Goal: Task Accomplishment & Management: Complete application form

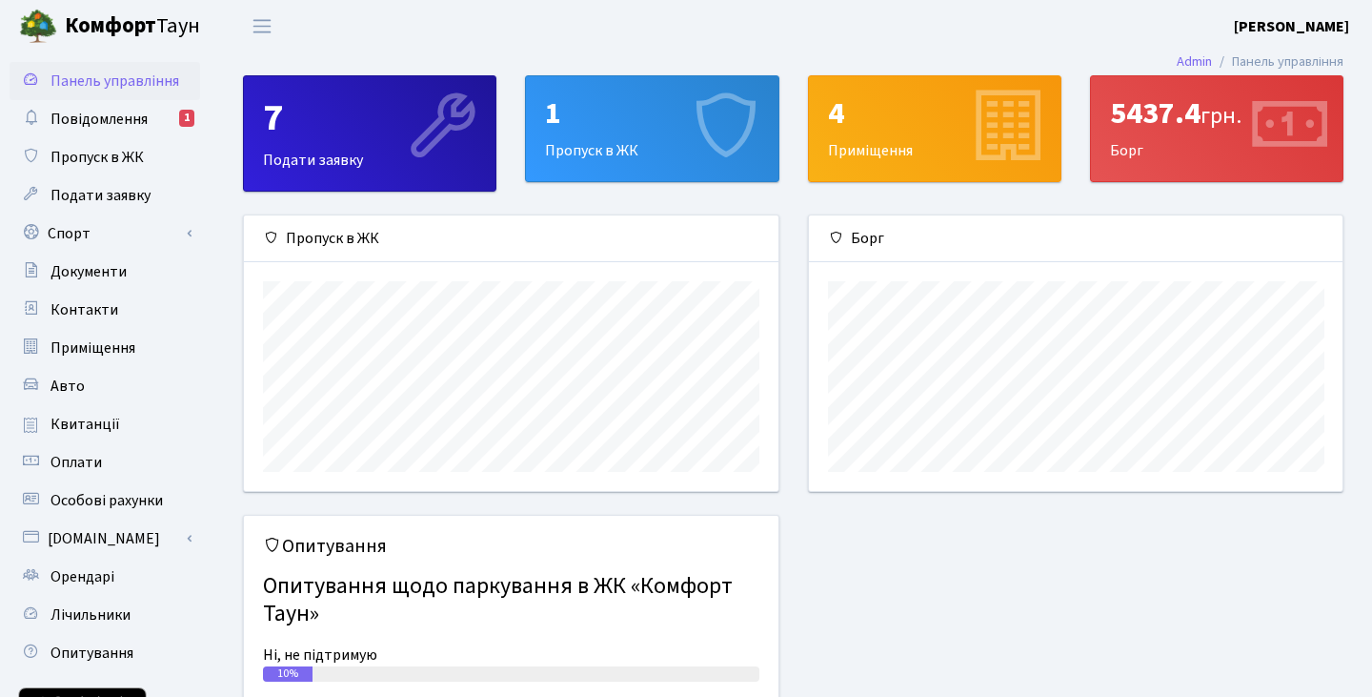
scroll to position [275, 534]
click at [191, 237] on link "Спорт" at bounding box center [105, 233] width 191 height 38
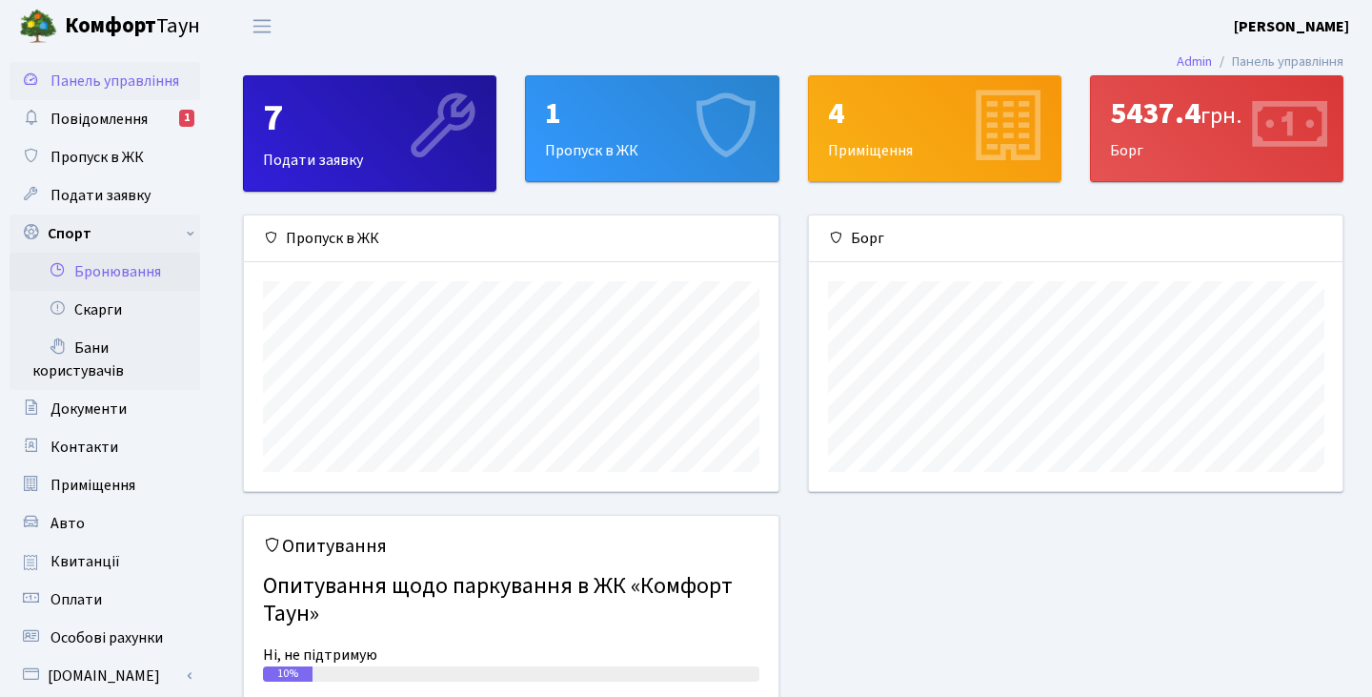
click at [135, 276] on link "Бронювання" at bounding box center [105, 272] width 191 height 38
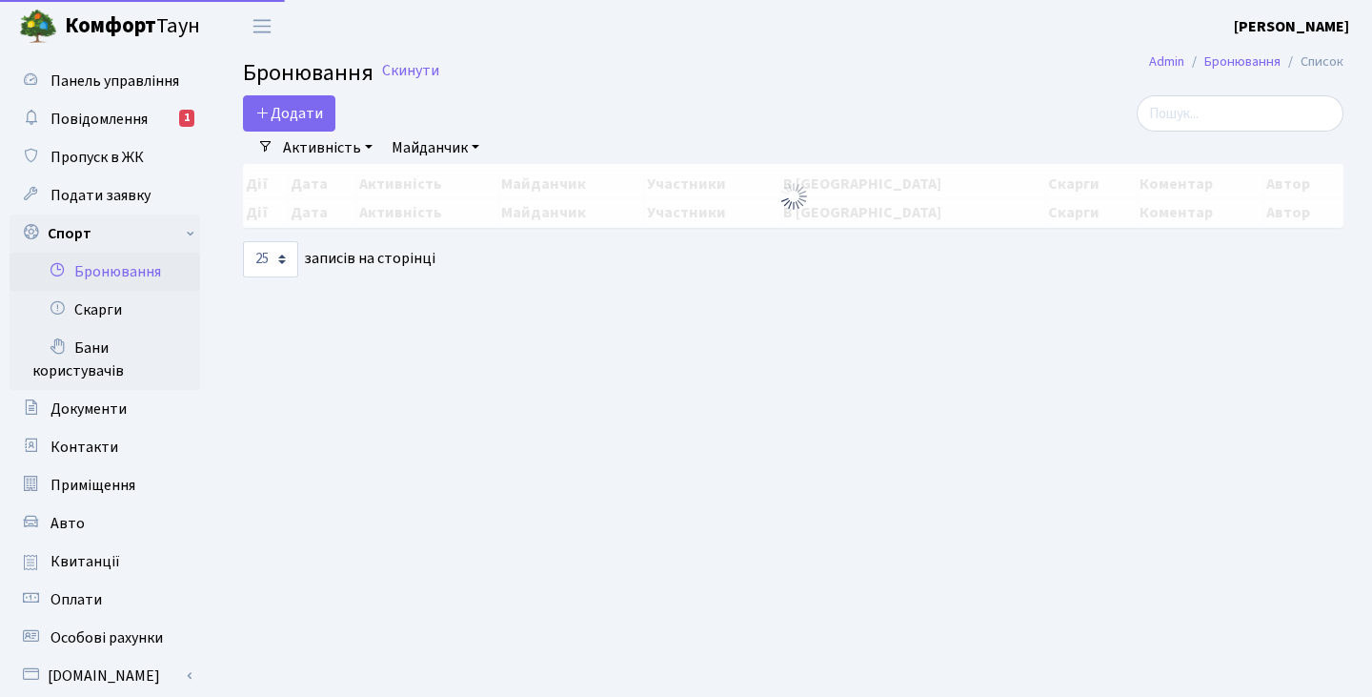
select select "25"
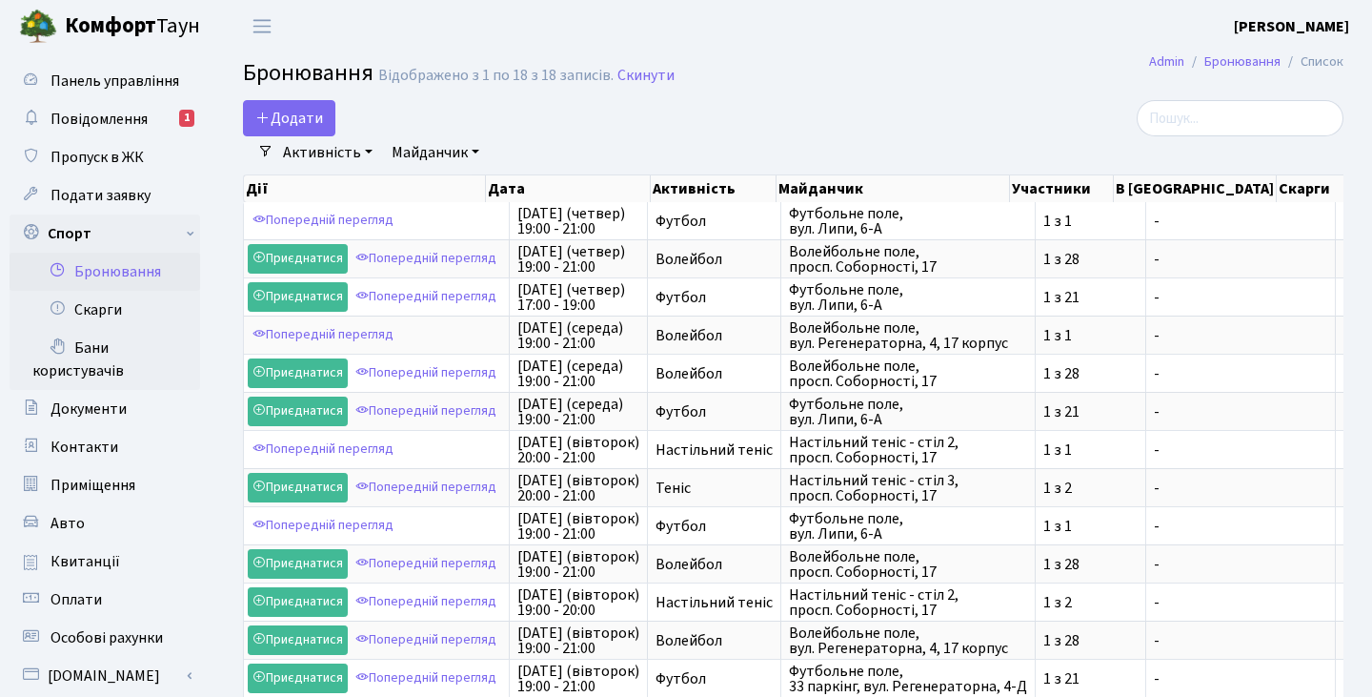
click at [432, 152] on link "Майданчик" at bounding box center [435, 152] width 103 height 32
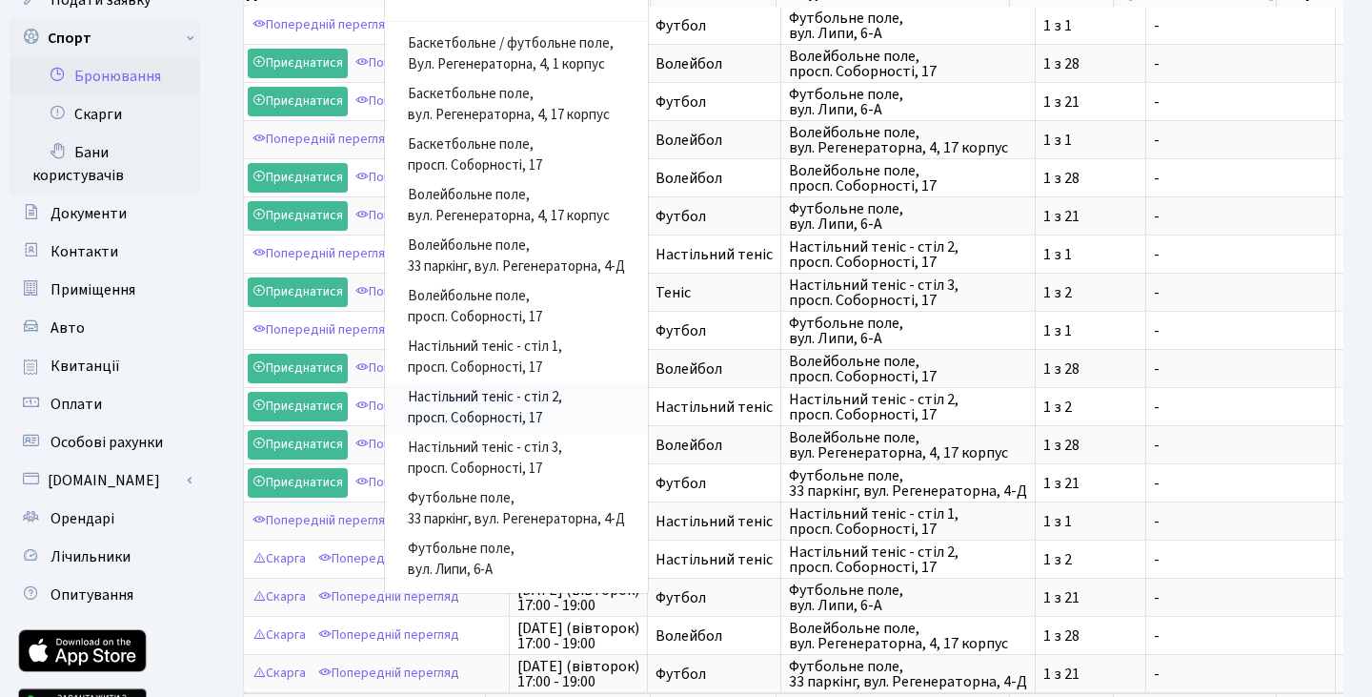
scroll to position [194, 0]
click at [490, 565] on link "Футбольне поле, вул. Липи, 6-А" at bounding box center [516, 561] width 263 height 51
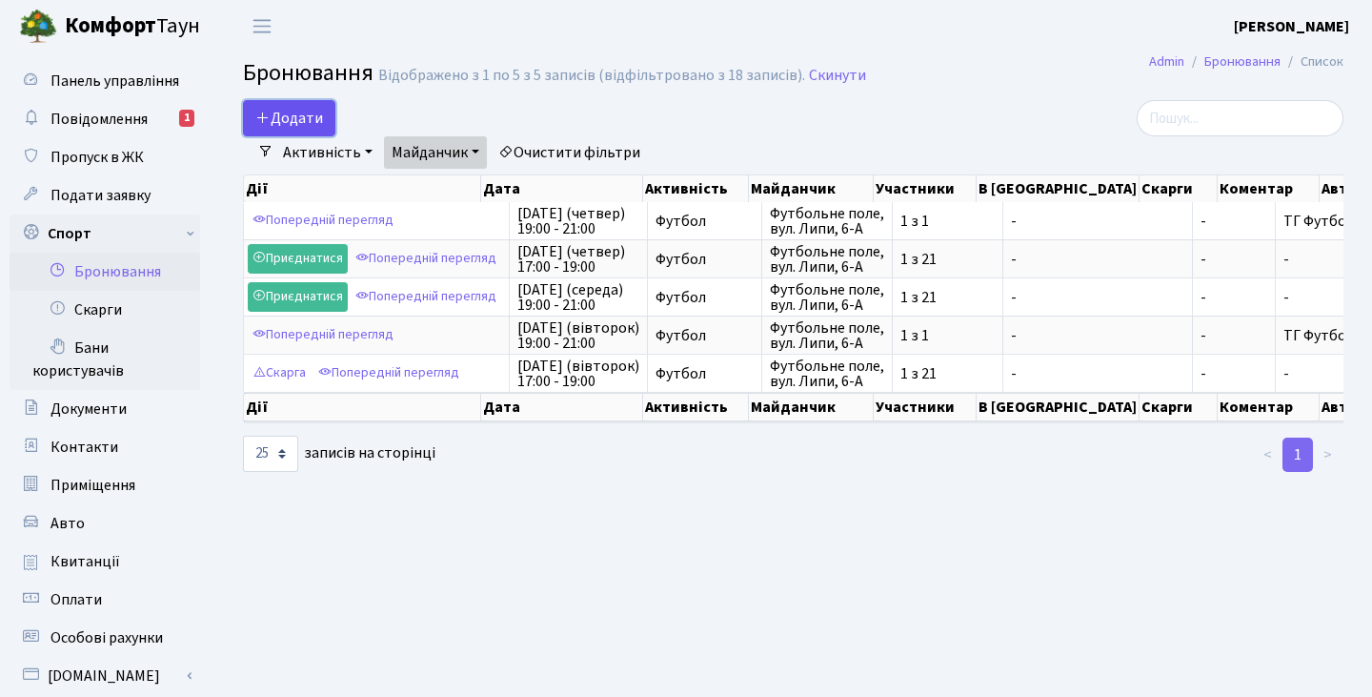
click at [272, 125] on button "Додати" at bounding box center [289, 118] width 92 height 36
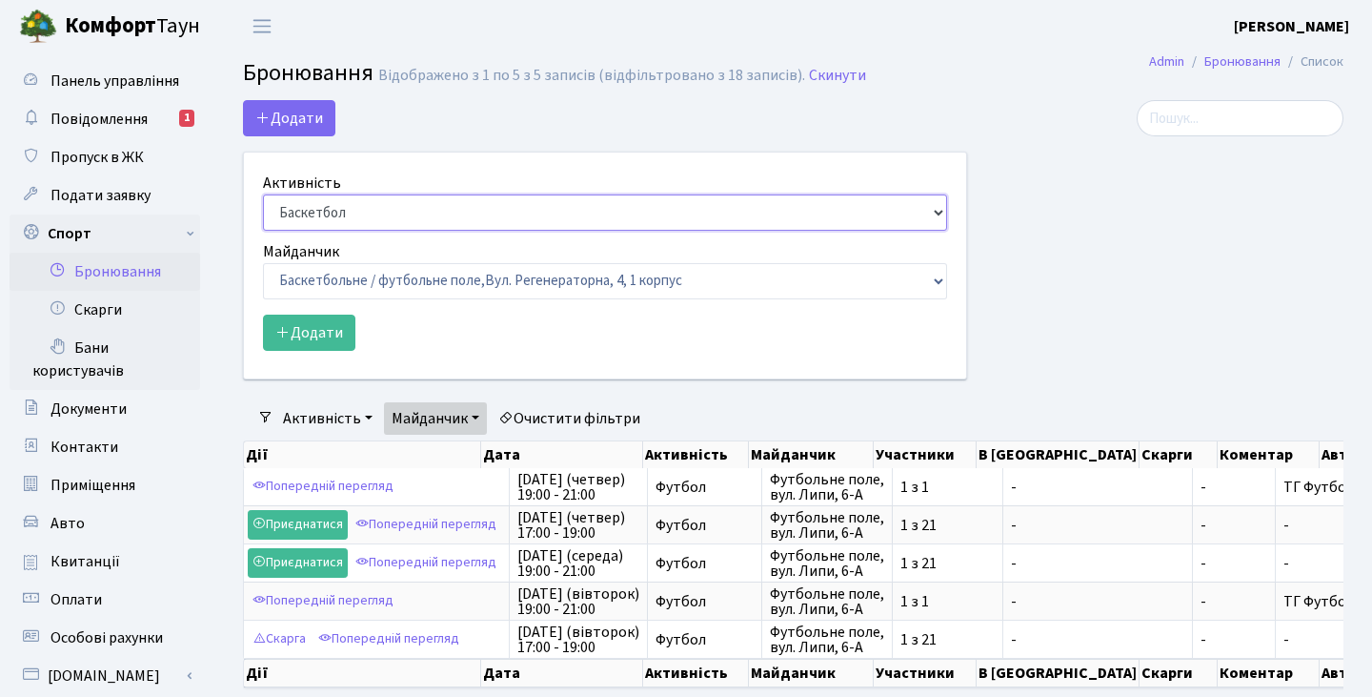
click at [380, 208] on select "Баскетбол Волейбол Йога Катання на роликах Настільний теніс Теніс Футбол Фітнес" at bounding box center [605, 212] width 684 height 36
select select "2"
click at [263, 194] on select "Баскетбол Волейбол Йога Катання на роликах Настільний теніс Теніс Футбол Фітнес" at bounding box center [605, 212] width 684 height 36
click at [440, 275] on select "Баскетбольне / футбольне поле, Вул. Регенераторна, 4, 1 корпус Баскетбольне пол…" at bounding box center [605, 281] width 684 height 36
select select "10"
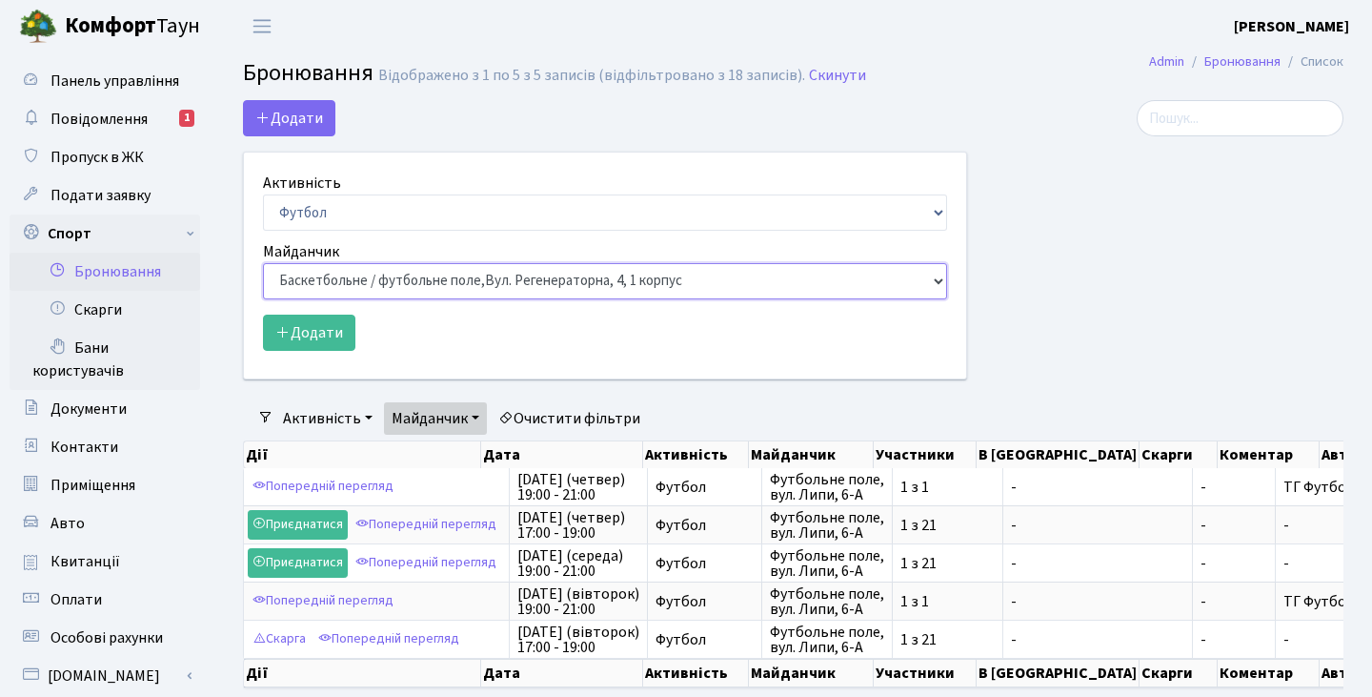
click at [263, 263] on select "Баскетбольне / футбольне поле, Вул. Регенераторна, 4, 1 корпус Баскетбольне пол…" at bounding box center [605, 281] width 684 height 36
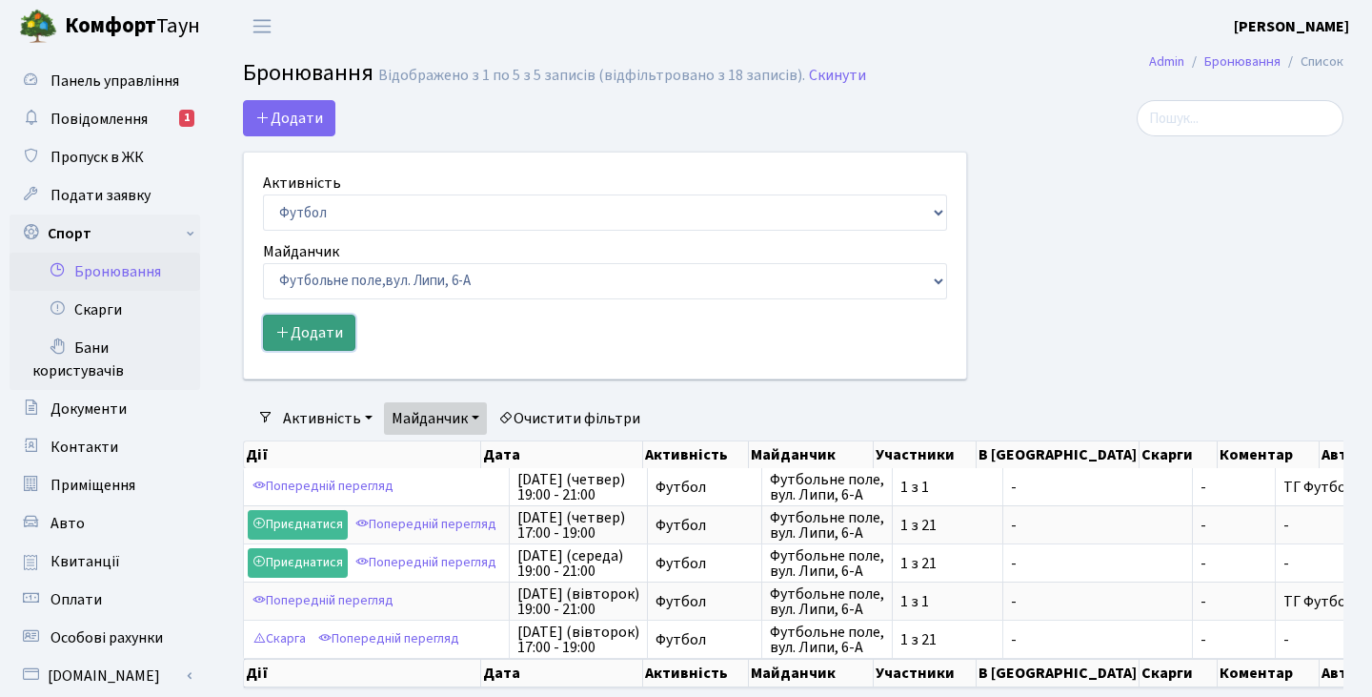
click at [337, 332] on button "Додати" at bounding box center [309, 332] width 92 height 36
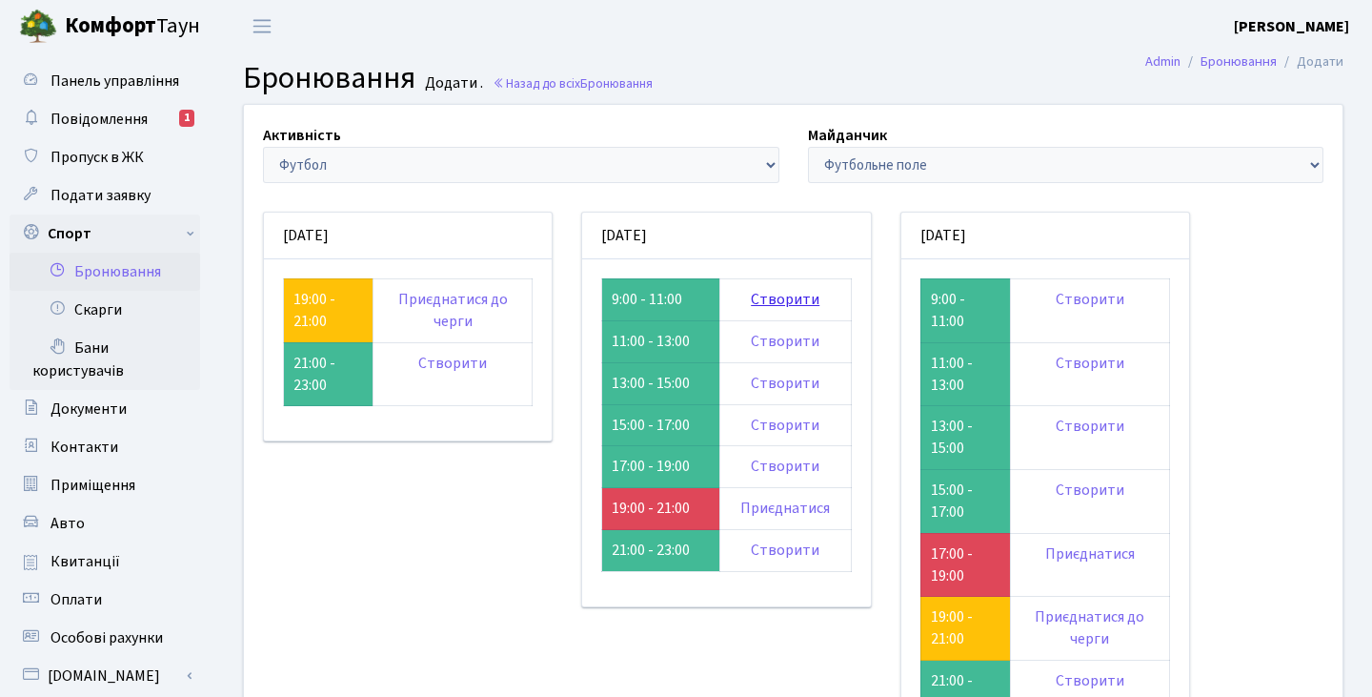
click at [769, 299] on link "Створити" at bounding box center [785, 299] width 69 height 21
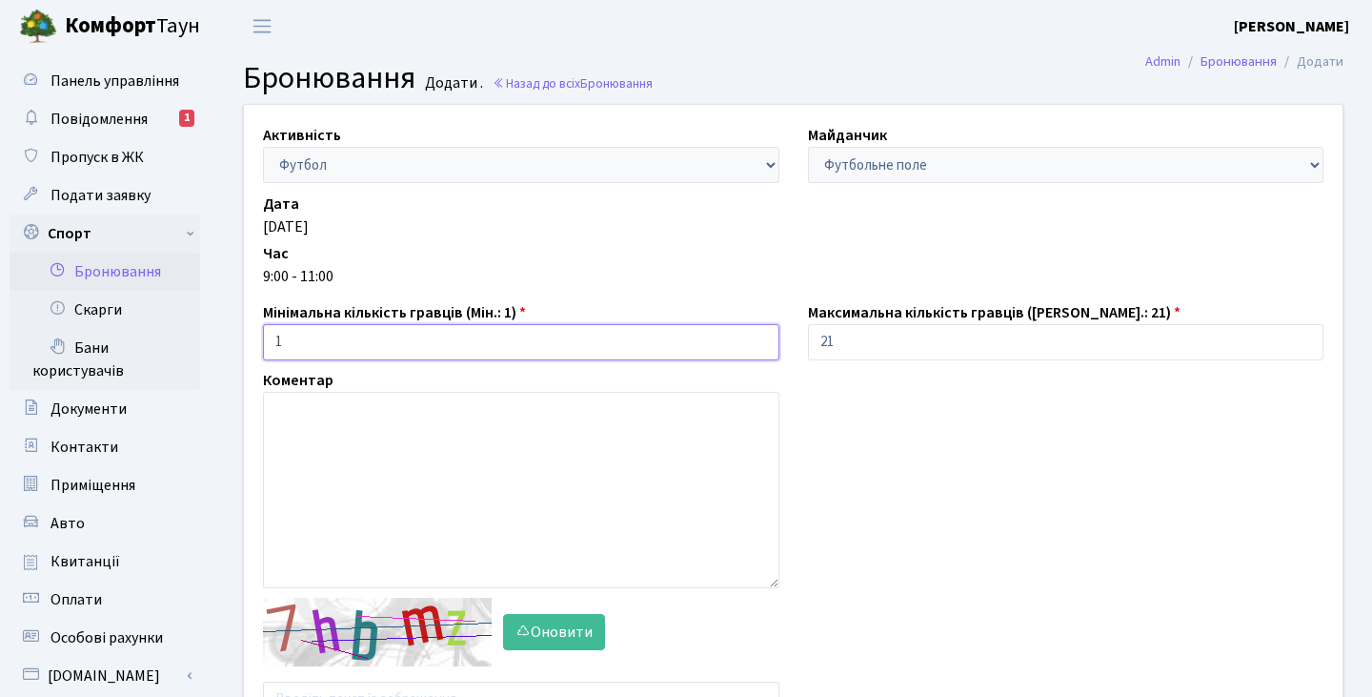
click at [685, 343] on input "1" at bounding box center [521, 342] width 516 height 36
drag, startPoint x: 578, startPoint y: 345, endPoint x: 0, endPoint y: 241, distance: 587.7
click at [0, 241] on div "Панель управління Повідомлення 1 Пропуск в ЖК Подати заявку Спорт Бронювання Ск…" at bounding box center [686, 499] width 1372 height 895
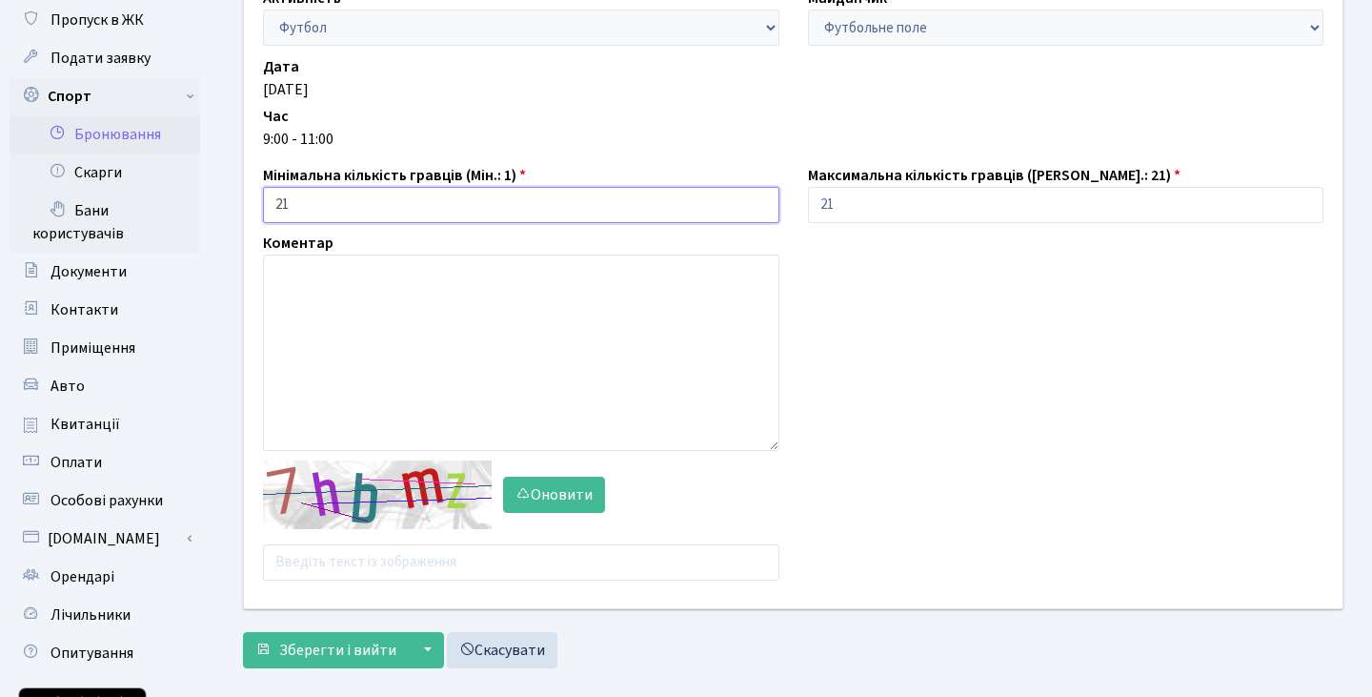
type input "21"
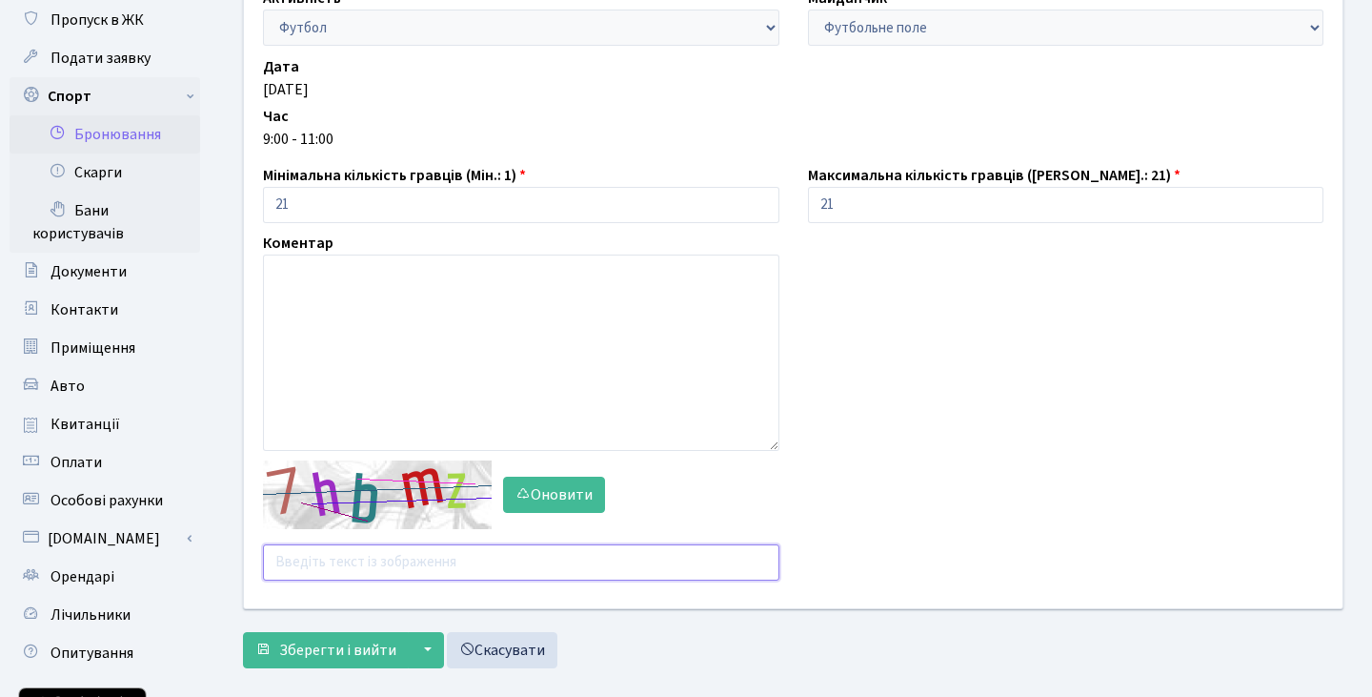
click at [329, 562] on input "text" at bounding box center [521, 562] width 516 height 36
type input "у"
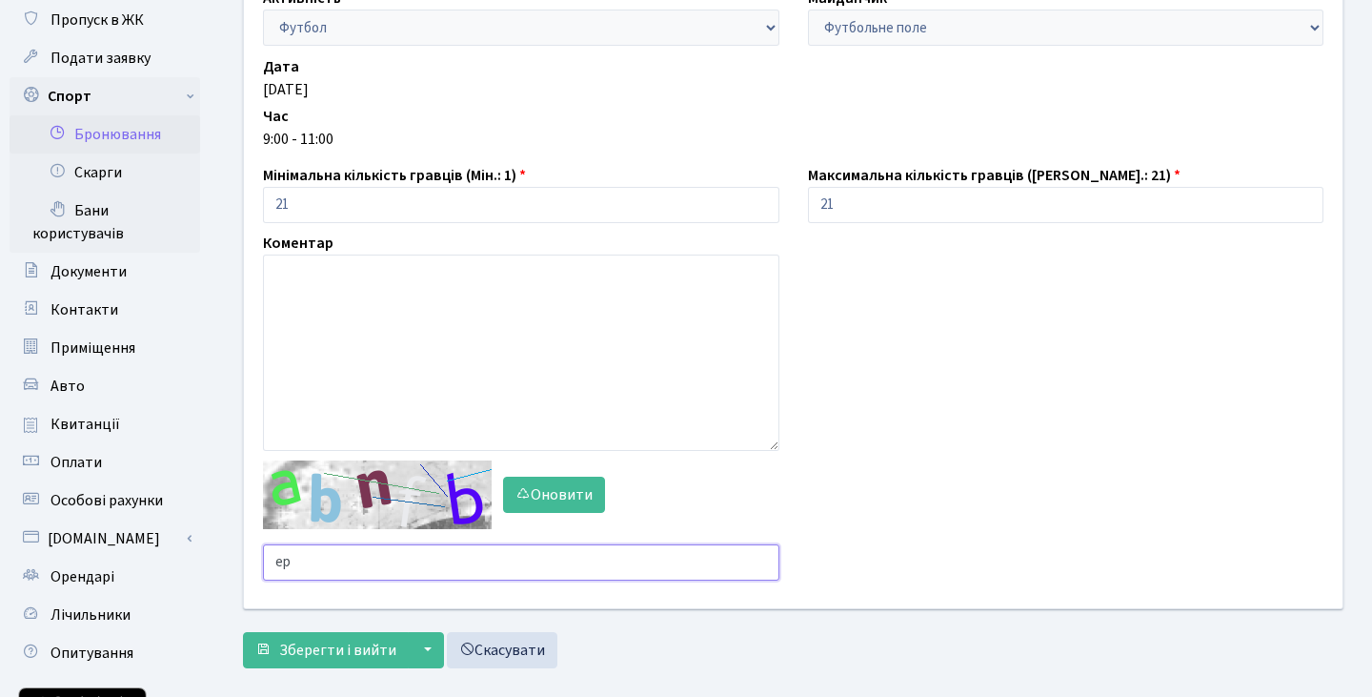
type input "e"
type input "nm6n3"
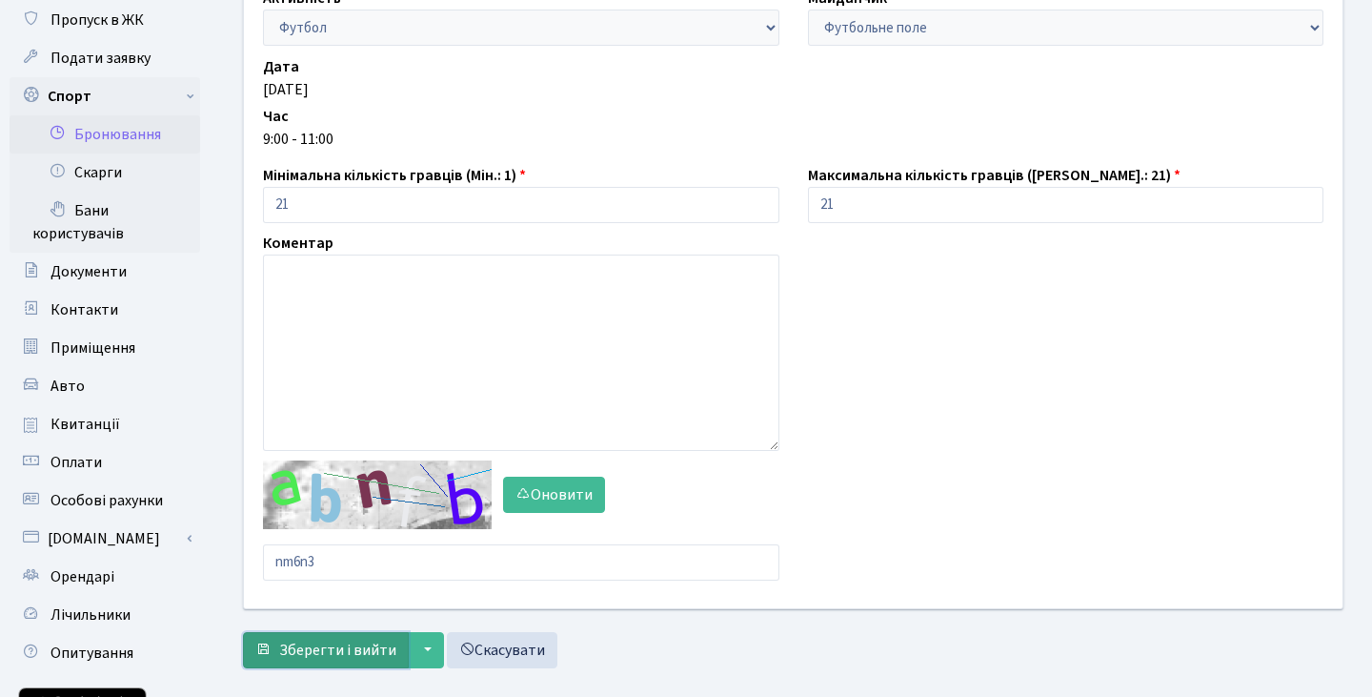
click at [314, 647] on span "Зберегти і вийти" at bounding box center [337, 649] width 117 height 21
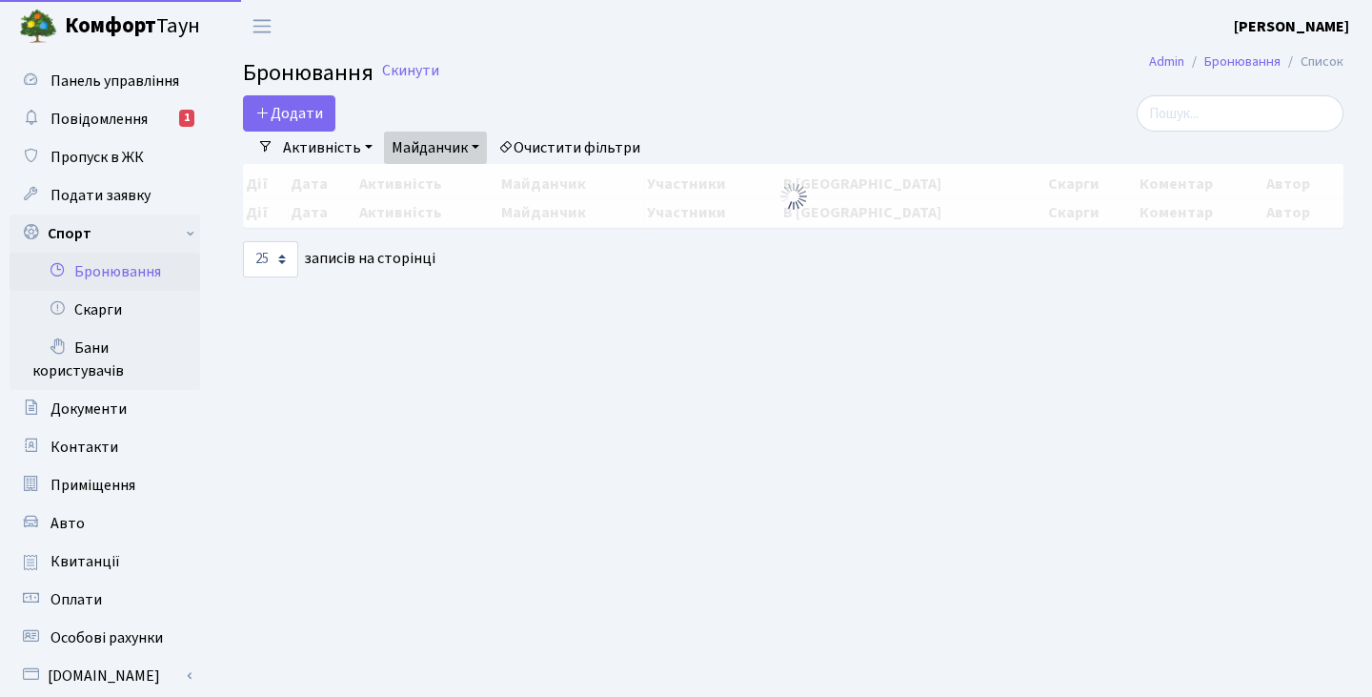
select select "25"
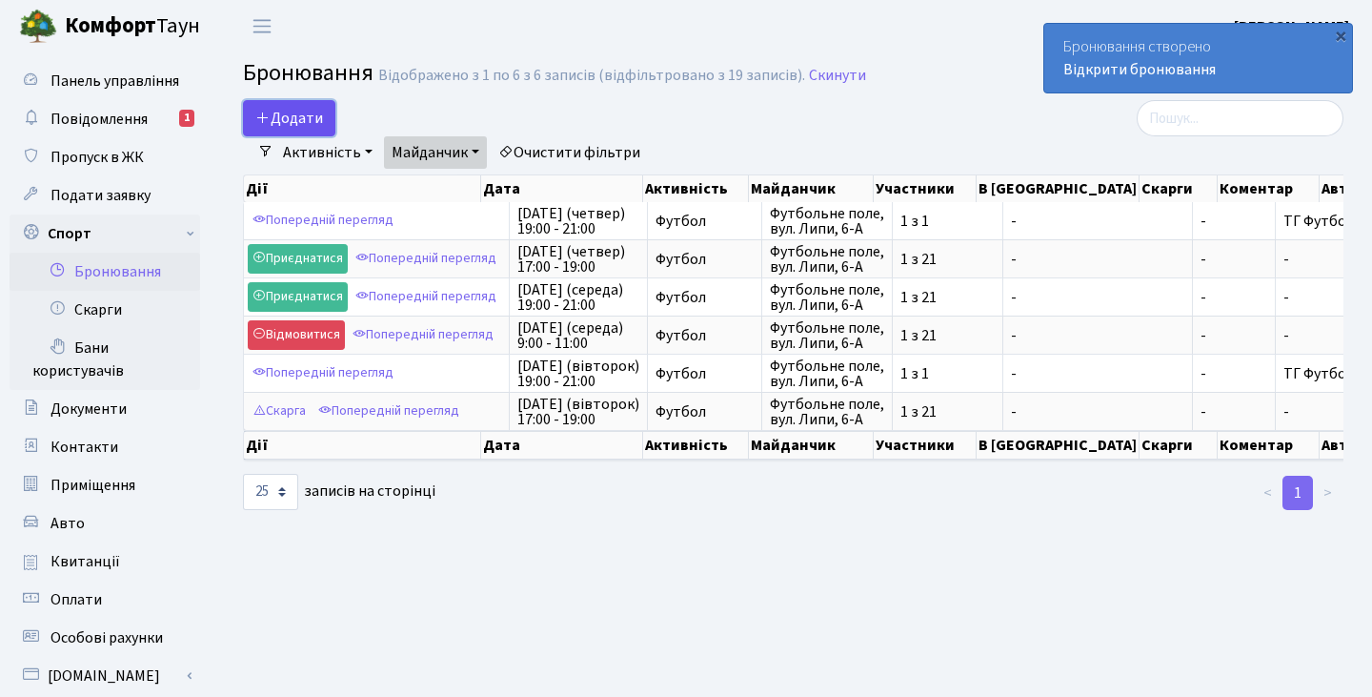
click at [279, 107] on button "Додати" at bounding box center [289, 118] width 92 height 36
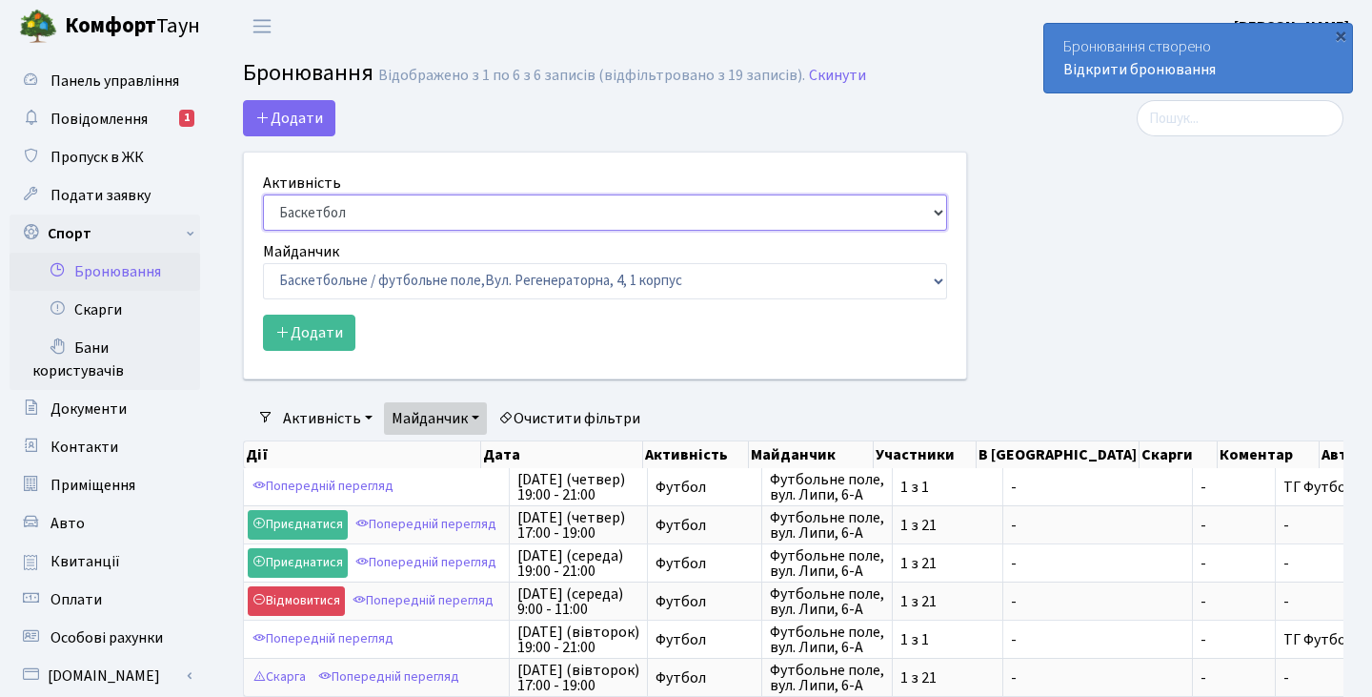
click at [359, 213] on select "Баскетбол Волейбол Йога Катання на роликах Настільний теніс Теніс Футбол Фітнес" at bounding box center [605, 212] width 684 height 36
select select "2"
click at [263, 194] on select "Баскетбол Волейбол Йога Катання на роликах Настільний теніс Теніс Футбол Фітнес" at bounding box center [605, 212] width 684 height 36
click at [323, 279] on select "Баскетбольне / футбольне поле, Вул. Регенераторна, 4, 1 корпус Баскетбольне пол…" at bounding box center [605, 281] width 684 height 36
select select "10"
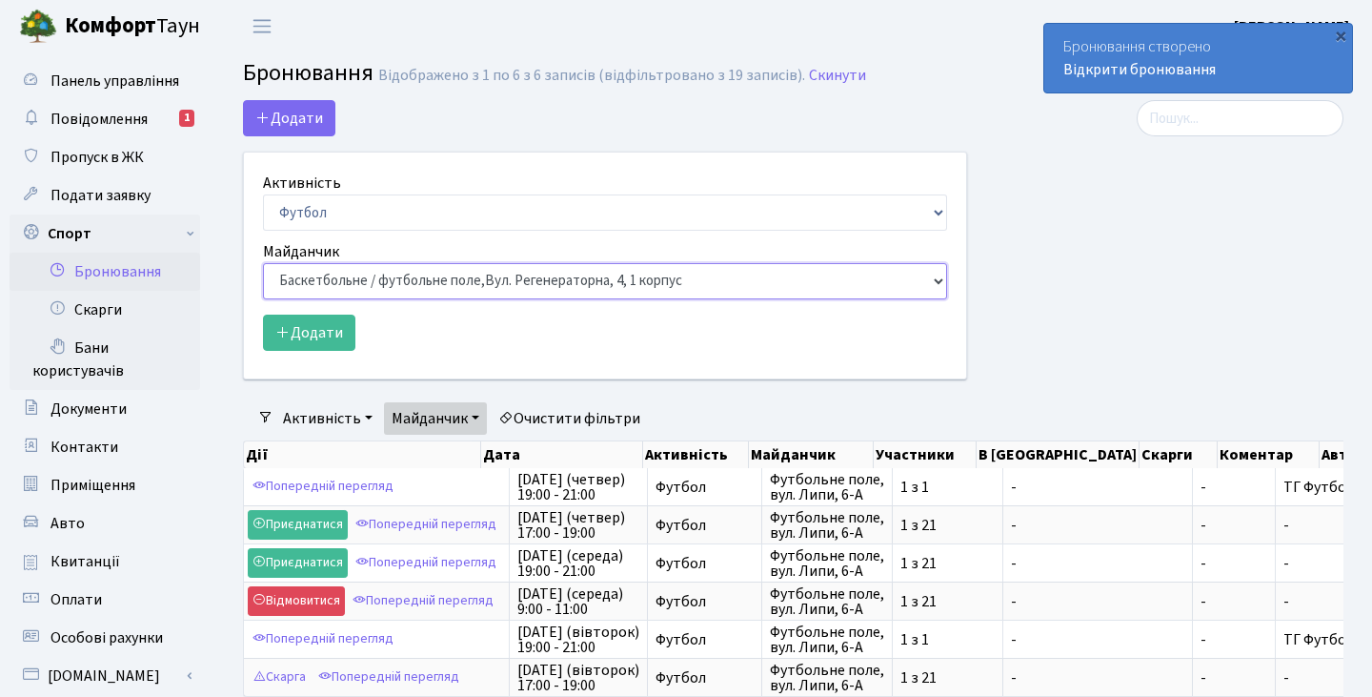
click at [263, 263] on select "Баскетбольне / футбольне поле, Вул. Регенераторна, 4, 1 корпус Баскетбольне пол…" at bounding box center [605, 281] width 684 height 36
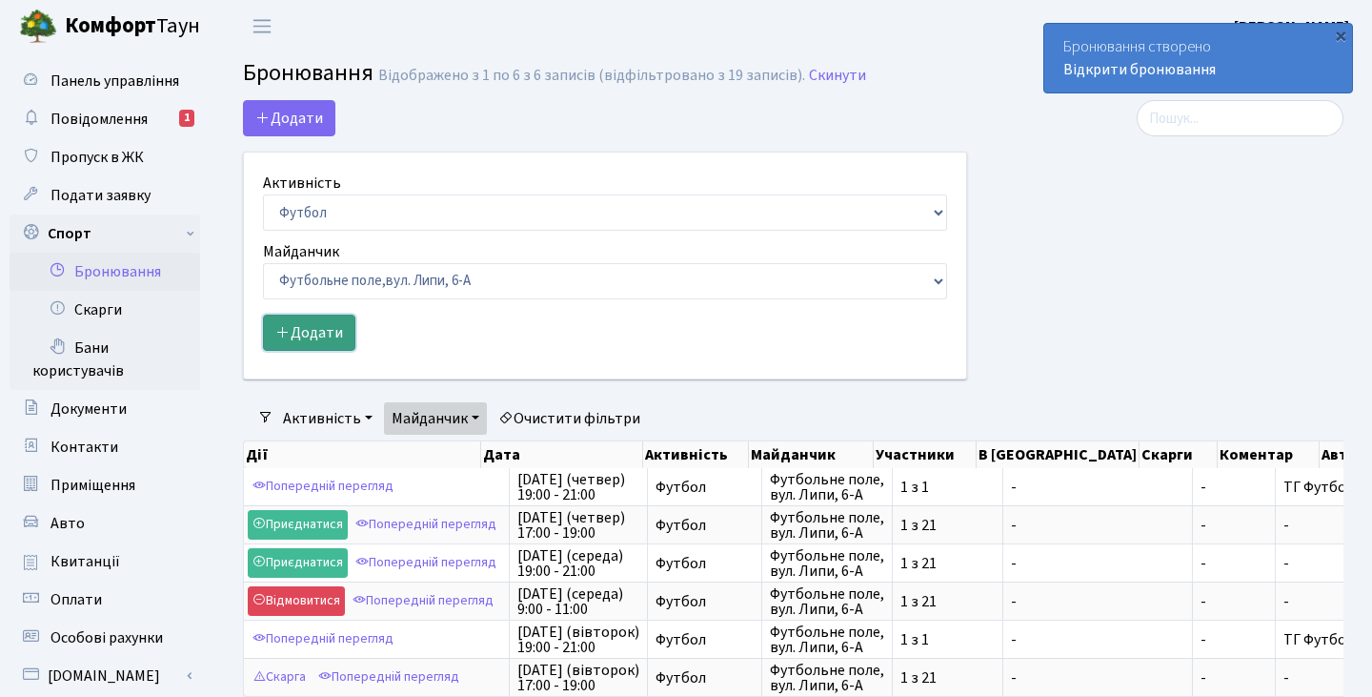
click at [339, 330] on button "Додати" at bounding box center [309, 332] width 92 height 36
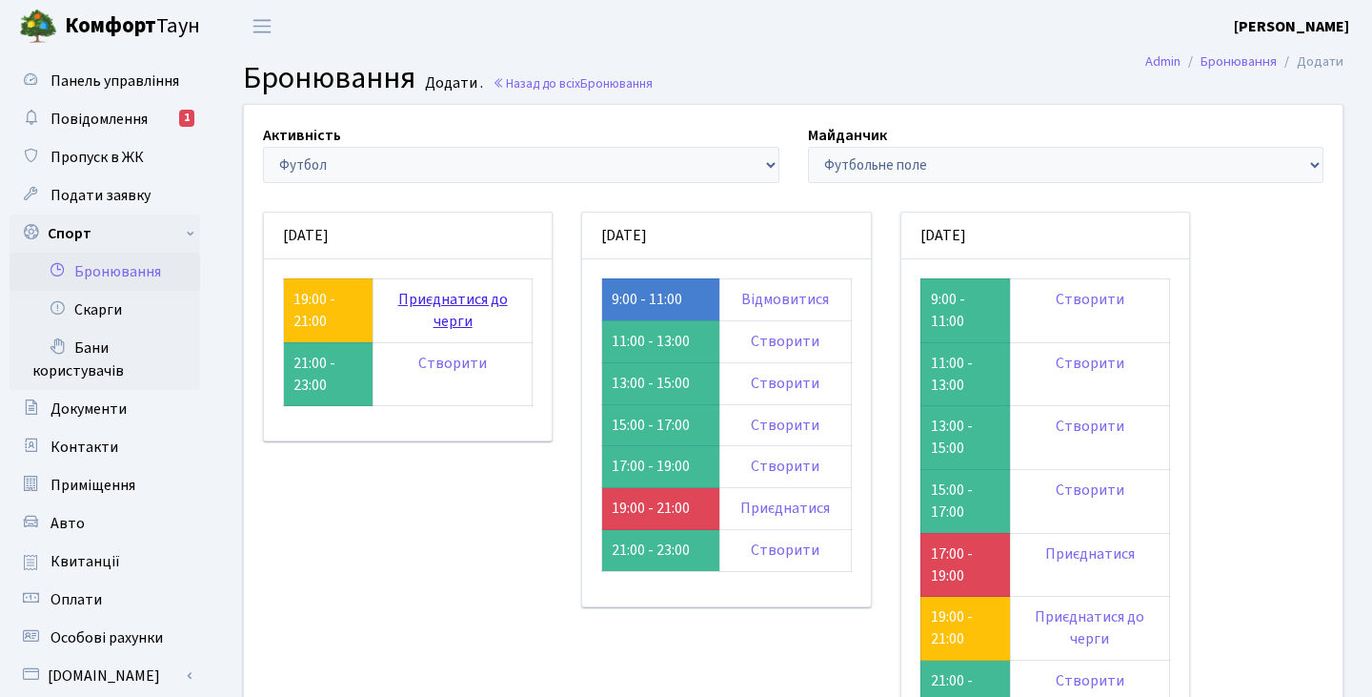
click at [435, 294] on link "Приєднатися до черги" at bounding box center [453, 310] width 110 height 43
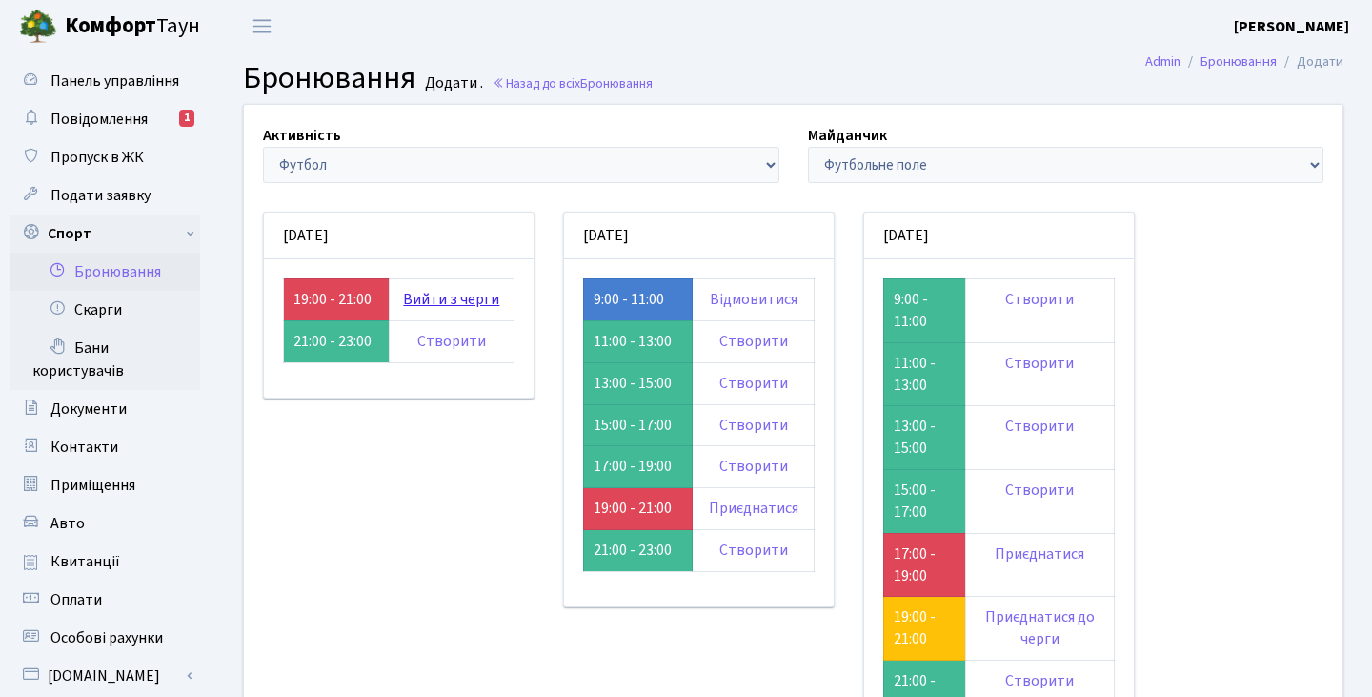
click at [451, 297] on link "Вийти з черги" at bounding box center [451, 299] width 96 height 21
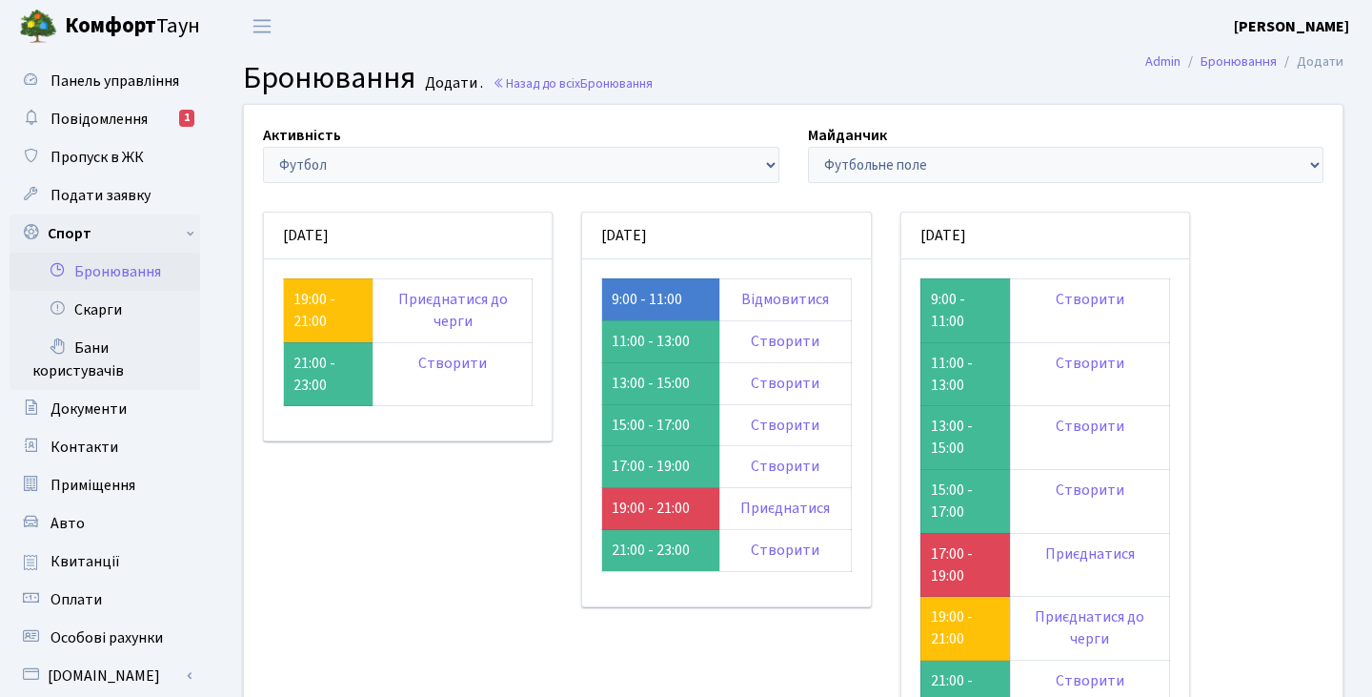
click at [698, 298] on td "9:00 - 11:00" at bounding box center [660, 299] width 117 height 42
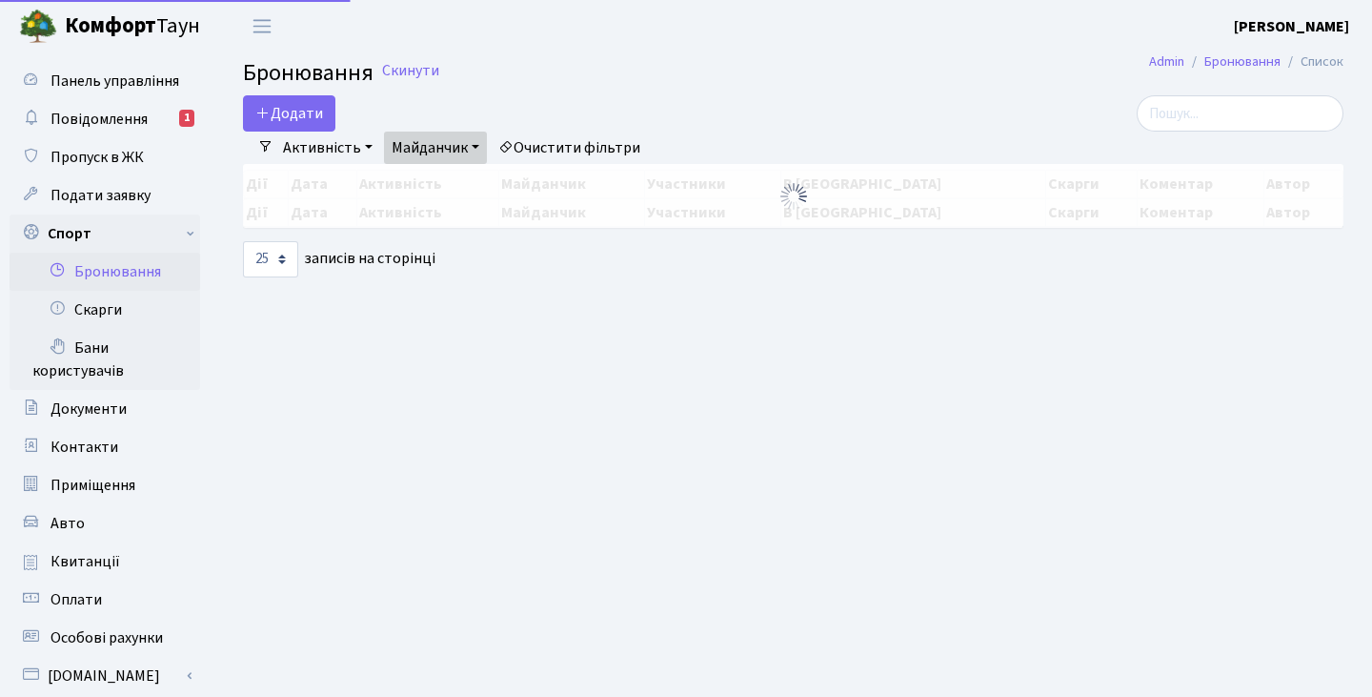
select select "25"
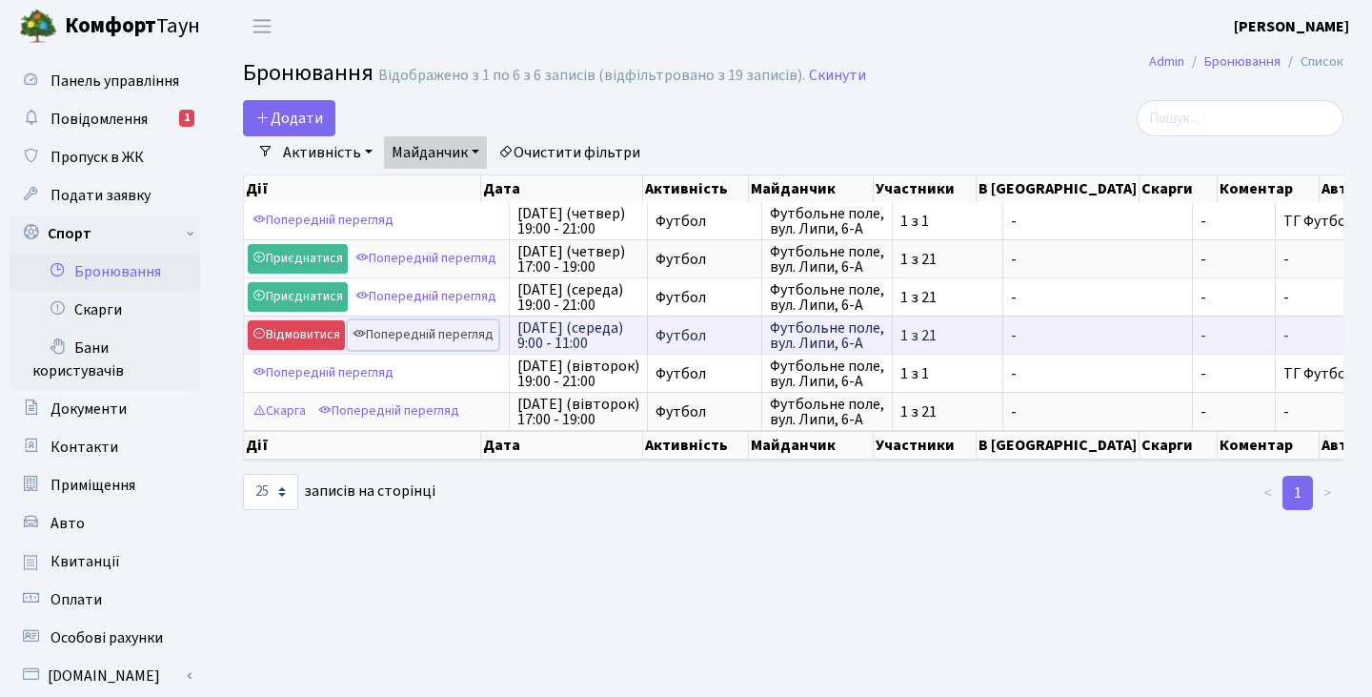
click at [414, 340] on link "Попередній перегляд" at bounding box center [423, 335] width 151 height 30
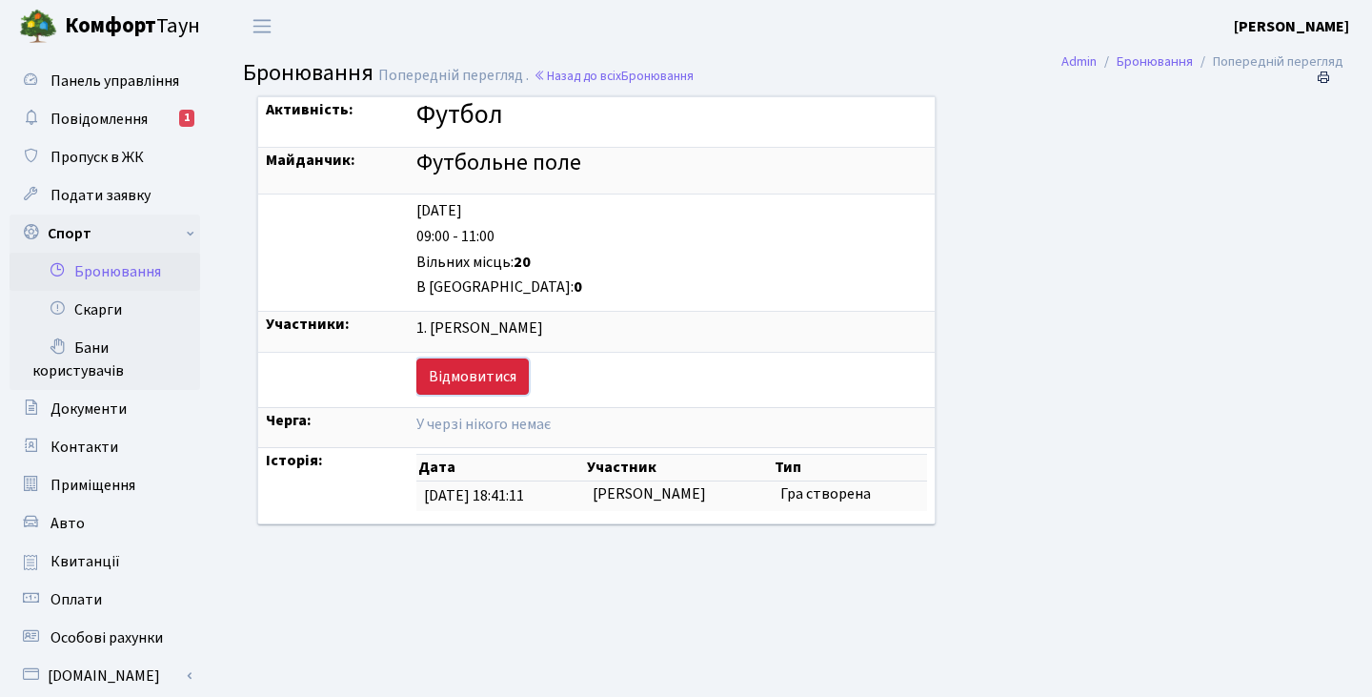
click at [479, 369] on link "Відмовитися" at bounding box center [472, 376] width 112 height 36
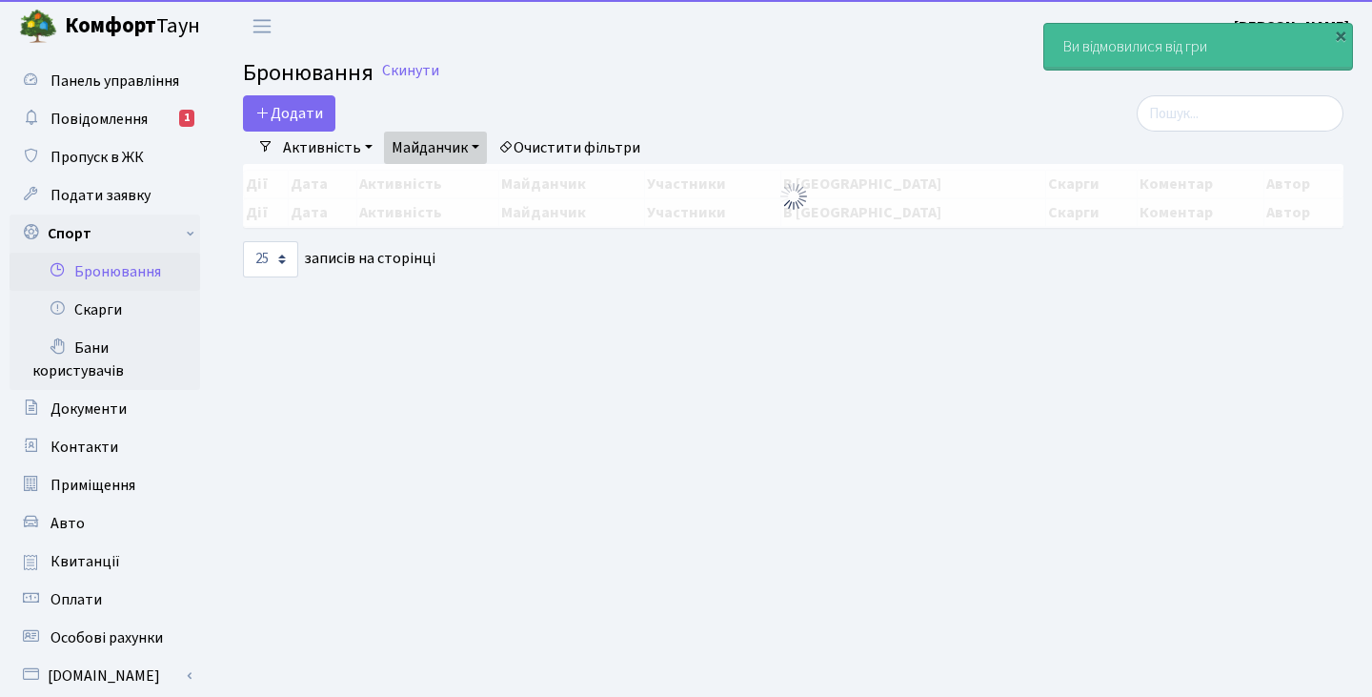
select select "25"
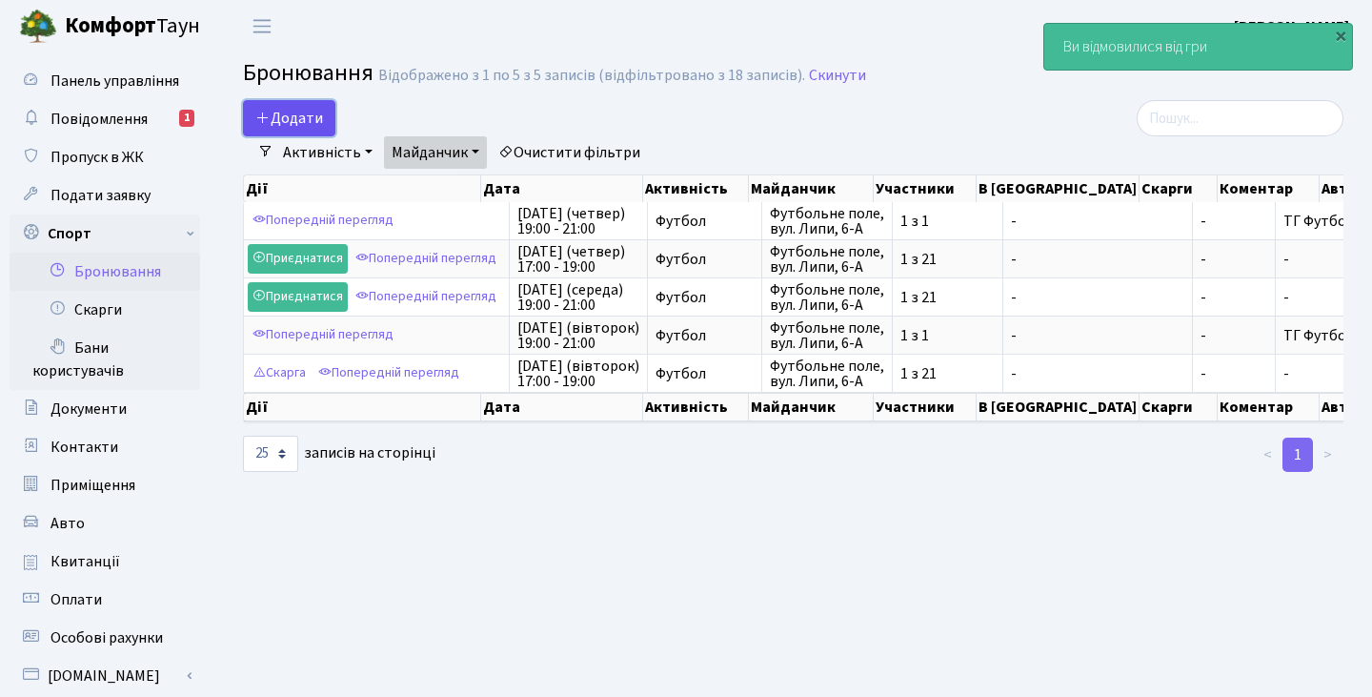
click at [287, 110] on button "Додати" at bounding box center [289, 118] width 92 height 36
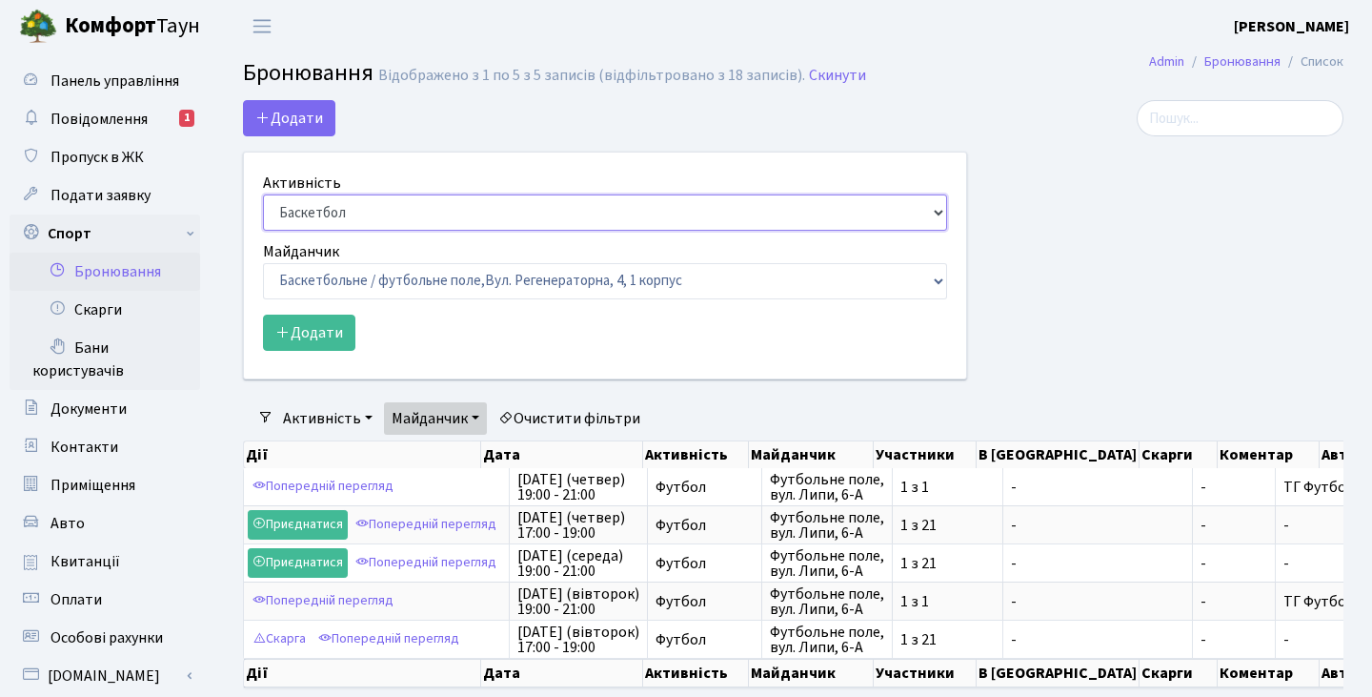
click at [345, 215] on select "Баскетбол Волейбол Йога Катання на роликах Настільний теніс Теніс Футбол Фітнес" at bounding box center [605, 212] width 684 height 36
select select "2"
click at [263, 194] on select "Баскетбол Волейбол Йога Катання на роликах Настільний теніс Теніс Футбол Фітнес" at bounding box center [605, 212] width 684 height 36
click at [302, 271] on select "Баскетбольне / футбольне поле, Вул. Регенераторна, 4, 1 корпус Баскетбольне пол…" at bounding box center [605, 281] width 684 height 36
select select "10"
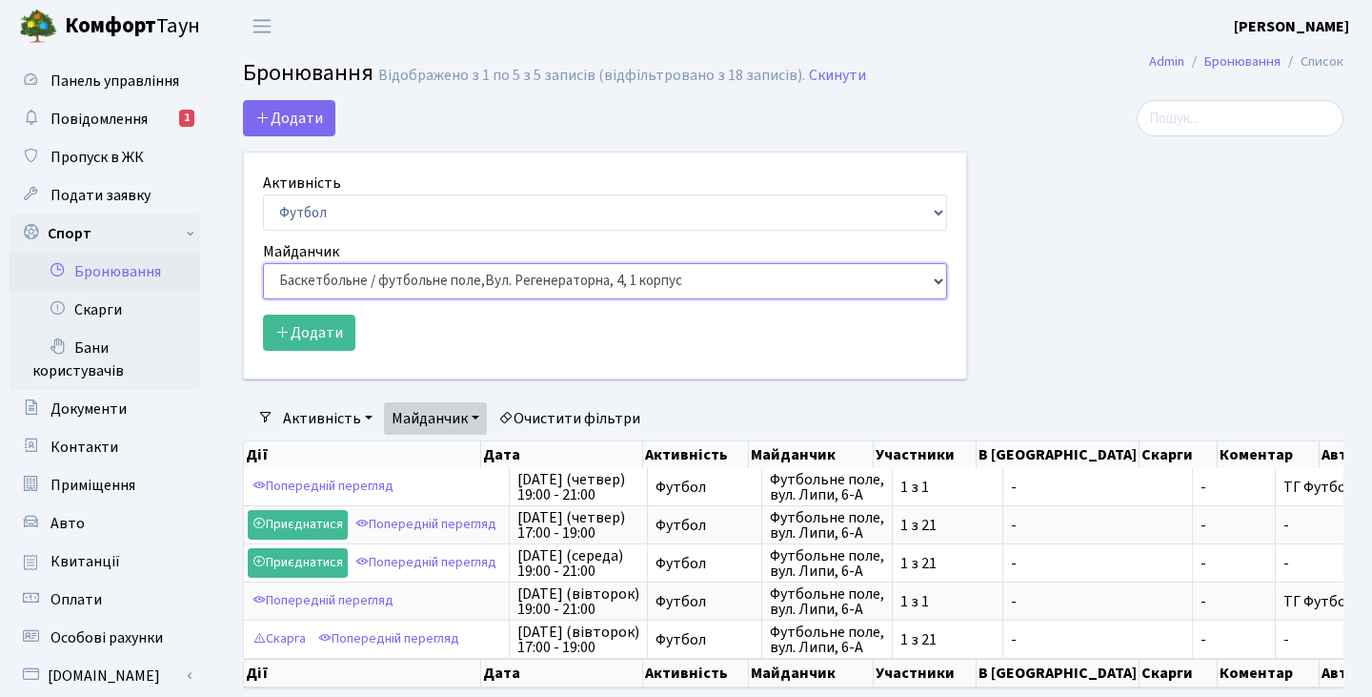
click at [263, 263] on select "Баскетбольне / футбольне поле, Вул. Регенераторна, 4, 1 корпус Баскетбольне пол…" at bounding box center [605, 281] width 684 height 36
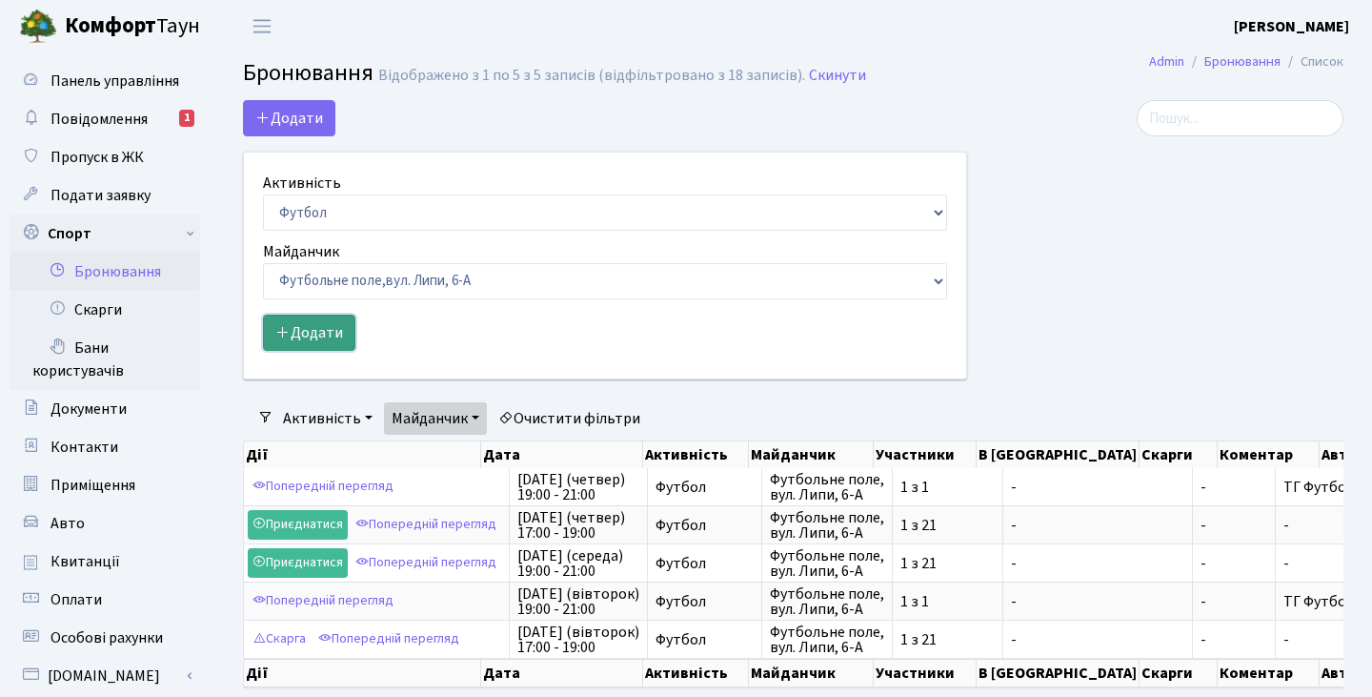
click at [330, 339] on button "Додати" at bounding box center [309, 332] width 92 height 36
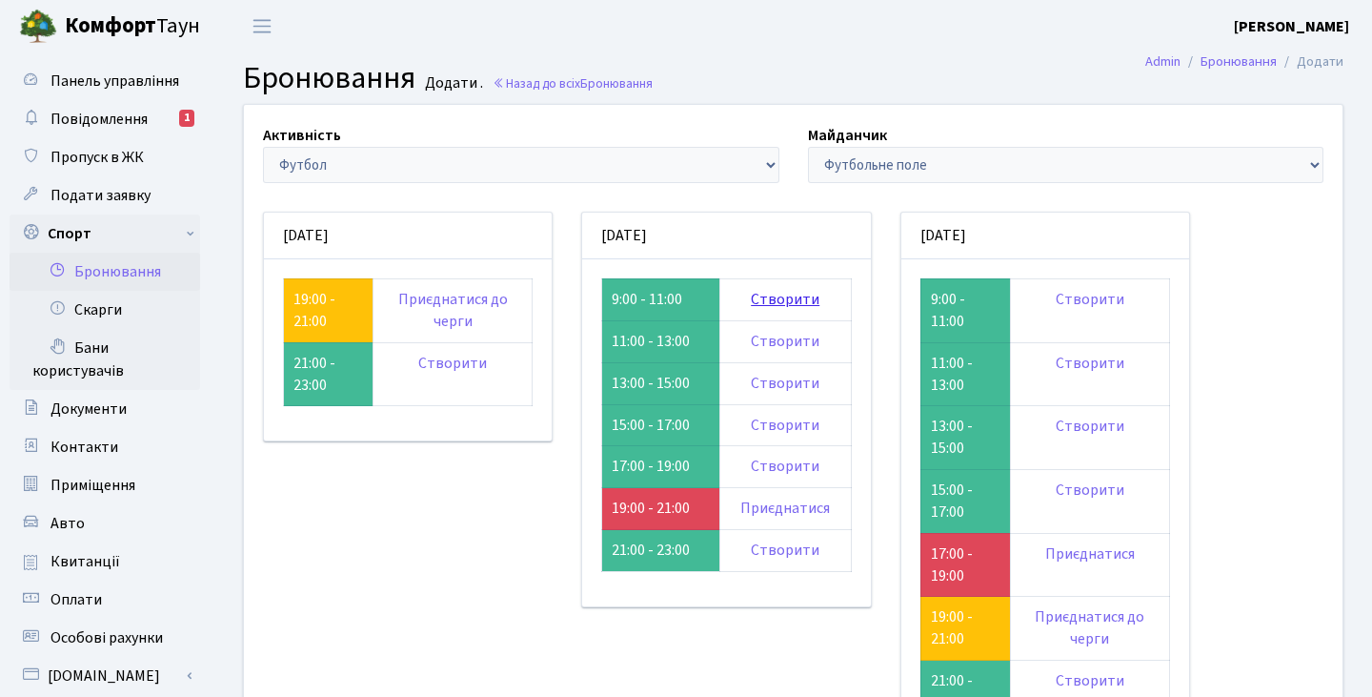
click at [795, 309] on link "Створити" at bounding box center [785, 299] width 69 height 21
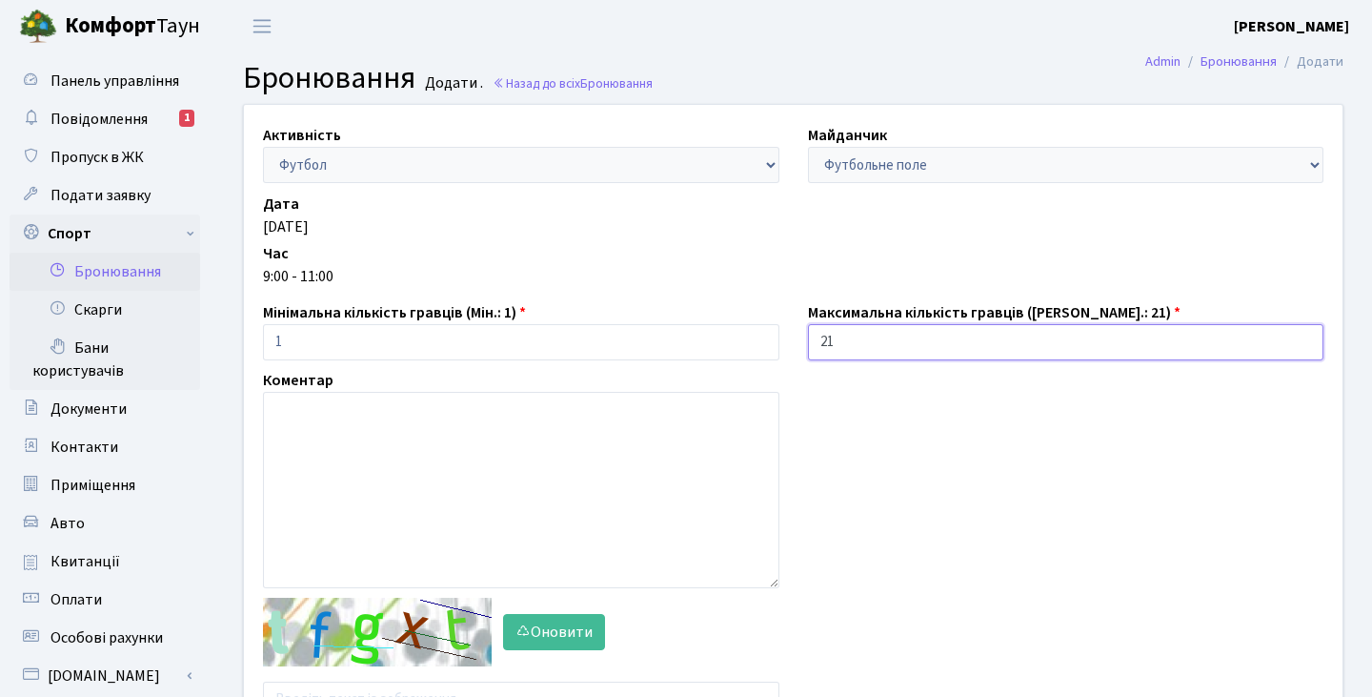
drag, startPoint x: 881, startPoint y: 350, endPoint x: 725, endPoint y: 335, distance: 156.0
click at [725, 335] on div "Активність - Баскетбол Волейбол Йога Катання на роликах Настільний теніс [PERSO…" at bounding box center [793, 425] width 1127 height 640
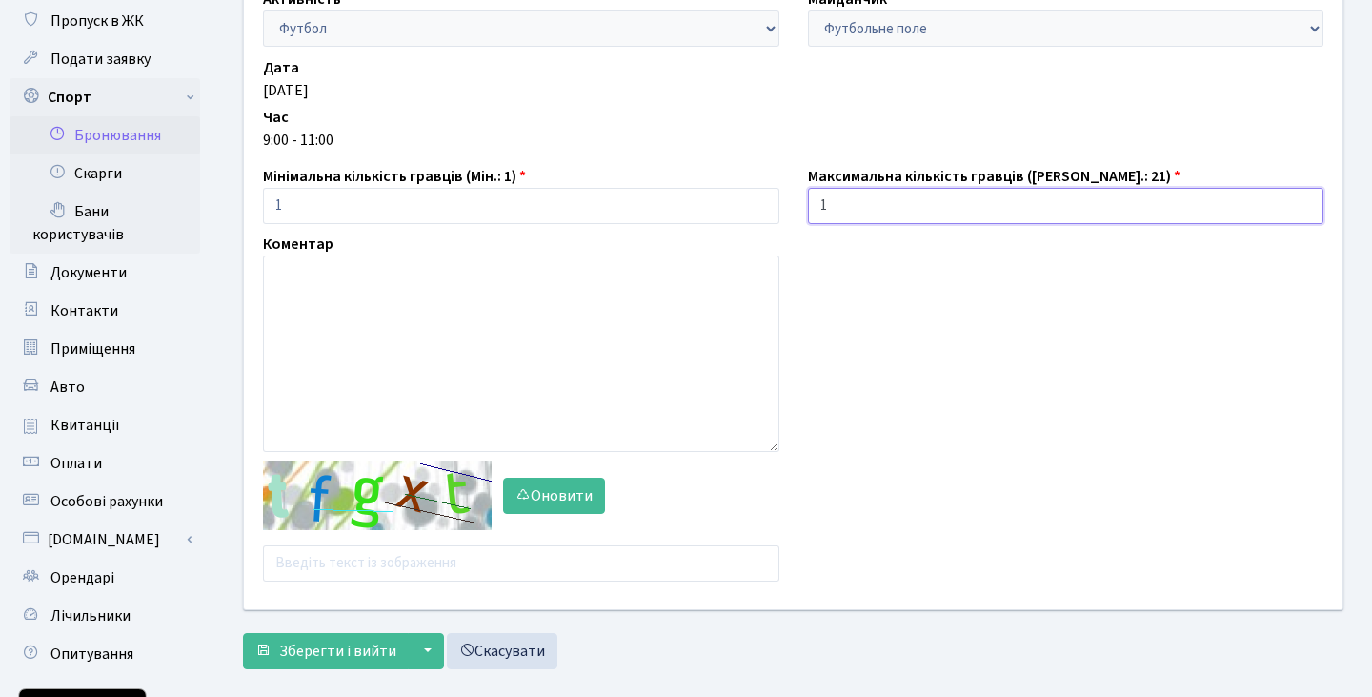
scroll to position [146, 0]
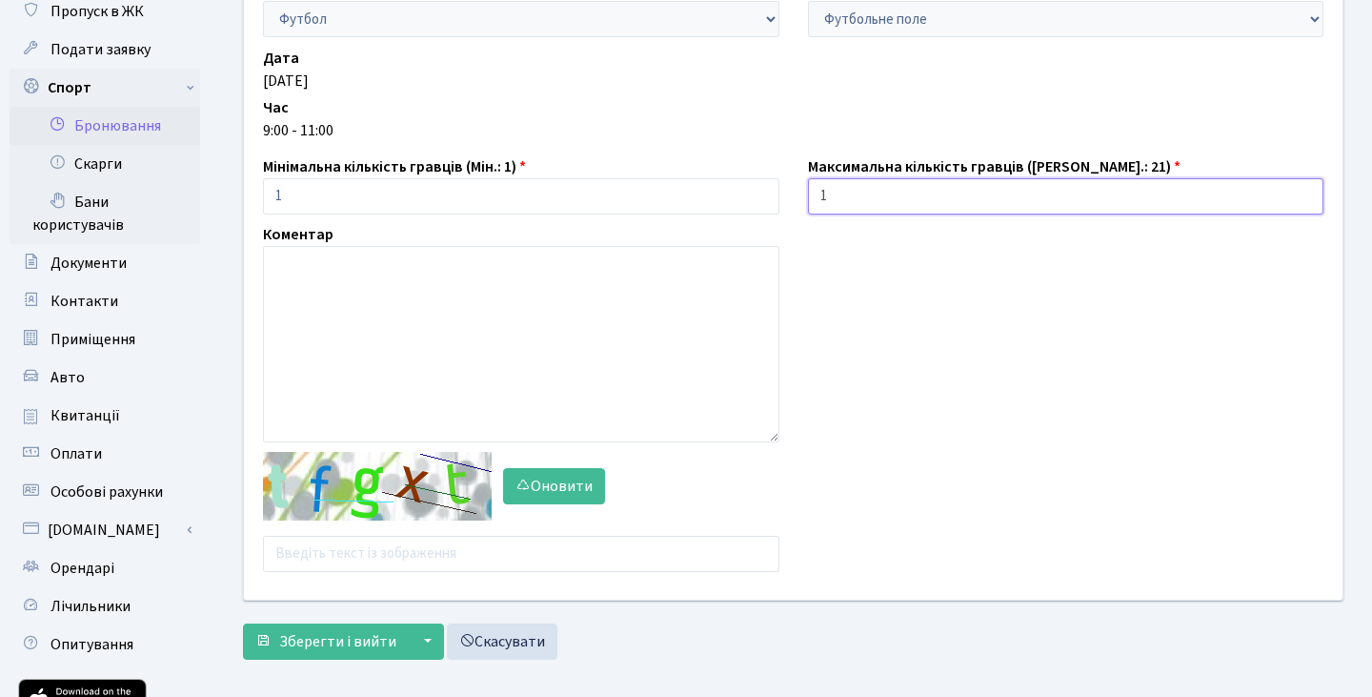
type input "1"
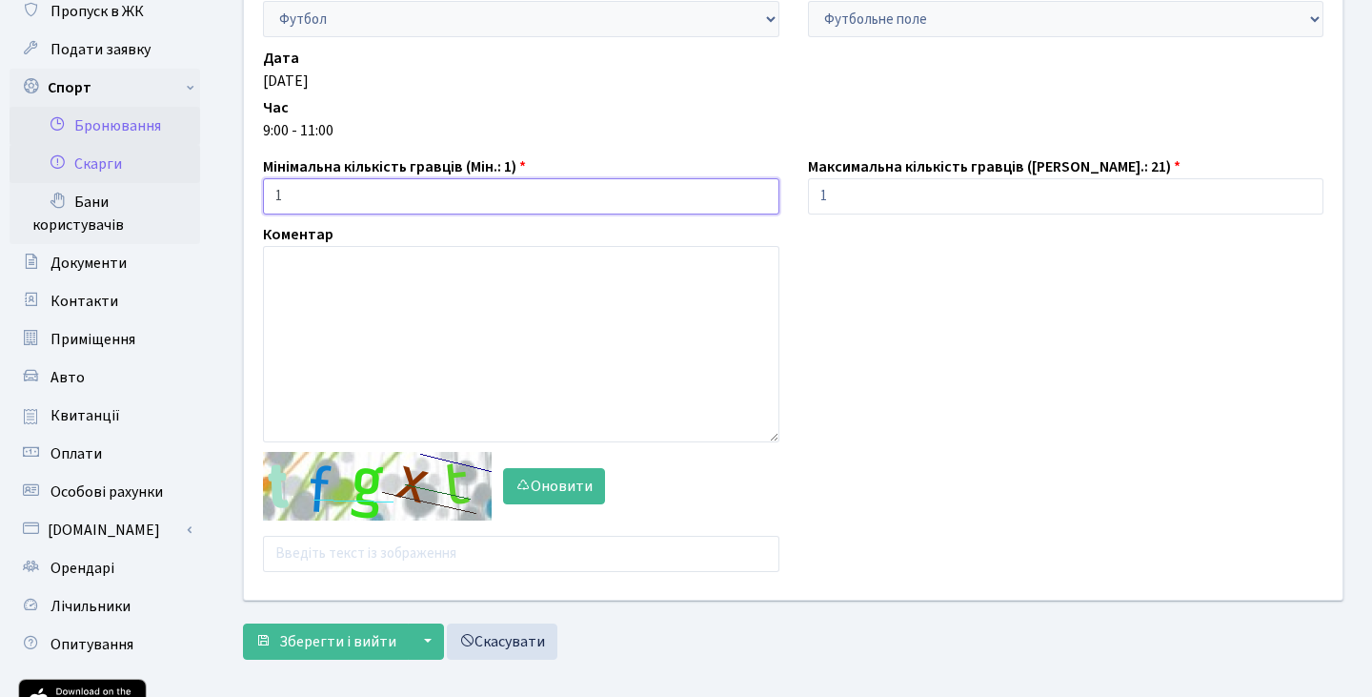
drag, startPoint x: 377, startPoint y: 197, endPoint x: 75, endPoint y: 160, distance: 304.4
click at [80, 164] on div "Панель управління Повідомлення 1 Пропуск в ЖК Подати заявку Спорт Бронювання Ск…" at bounding box center [686, 354] width 1372 height 895
type input "21"
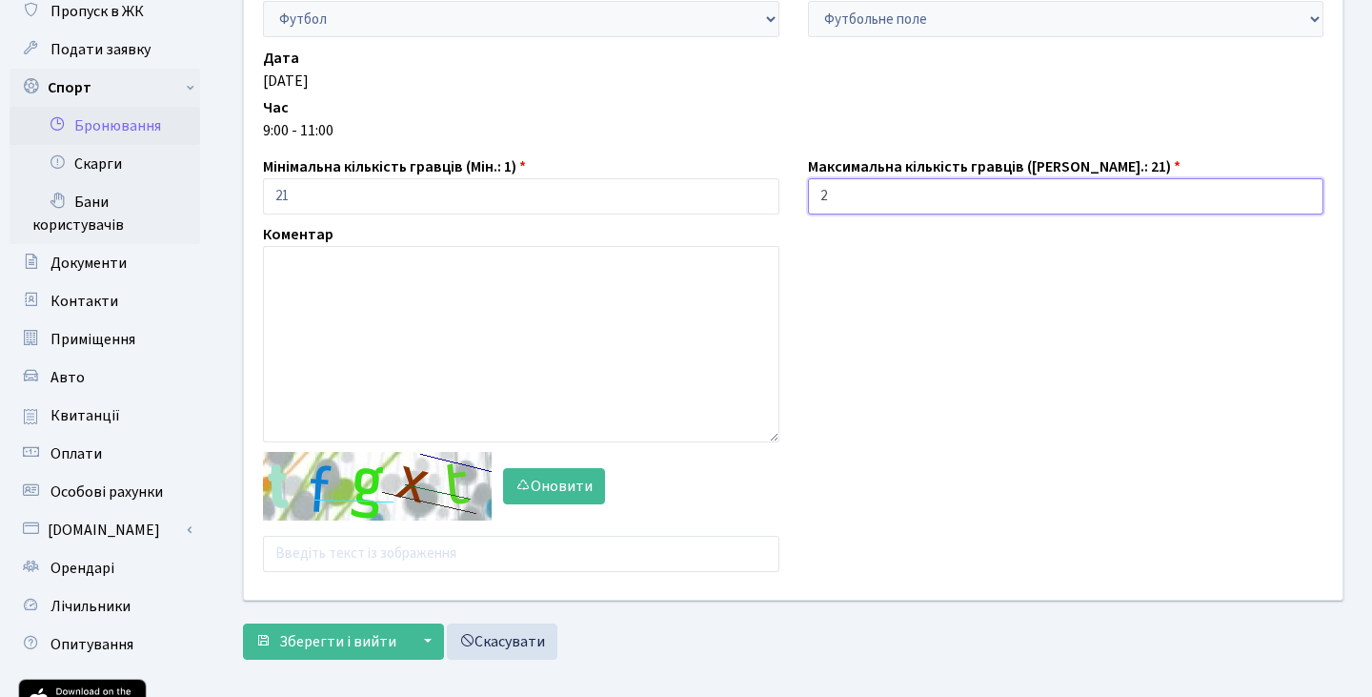
drag, startPoint x: 856, startPoint y: 193, endPoint x: 645, endPoint y: 172, distance: 211.7
click at [645, 172] on div "Активність - Баскетбол Волейбол Йога Катання на роликах Настільний теніс Теніс …" at bounding box center [793, 279] width 1127 height 640
drag, startPoint x: 865, startPoint y: 192, endPoint x: 592, endPoint y: 150, distance: 276.7
click at [592, 150] on div "Активність - Баскетбол Волейбол Йога Катання на роликах Настільний теніс Теніс …" at bounding box center [793, 279] width 1127 height 640
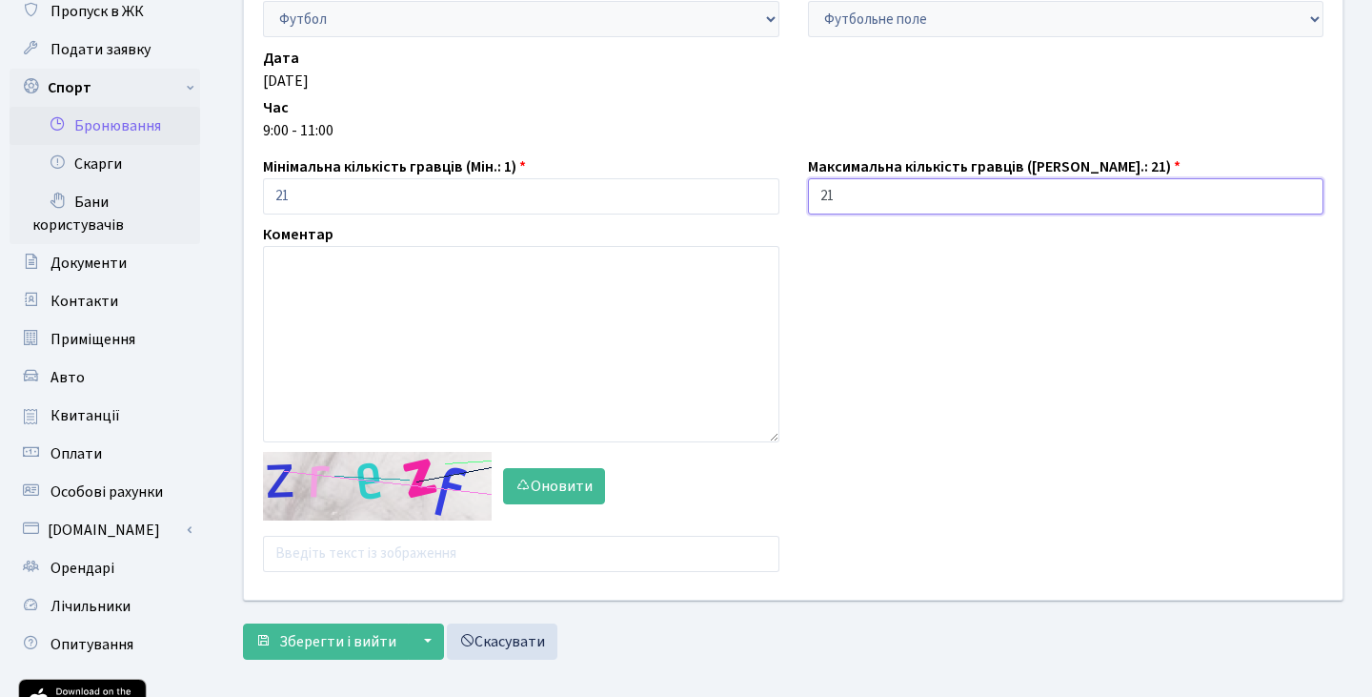
type input "21"
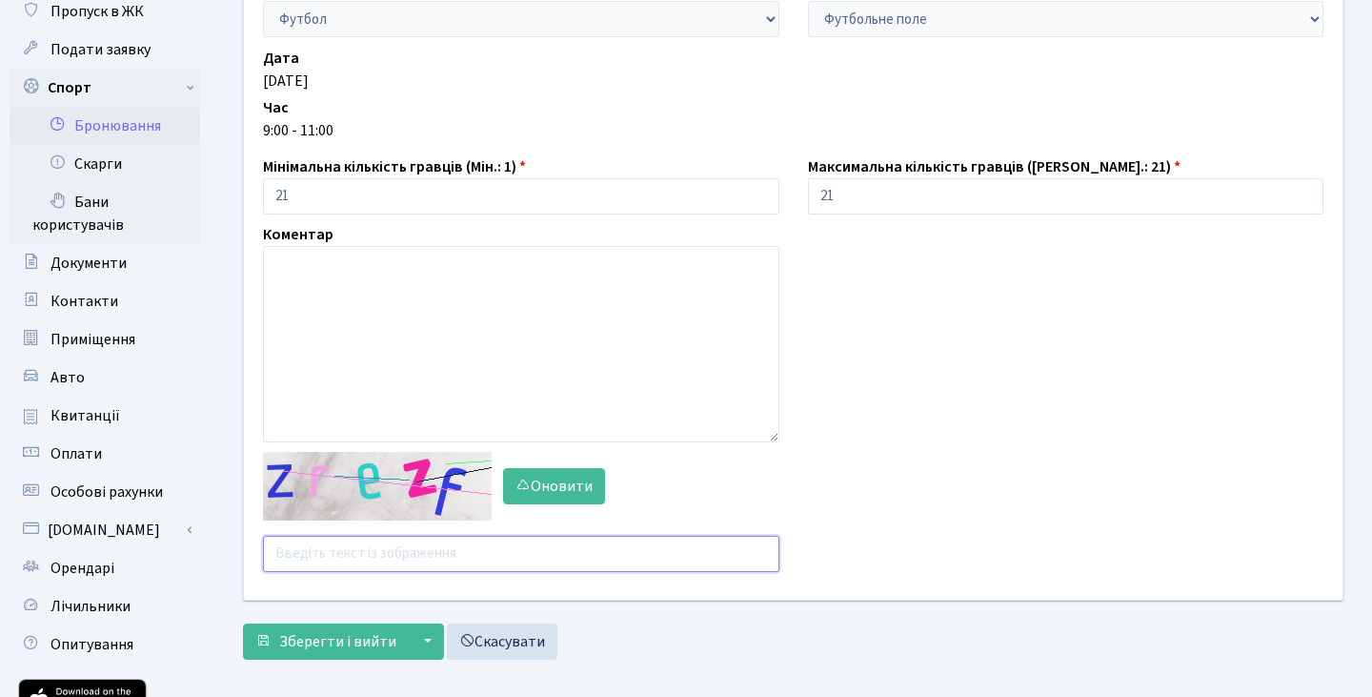
click at [341, 561] on input "text" at bounding box center [521, 554] width 516 height 36
type input "ahdue"
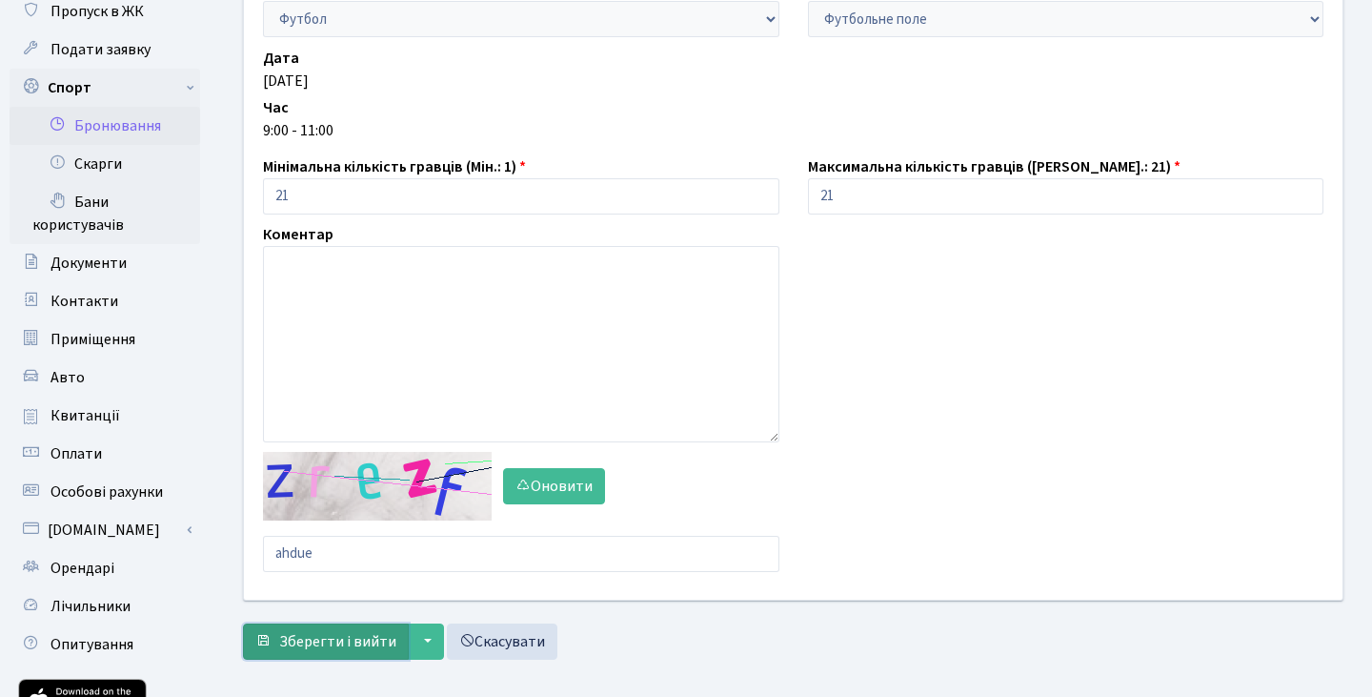
click at [306, 655] on button "Зберегти і вийти" at bounding box center [326, 641] width 166 height 36
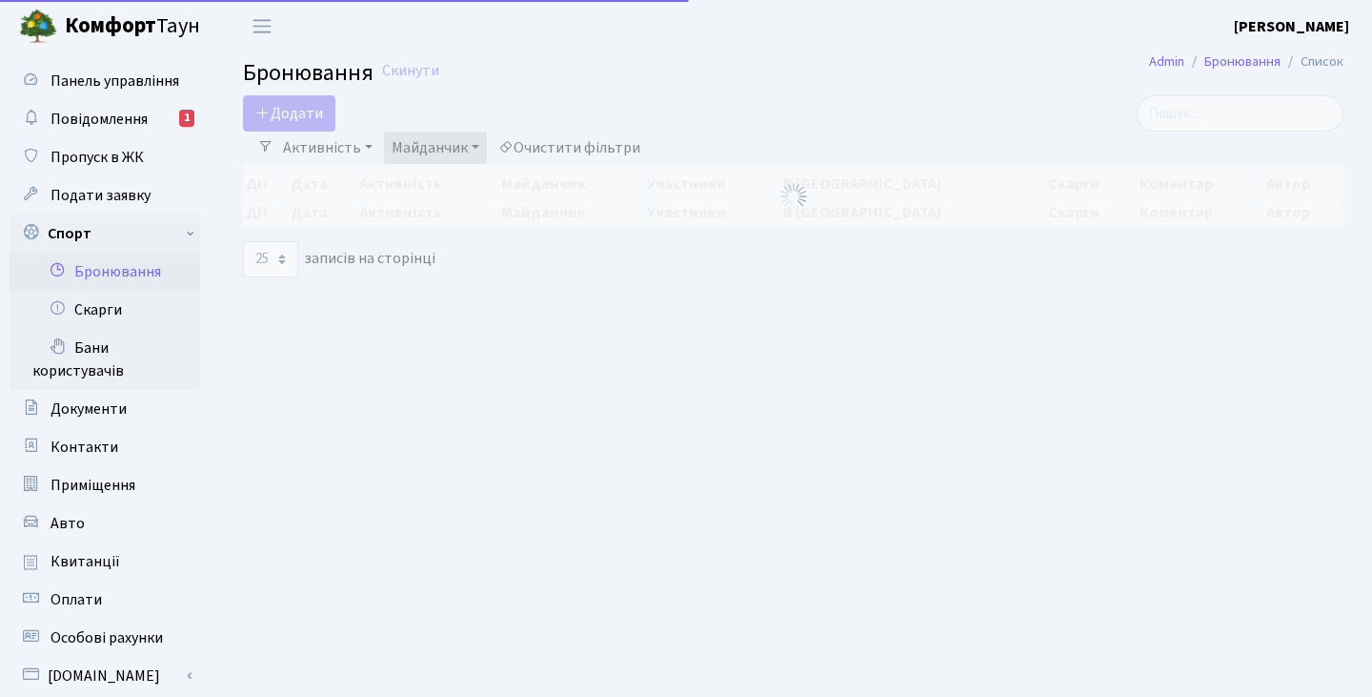
select select "25"
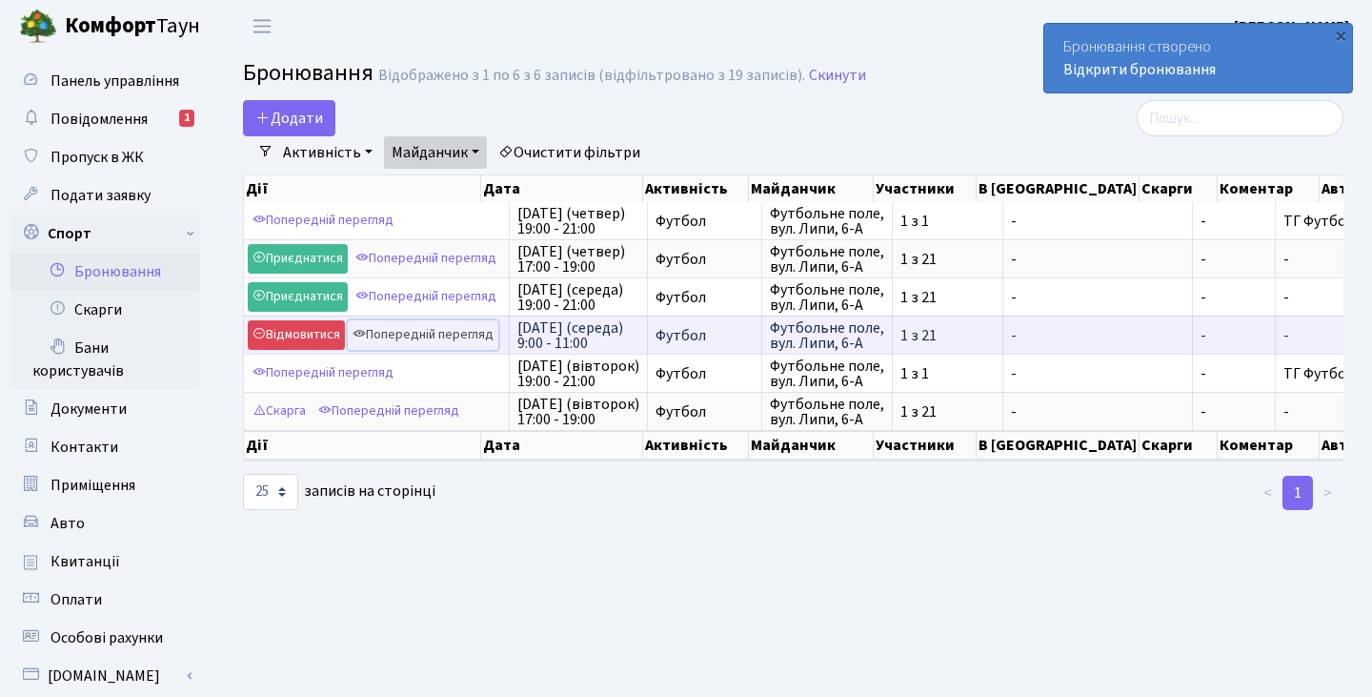
click at [431, 338] on link "Попередній перегляд" at bounding box center [423, 335] width 151 height 30
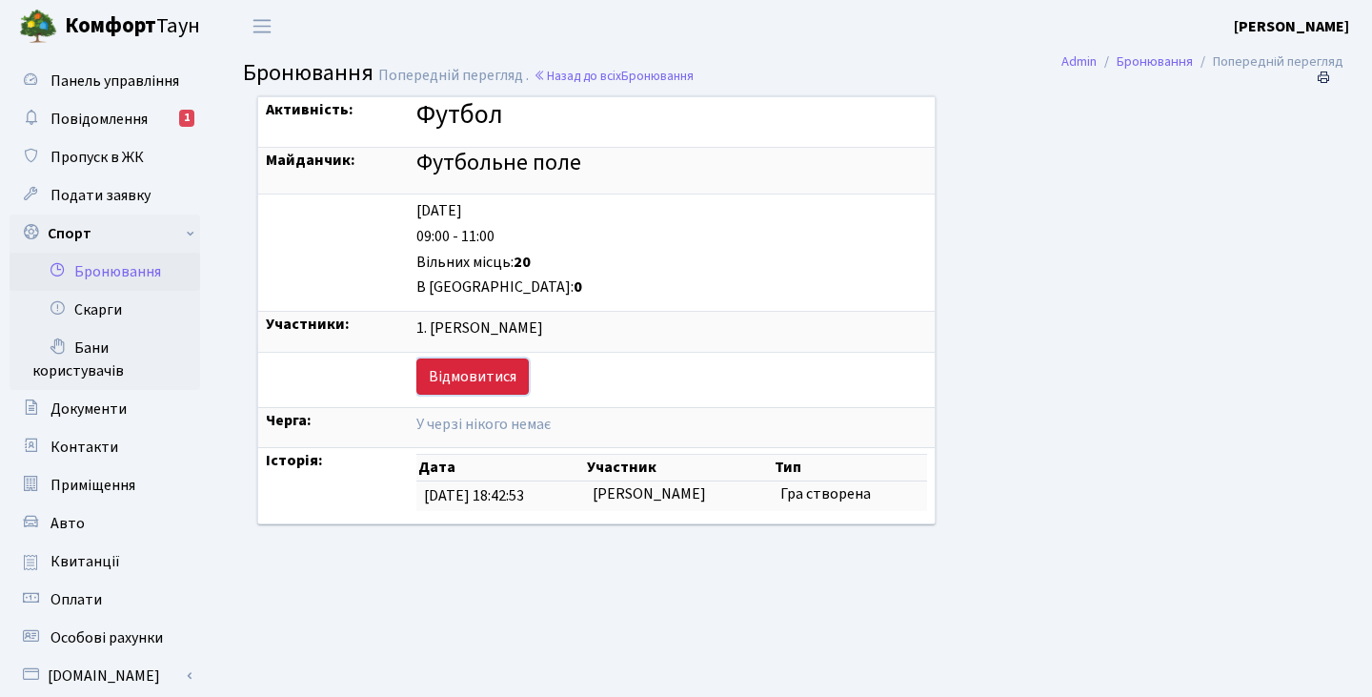
click at [418, 371] on link "Відмовитися" at bounding box center [472, 376] width 112 height 36
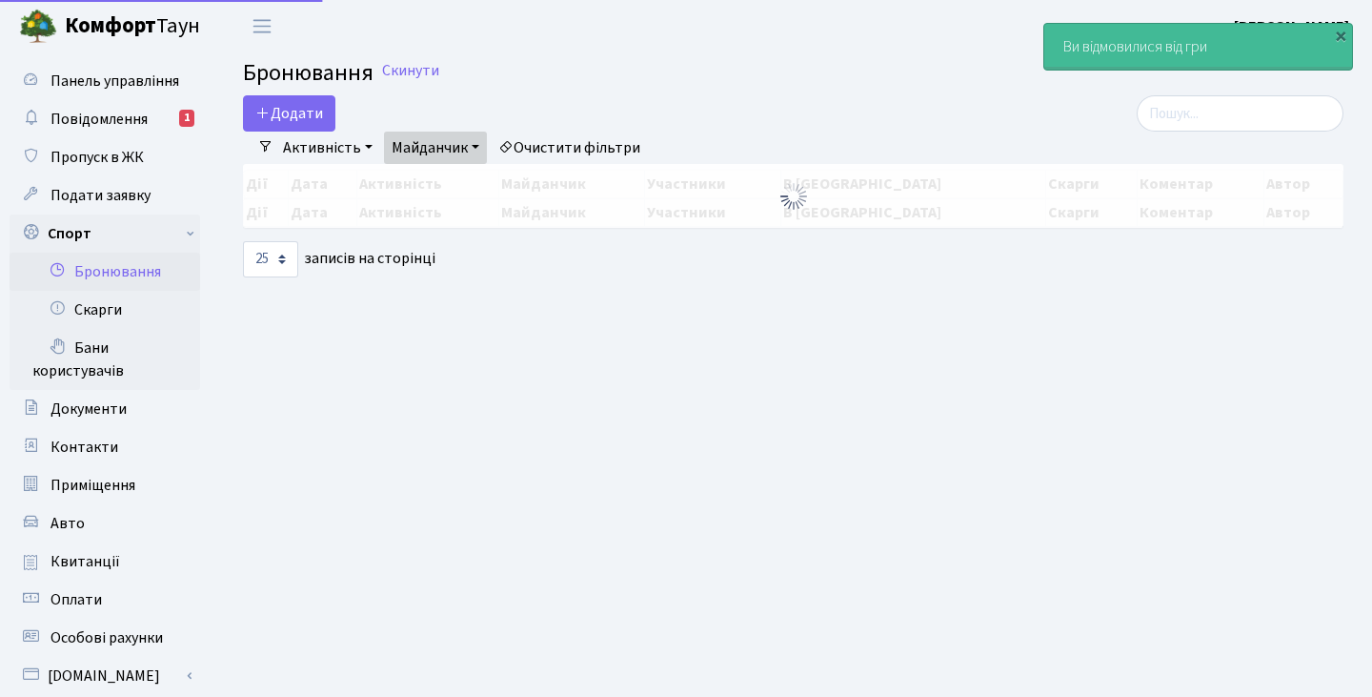
select select "25"
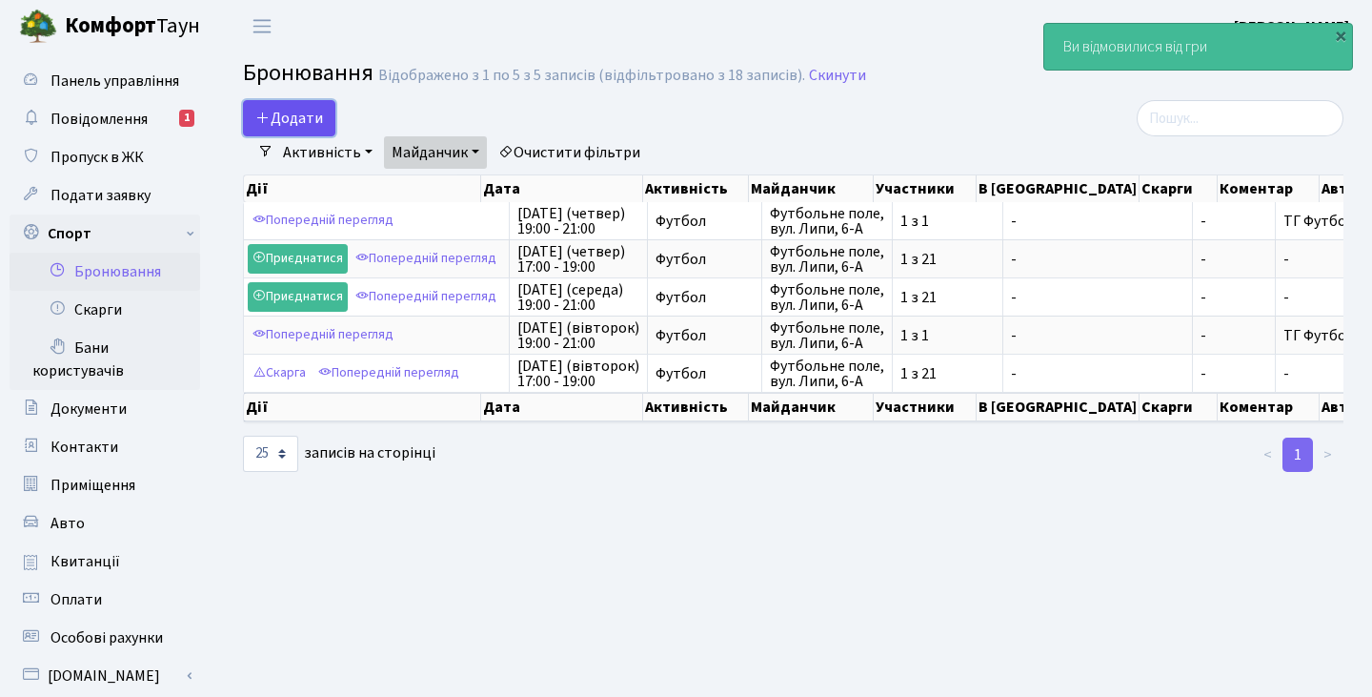
click at [285, 110] on button "Додати" at bounding box center [289, 118] width 92 height 36
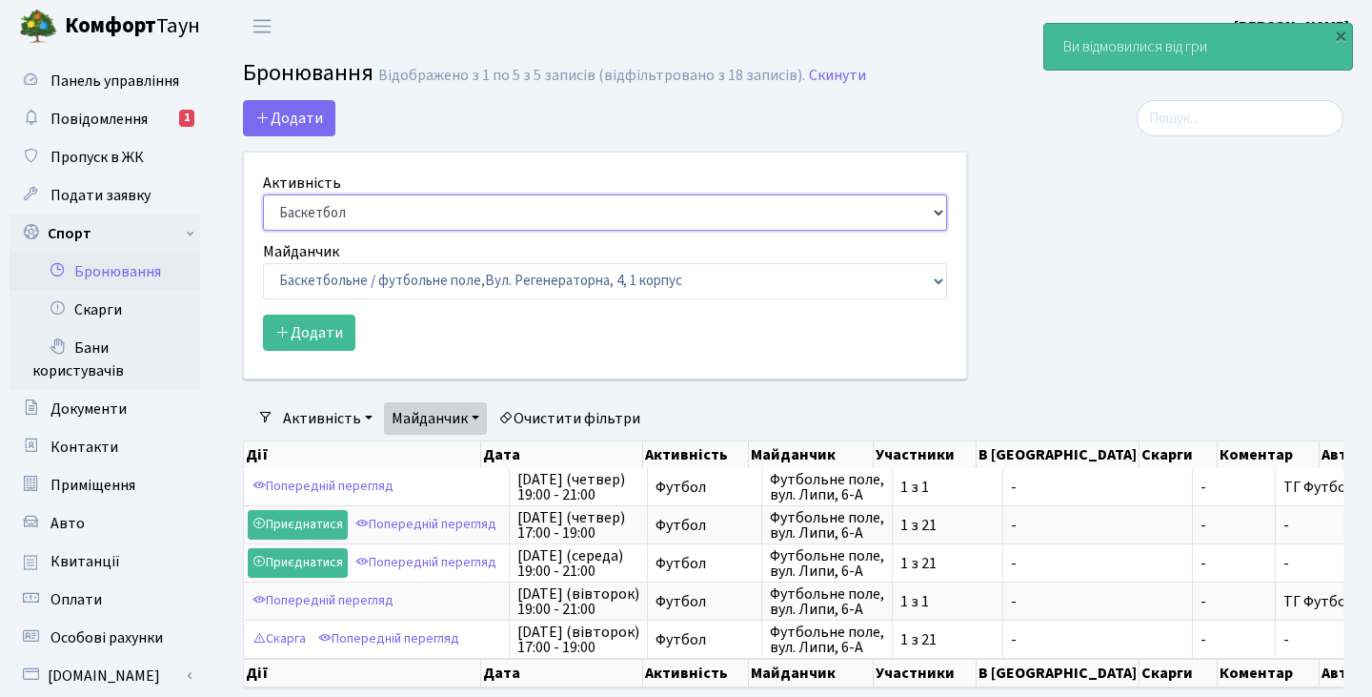
click at [370, 206] on select "Баскетбол Волейбол Йога Катання на роликах Настільний теніс Теніс Футбол Фітнес" at bounding box center [605, 212] width 684 height 36
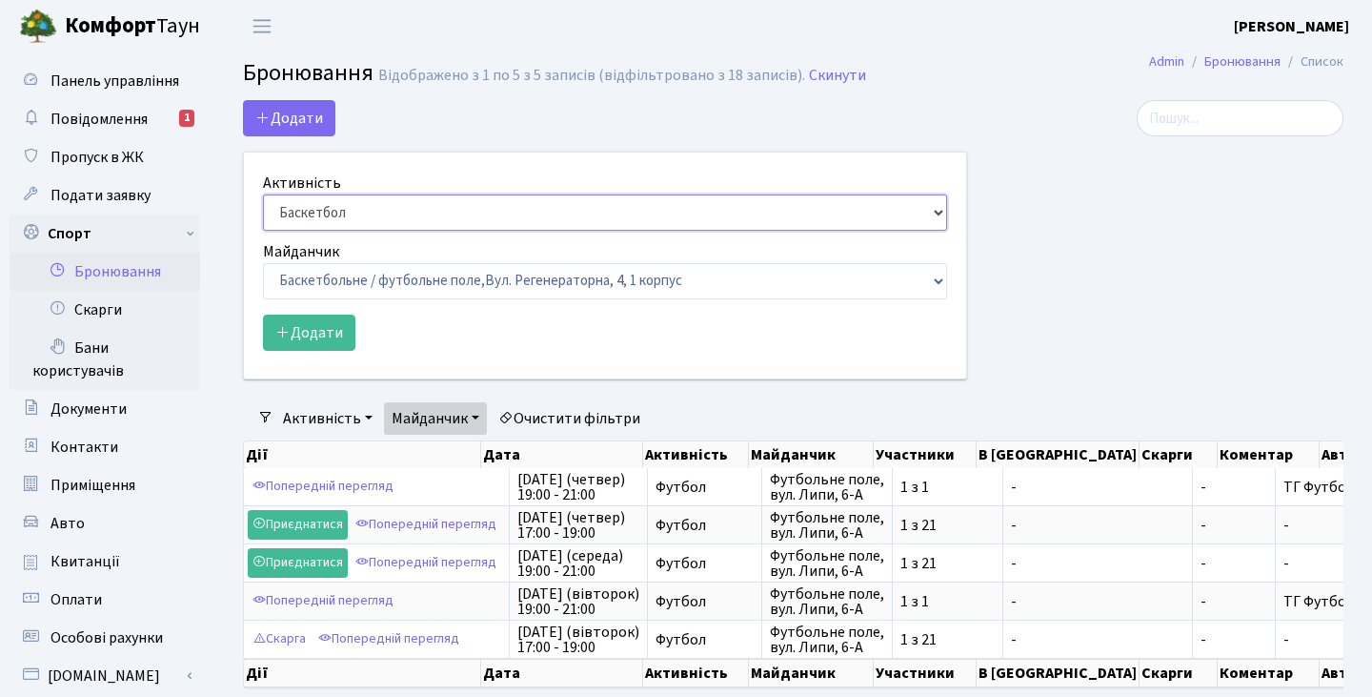
select select "2"
click at [263, 194] on select "Баскетбол Волейбол Йога Катання на роликах Настільний теніс Теніс Футбол Фітнес" at bounding box center [605, 212] width 684 height 36
click at [368, 288] on select "Баскетбольне / футбольне поле, Вул. Регенераторна, 4, 1 корпус Баскетбольне пол…" at bounding box center [605, 281] width 684 height 36
select select "10"
click at [263, 263] on select "Баскетбольне / футбольне поле, Вул. Регенераторна, 4, 1 корпус Баскетбольне пол…" at bounding box center [605, 281] width 684 height 36
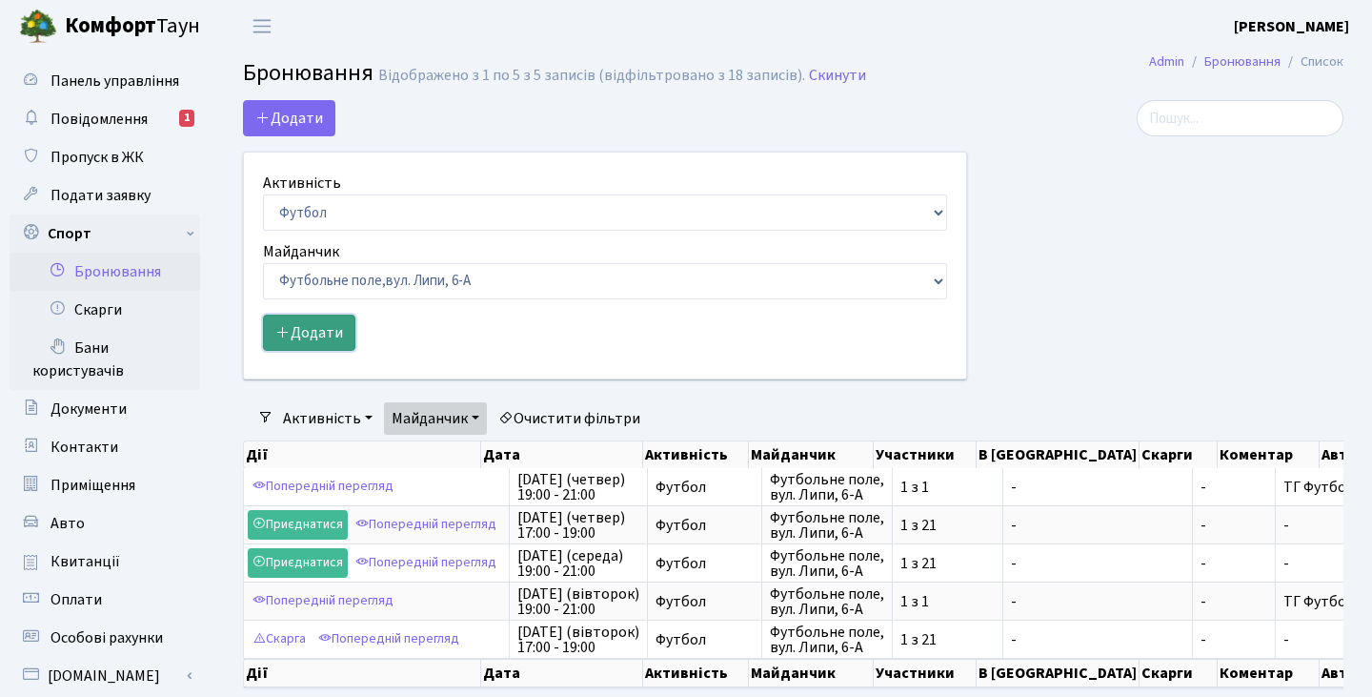
click at [319, 346] on button "Додати" at bounding box center [309, 332] width 92 height 36
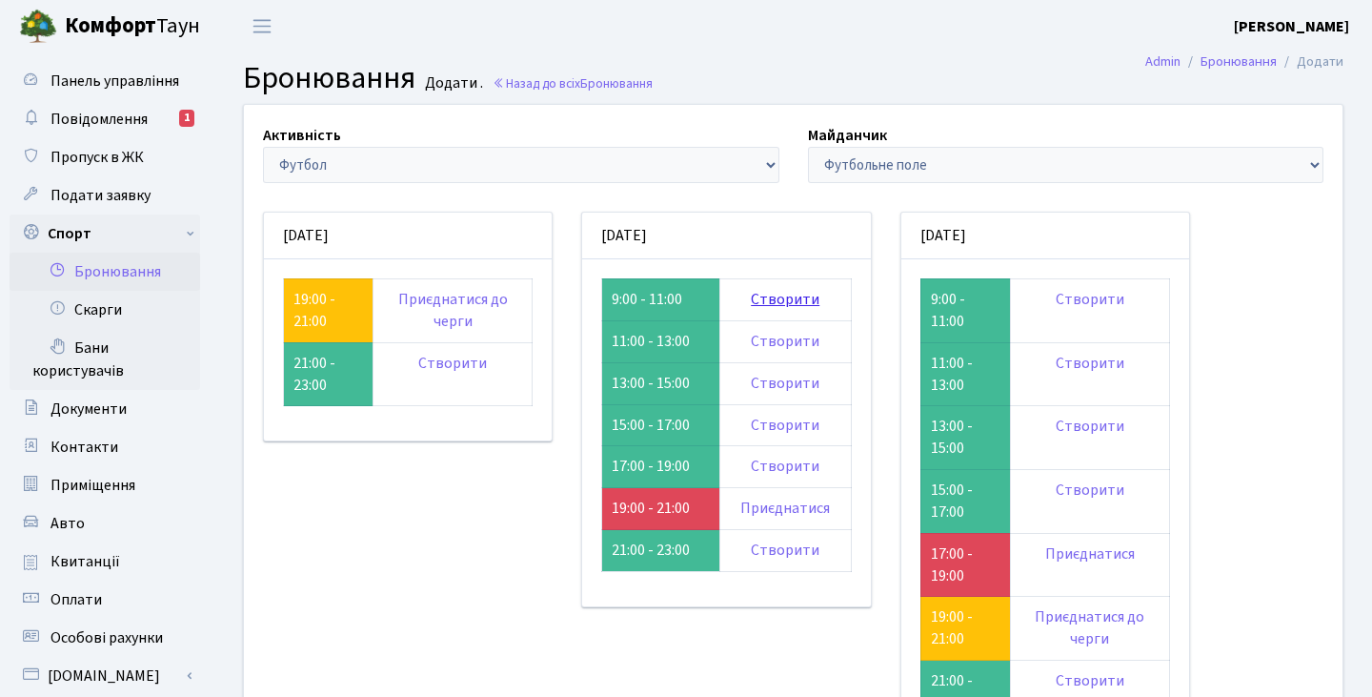
click at [783, 298] on link "Створити" at bounding box center [785, 299] width 69 height 21
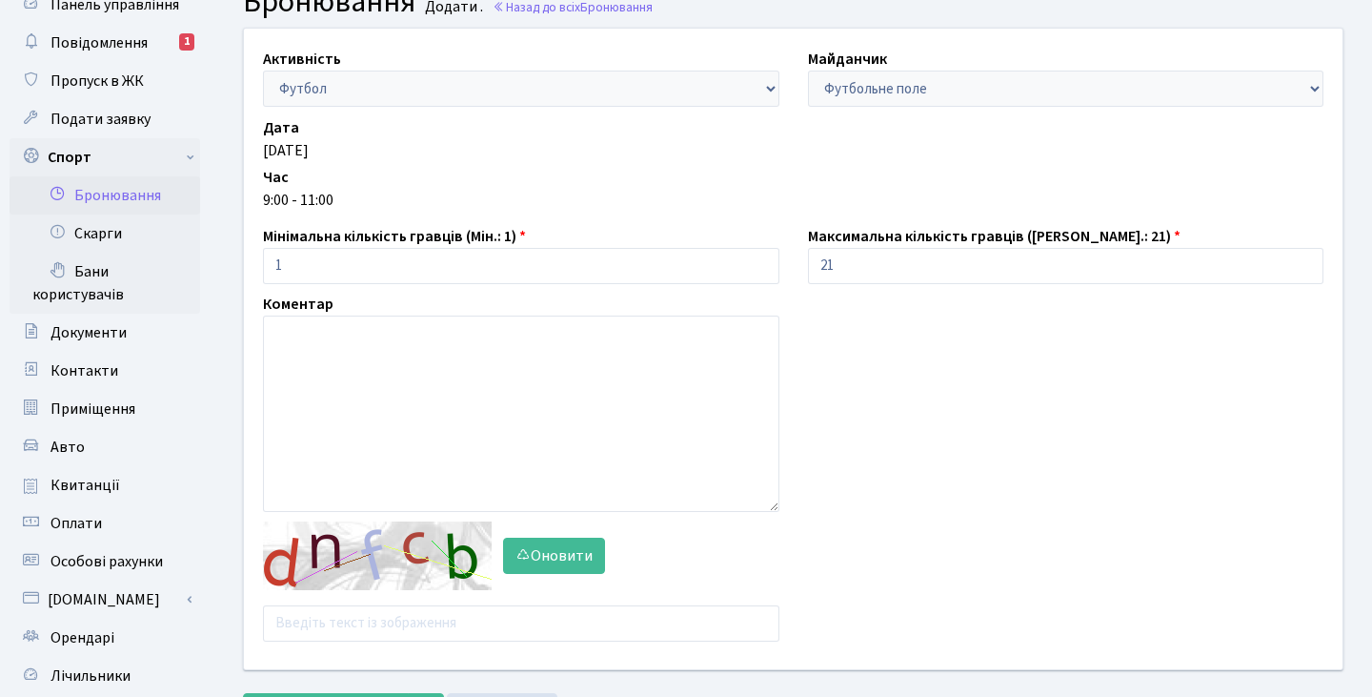
scroll to position [110, 0]
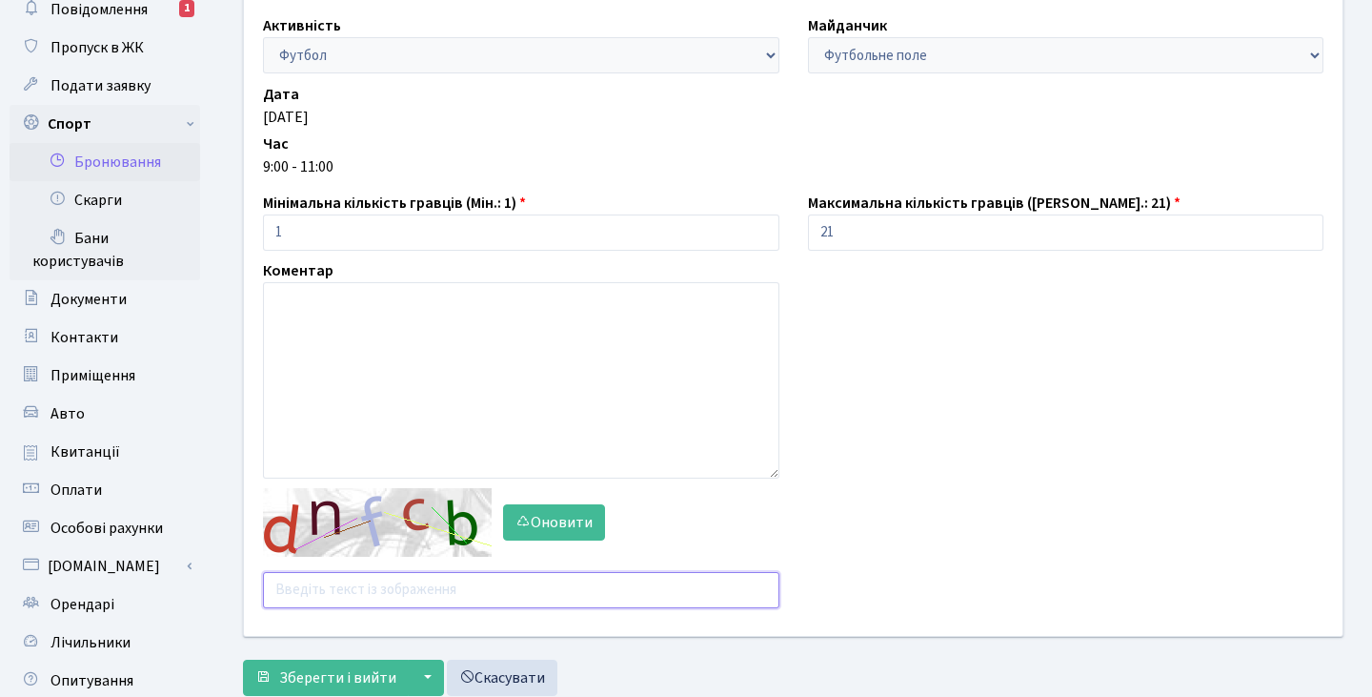
click at [328, 590] on input "text" at bounding box center [521, 590] width 516 height 36
type input "3xx9j"
click at [412, 666] on button "▼" at bounding box center [426, 677] width 36 height 36
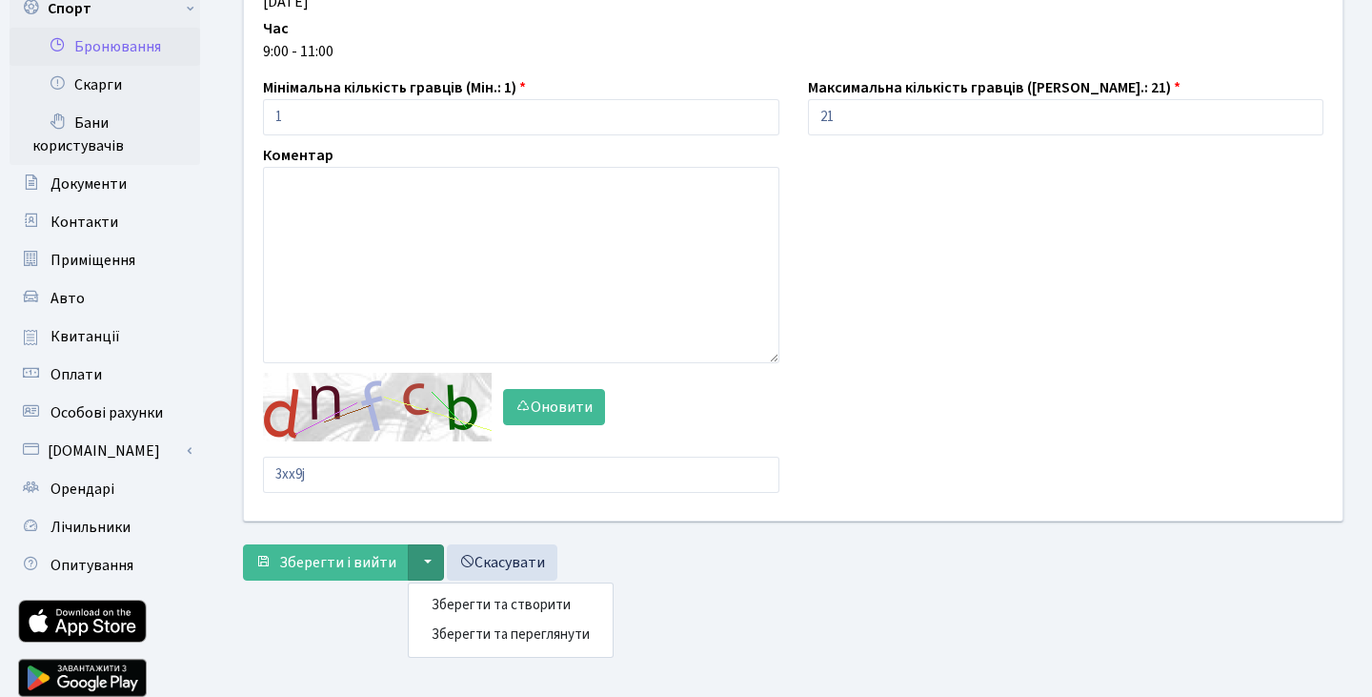
scroll to position [260, 0]
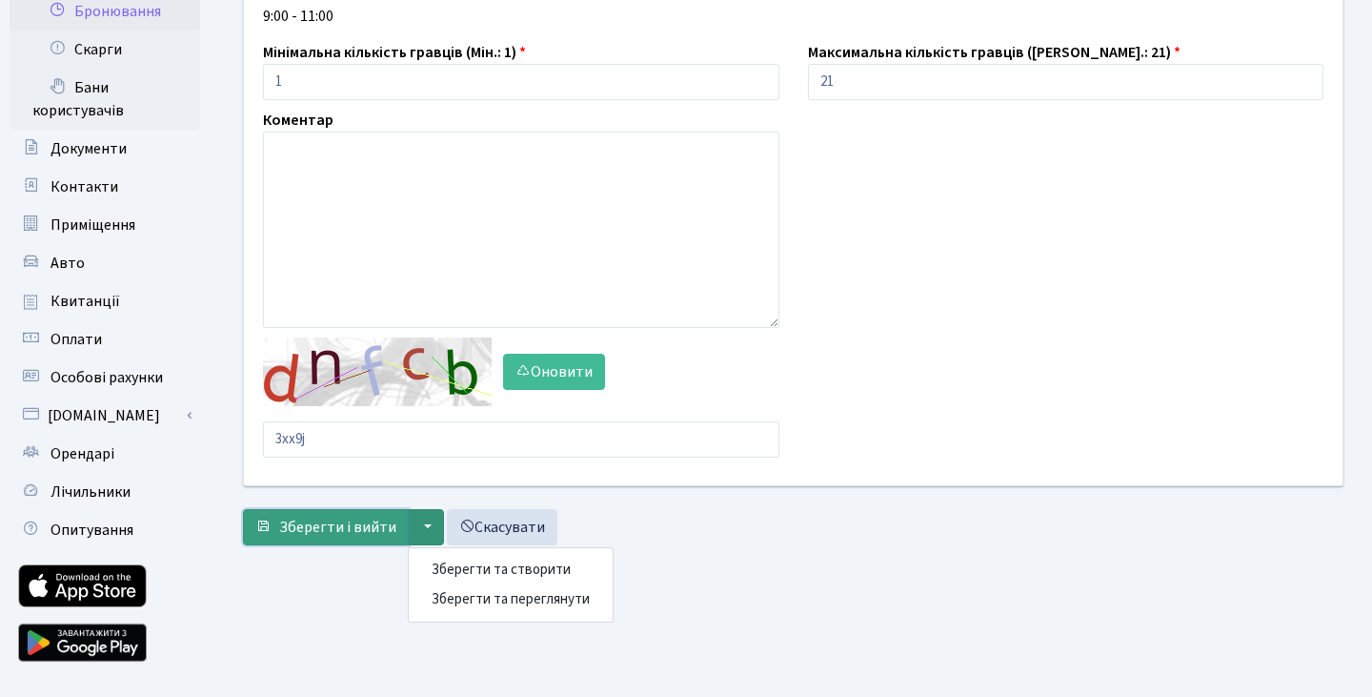
click at [341, 520] on span "Зберегти і вийти" at bounding box center [337, 526] width 117 height 21
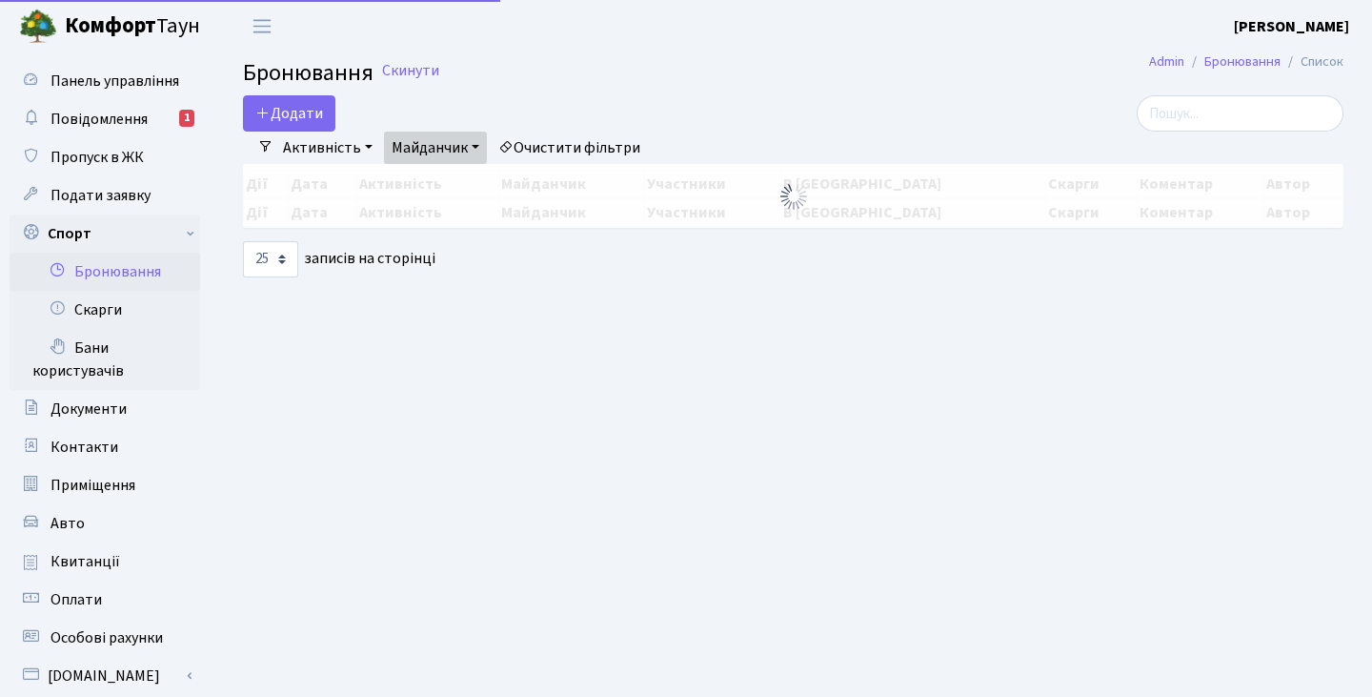
select select "25"
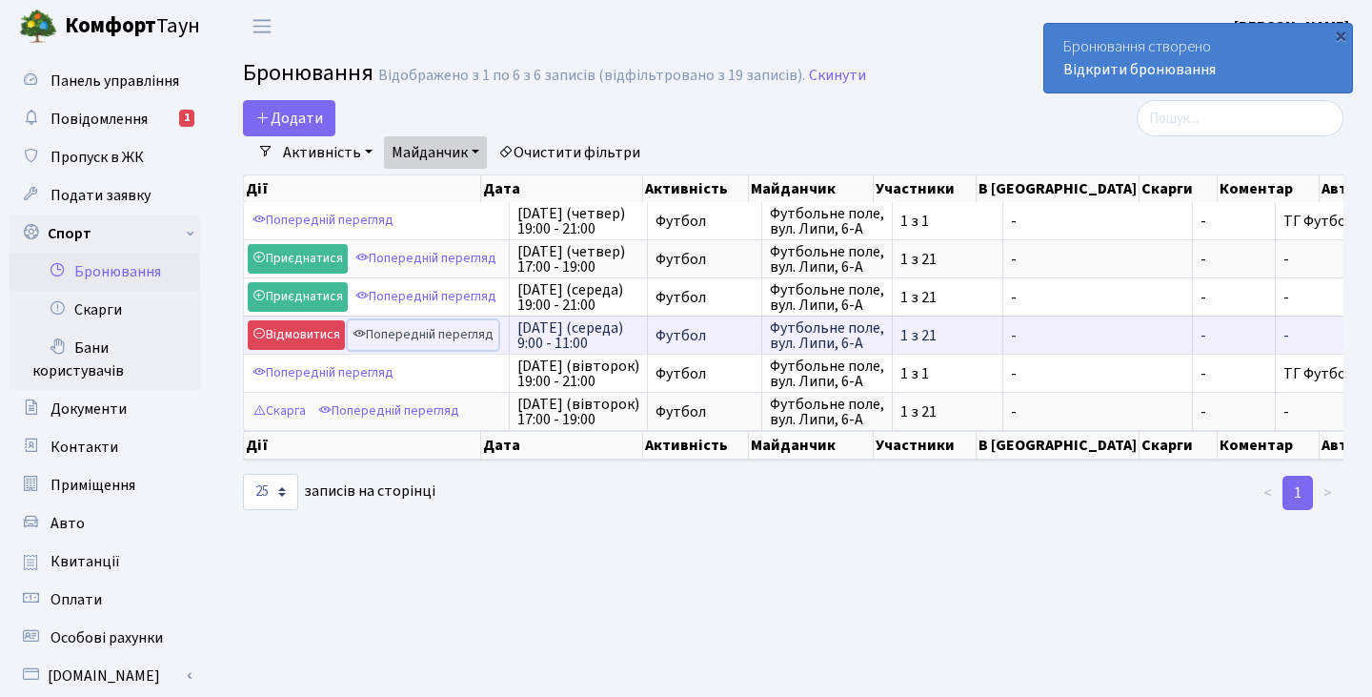
click at [461, 334] on link "Попередній перегляд" at bounding box center [423, 335] width 151 height 30
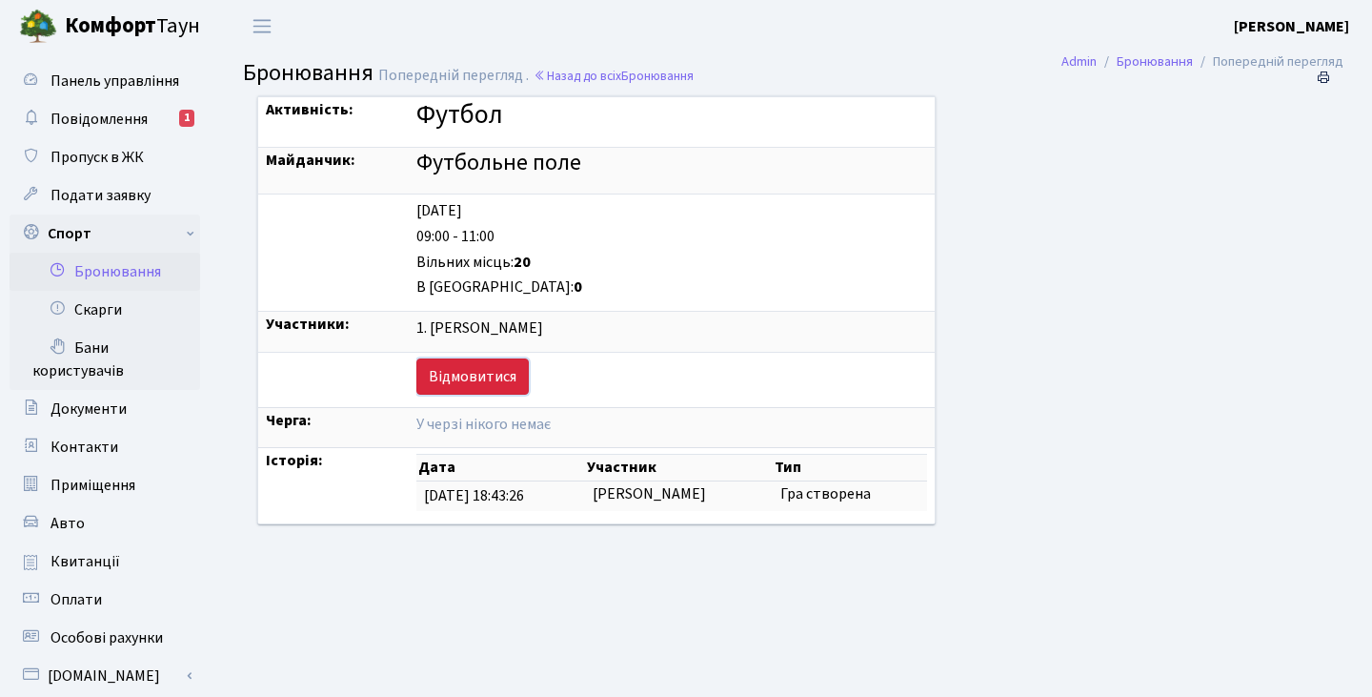
click at [446, 376] on link "Відмовитися" at bounding box center [472, 376] width 112 height 36
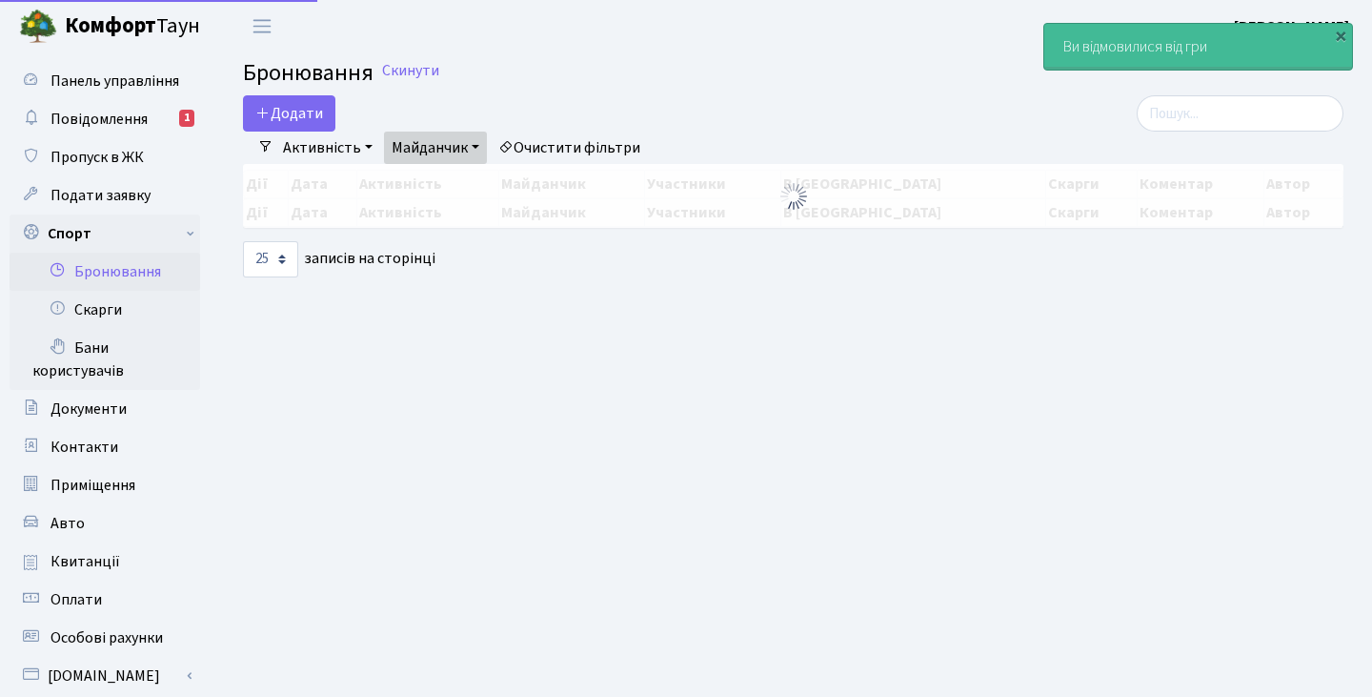
select select "25"
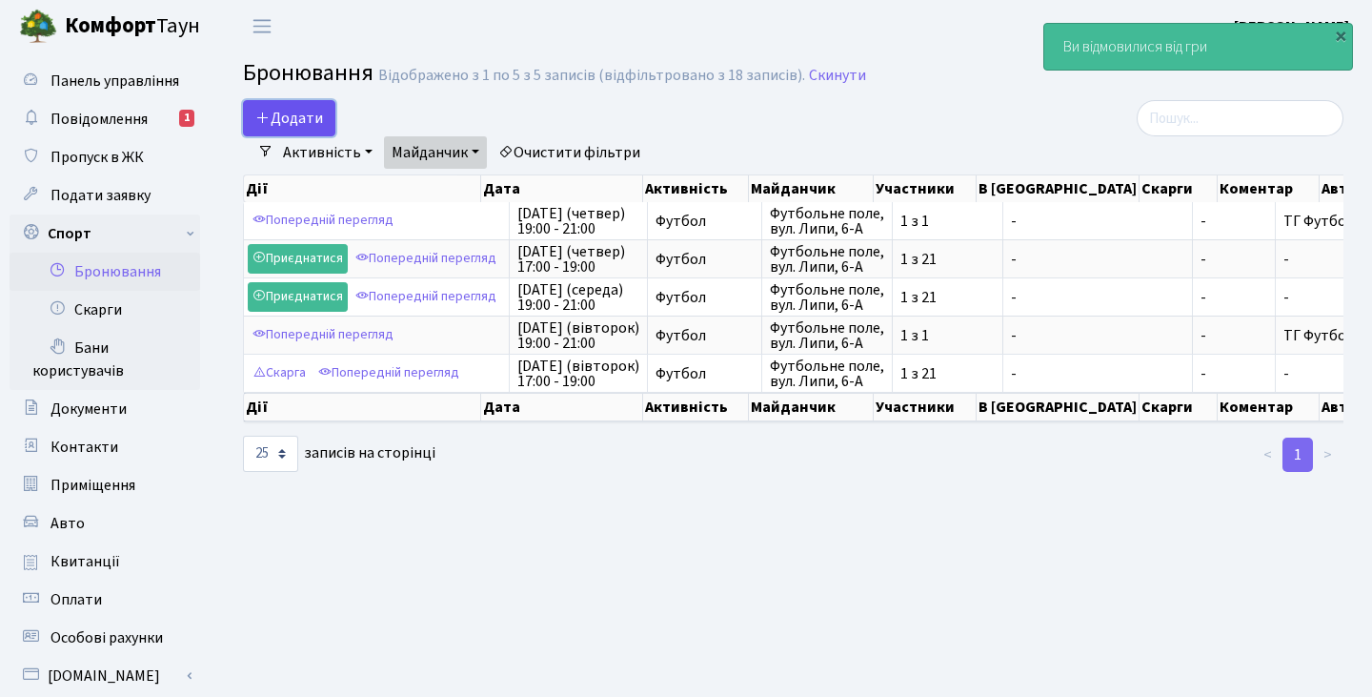
click at [312, 103] on button "Додати" at bounding box center [289, 118] width 92 height 36
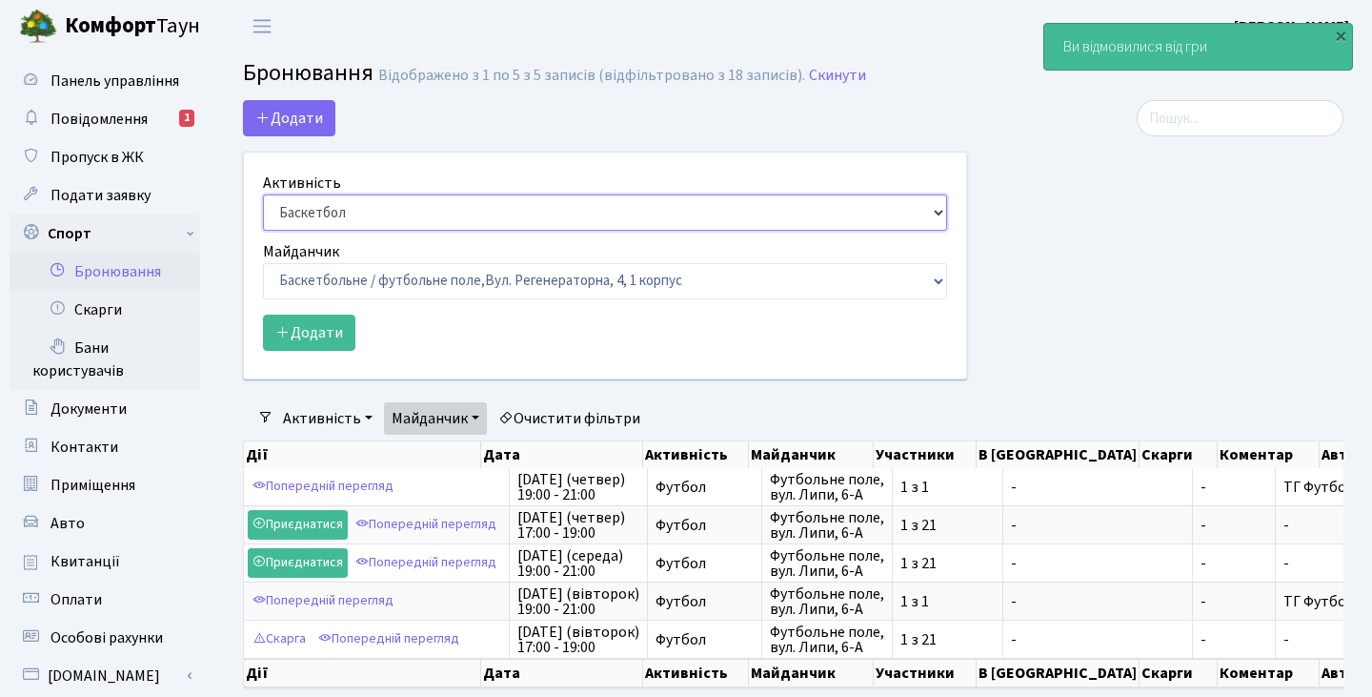
click at [327, 213] on select "Баскетбол Волейбол Йога Катання на роликах Настільний теніс Теніс Футбол Фітнес" at bounding box center [605, 212] width 684 height 36
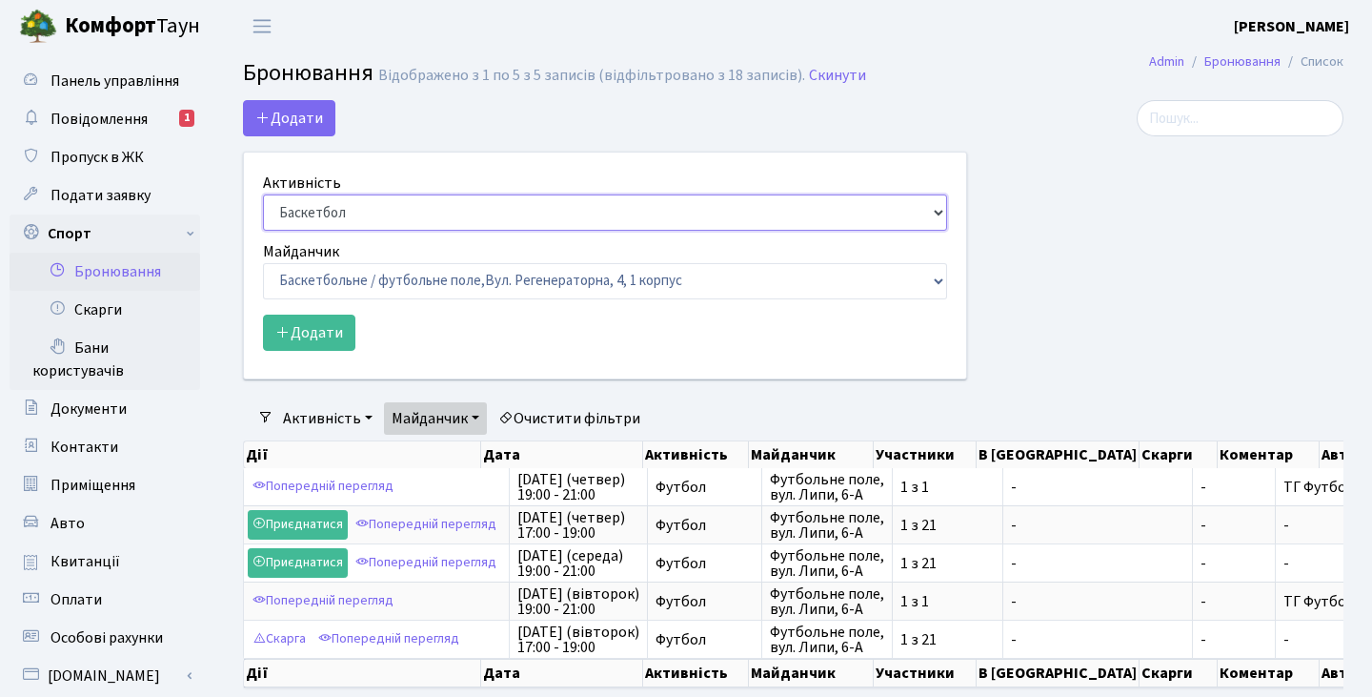
select select "2"
click at [263, 194] on select "Баскетбол Волейбол Йога Катання на роликах Настільний теніс Теніс Футбол Фітнес" at bounding box center [605, 212] width 684 height 36
click at [301, 283] on select "Баскетбольне / футбольне поле, Вул. Регенераторна, 4, 1 корпус Баскетбольне пол…" at bounding box center [605, 281] width 684 height 36
select select "10"
click at [263, 263] on select "Баскетбольне / футбольне поле, Вул. Регенераторна, 4, 1 корпус Баскетбольне пол…" at bounding box center [605, 281] width 684 height 36
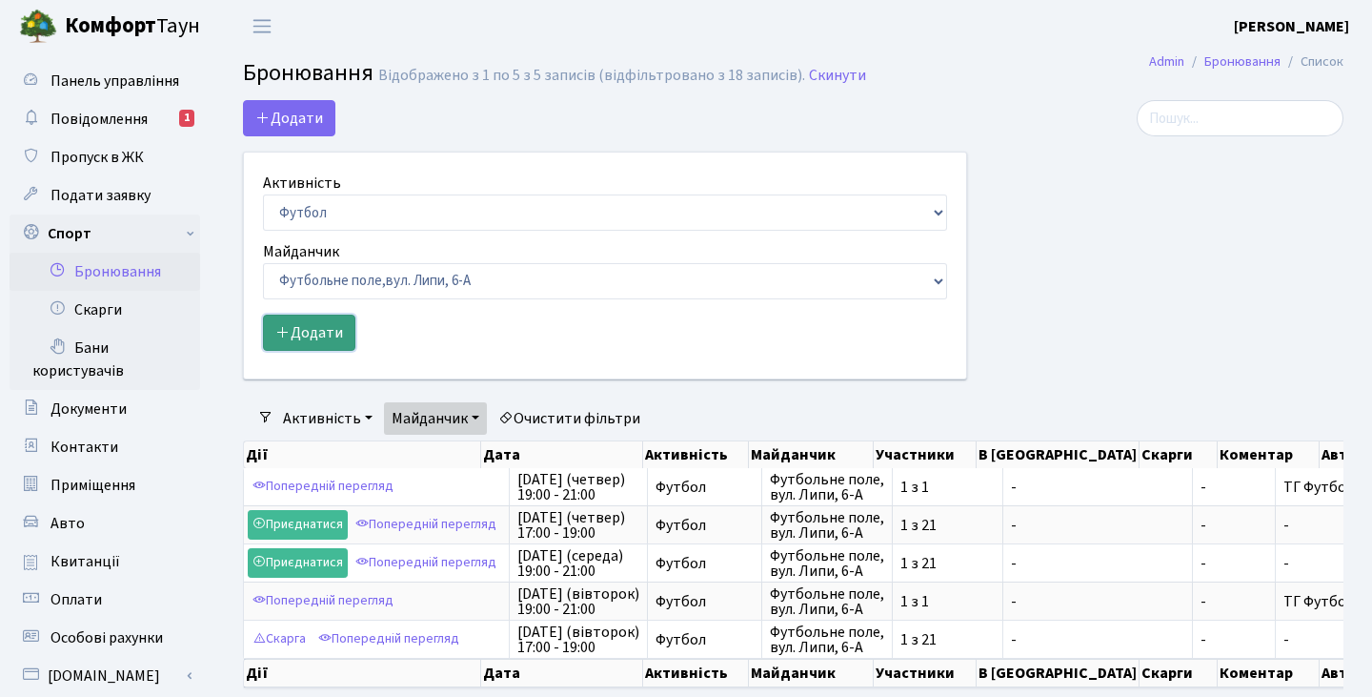
click at [328, 334] on button "Додати" at bounding box center [309, 332] width 92 height 36
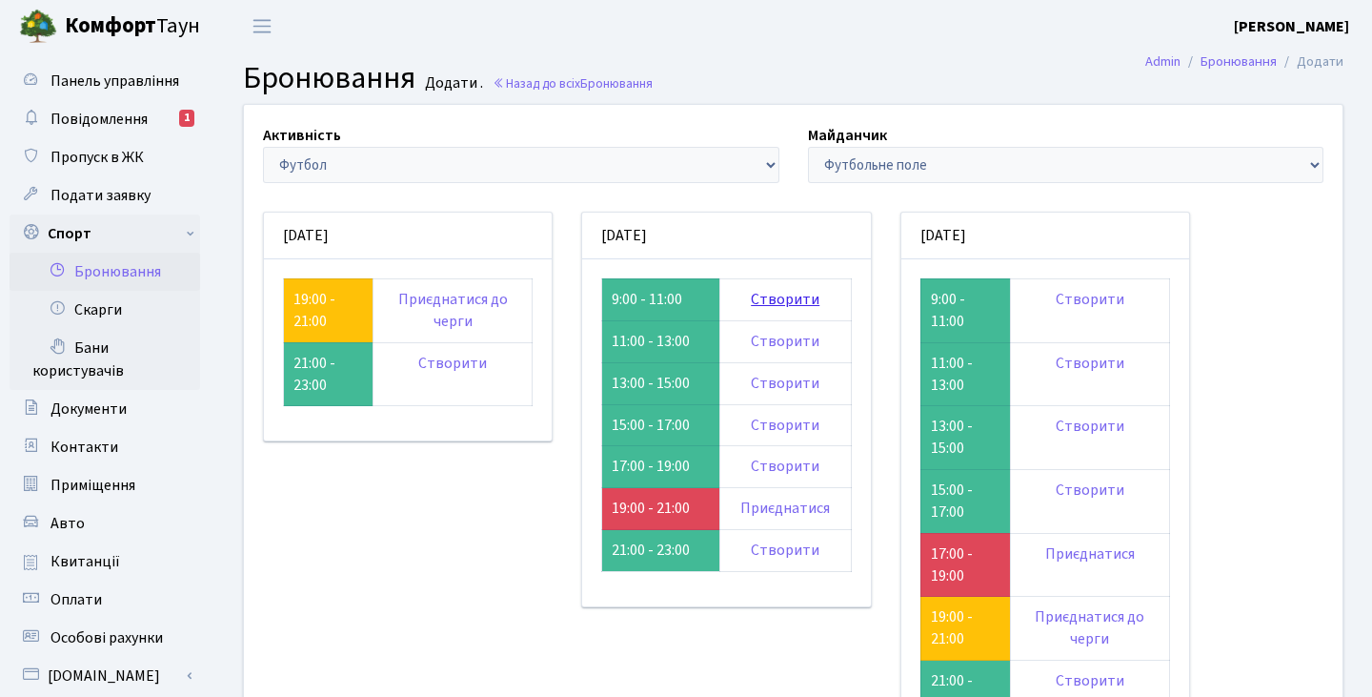
click at [772, 291] on link "Створити" at bounding box center [785, 299] width 69 height 21
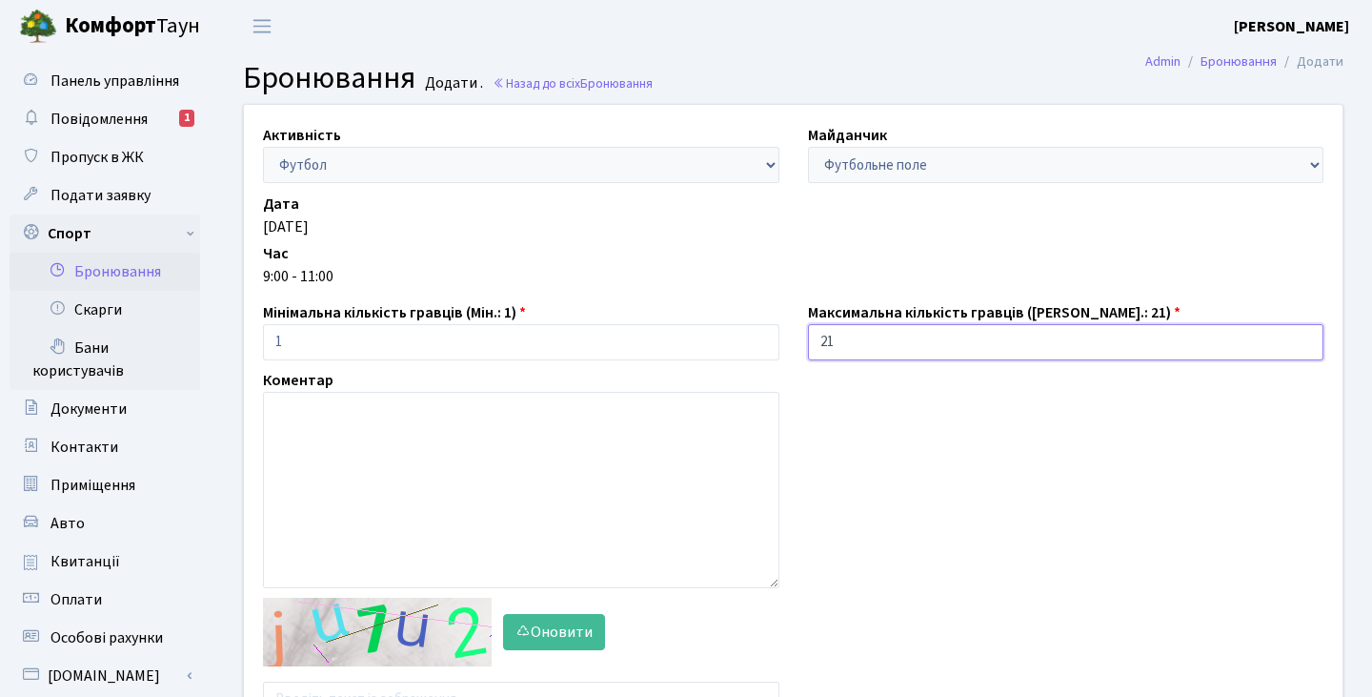
drag, startPoint x: 885, startPoint y: 345, endPoint x: 698, endPoint y: 333, distance: 187.2
click at [698, 333] on div "Активність - Баскетбол Волейбол Йога Катання на роликах Настільний теніс [PERSO…" at bounding box center [793, 425] width 1127 height 640
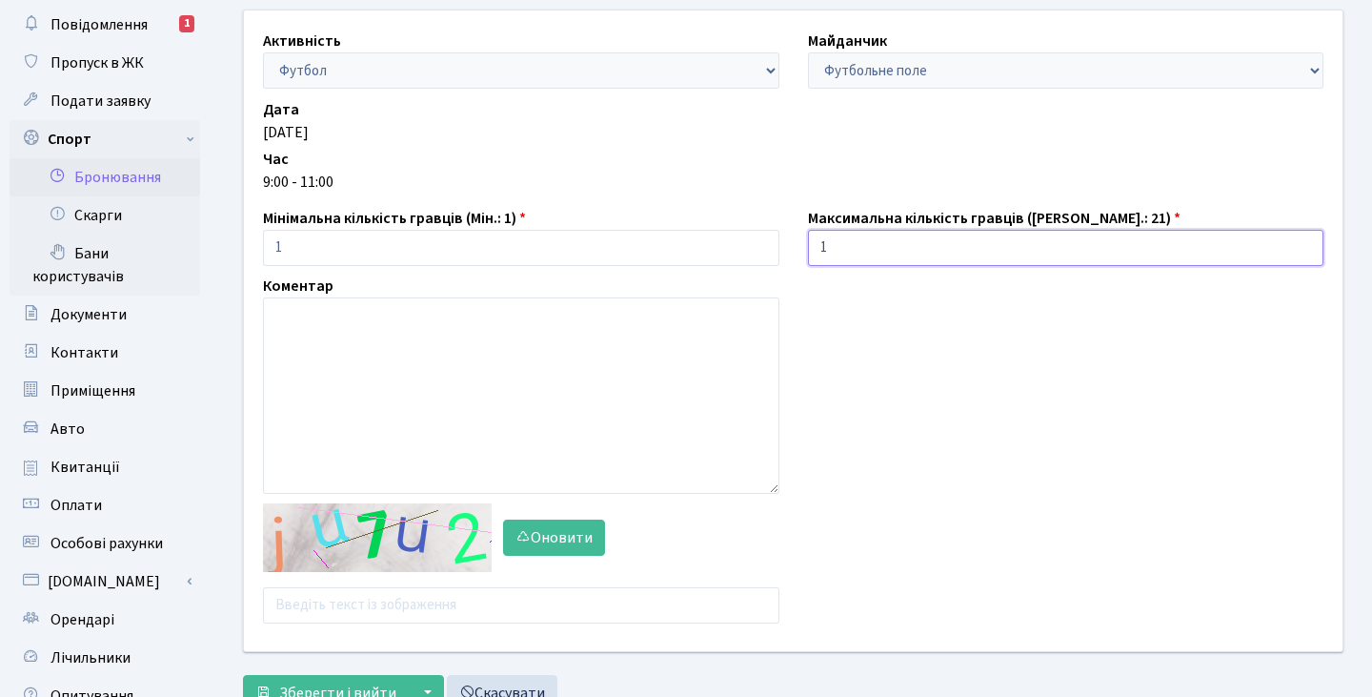
scroll to position [126, 0]
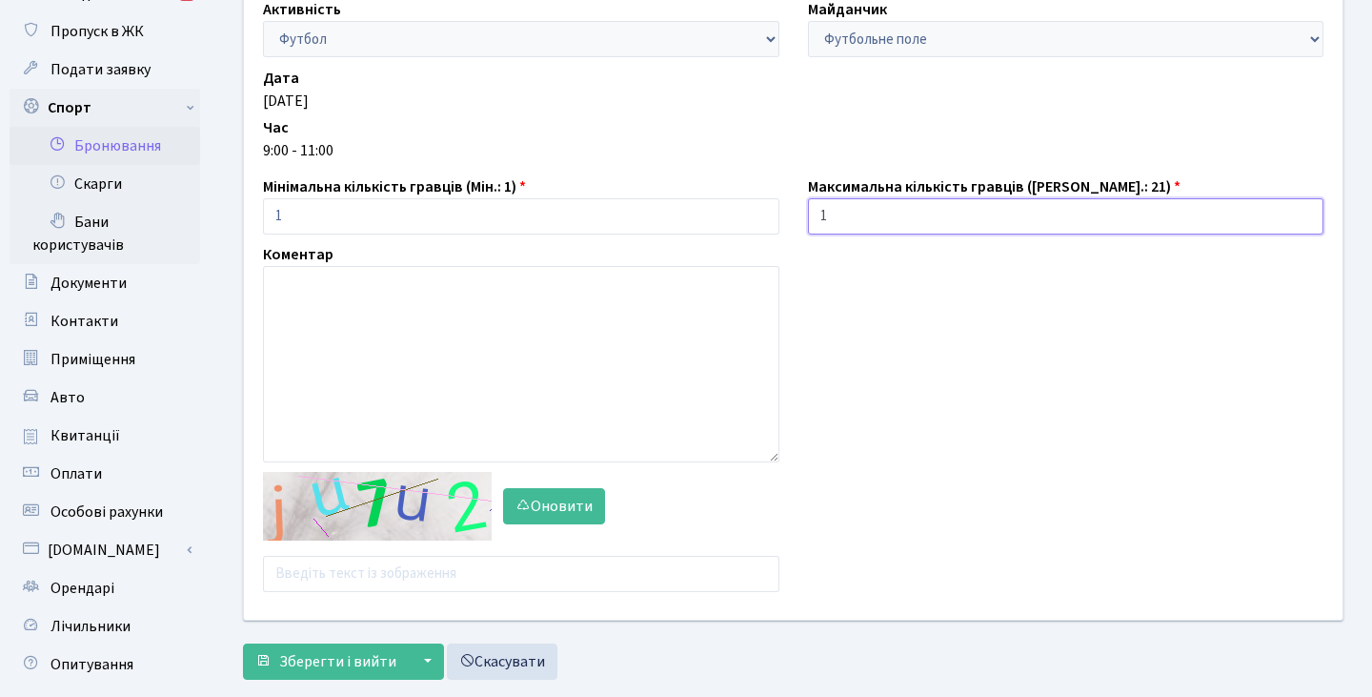
type input "1"
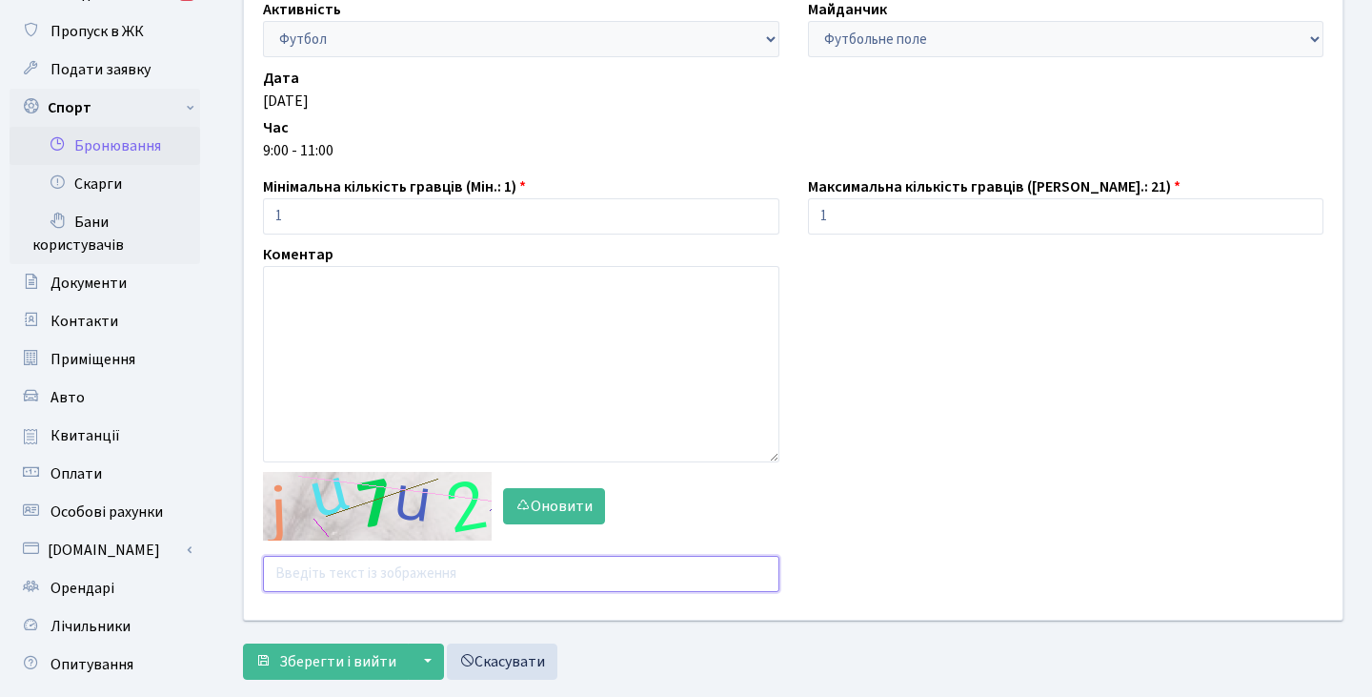
click at [375, 574] on input "text" at bounding box center [521, 574] width 516 height 36
type input "fqztu"
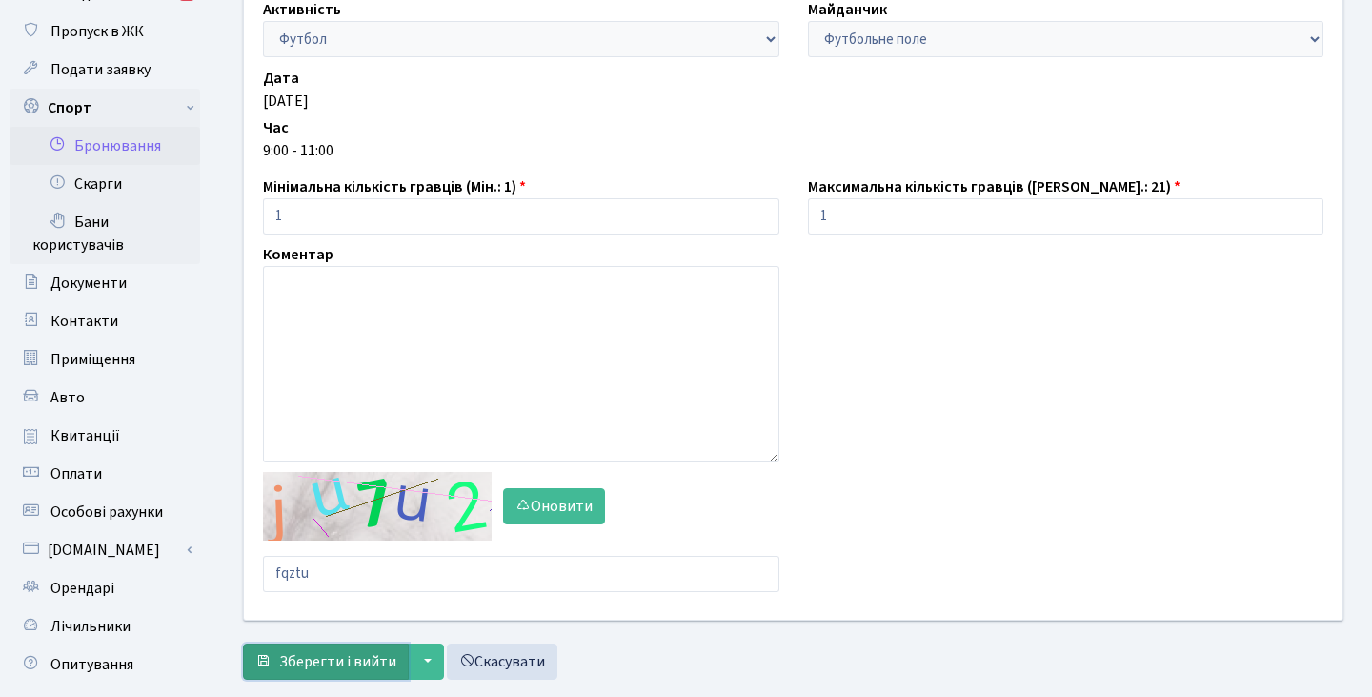
click at [344, 669] on span "Зберегти і вийти" at bounding box center [337, 661] width 117 height 21
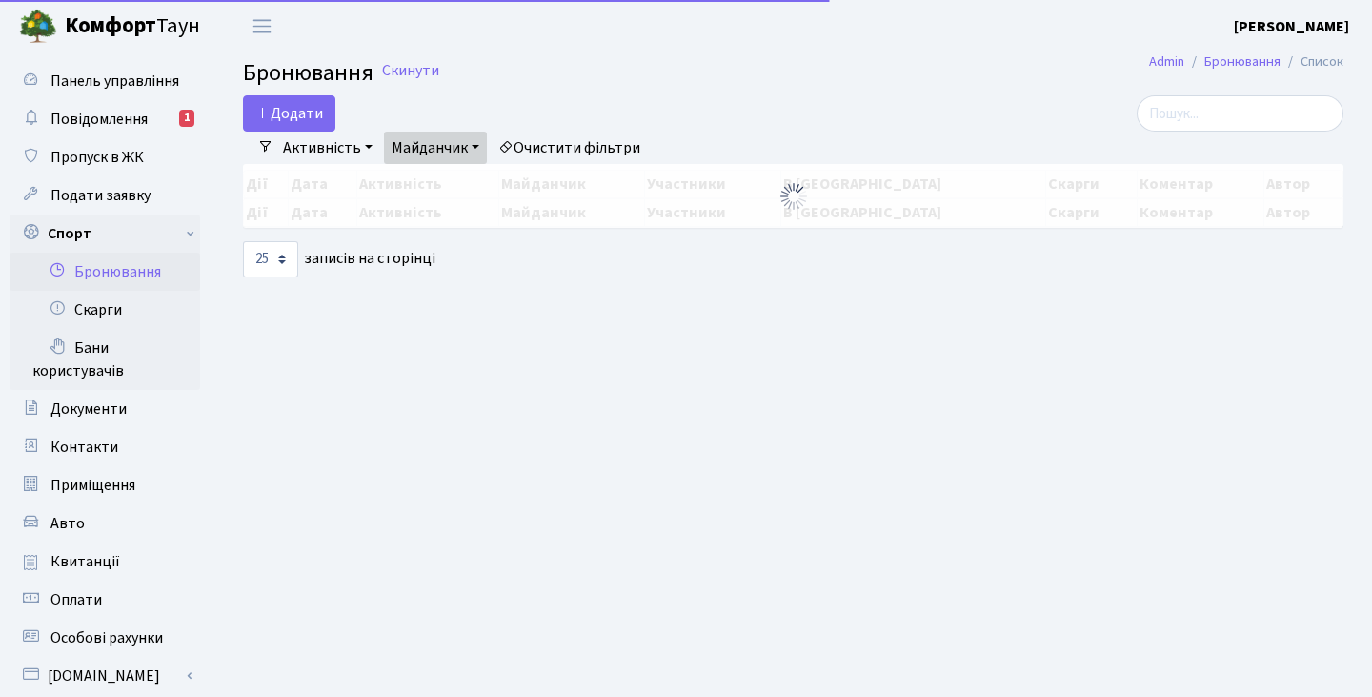
select select "25"
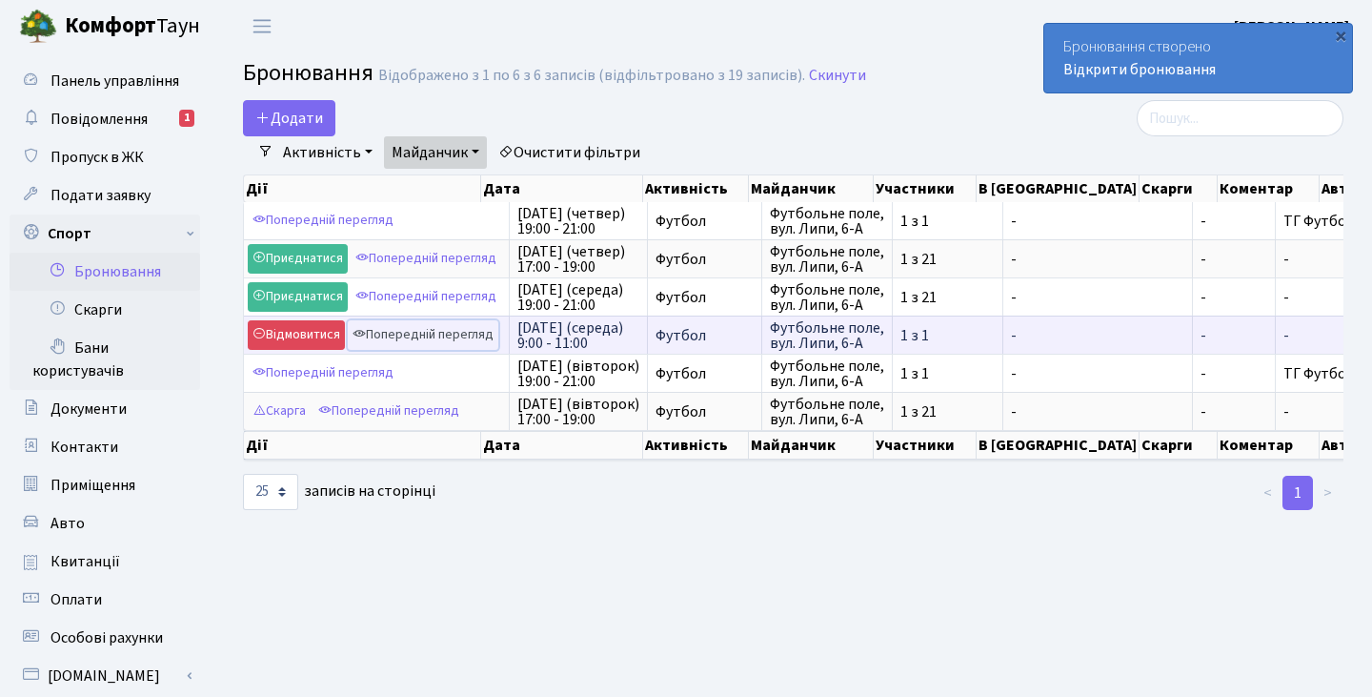
click at [406, 336] on link "Попередній перегляд" at bounding box center [423, 335] width 151 height 30
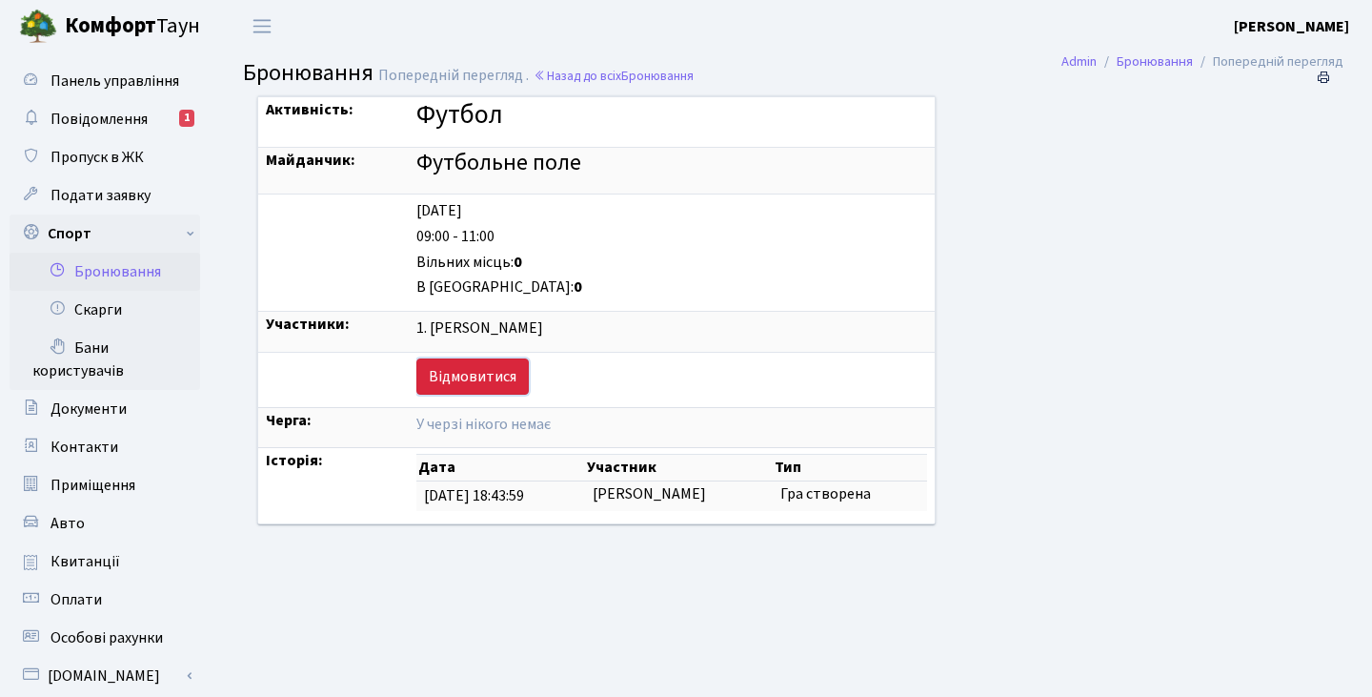
click at [431, 375] on link "Відмовитися" at bounding box center [472, 376] width 112 height 36
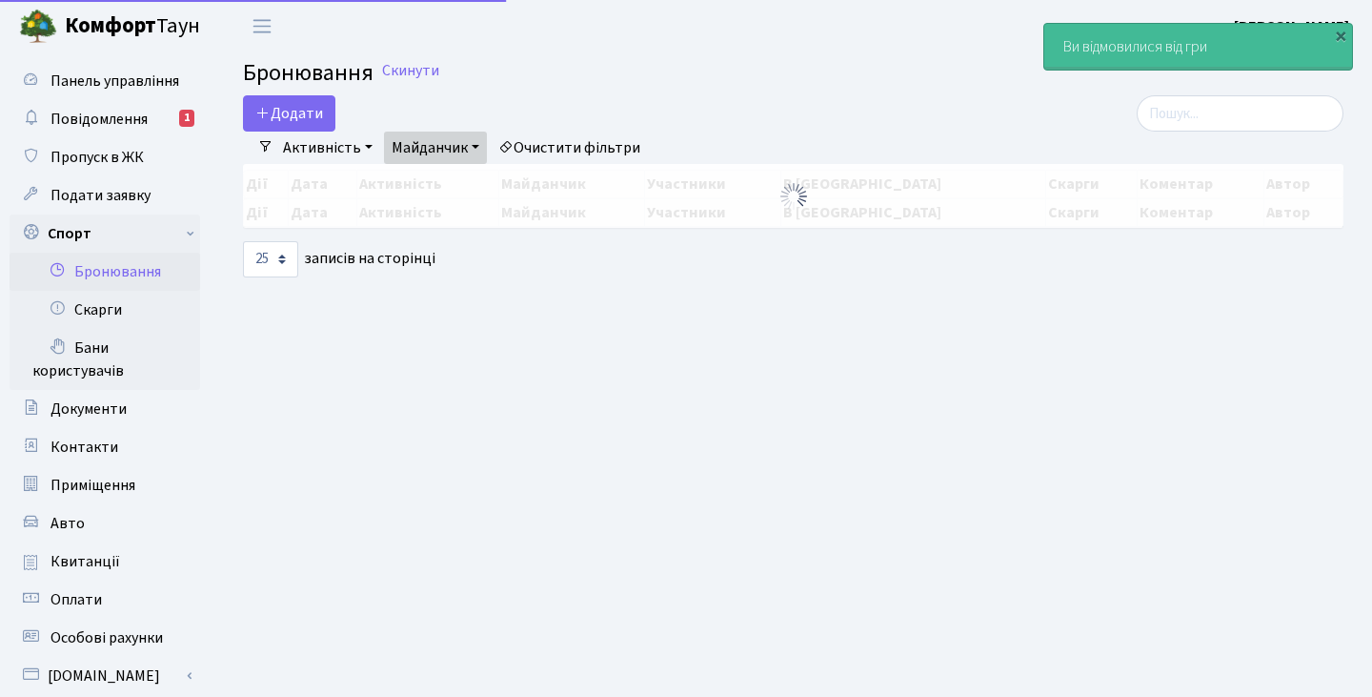
select select "25"
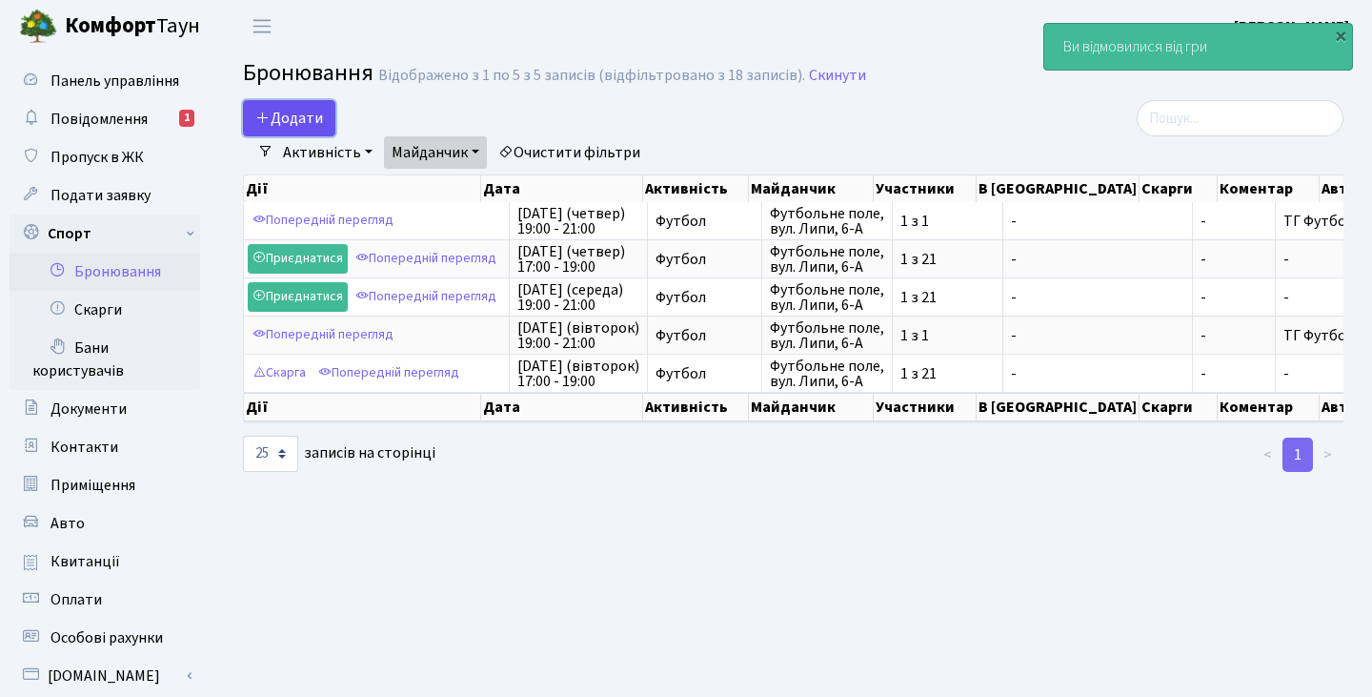
click at [293, 102] on button "Додати" at bounding box center [289, 118] width 92 height 36
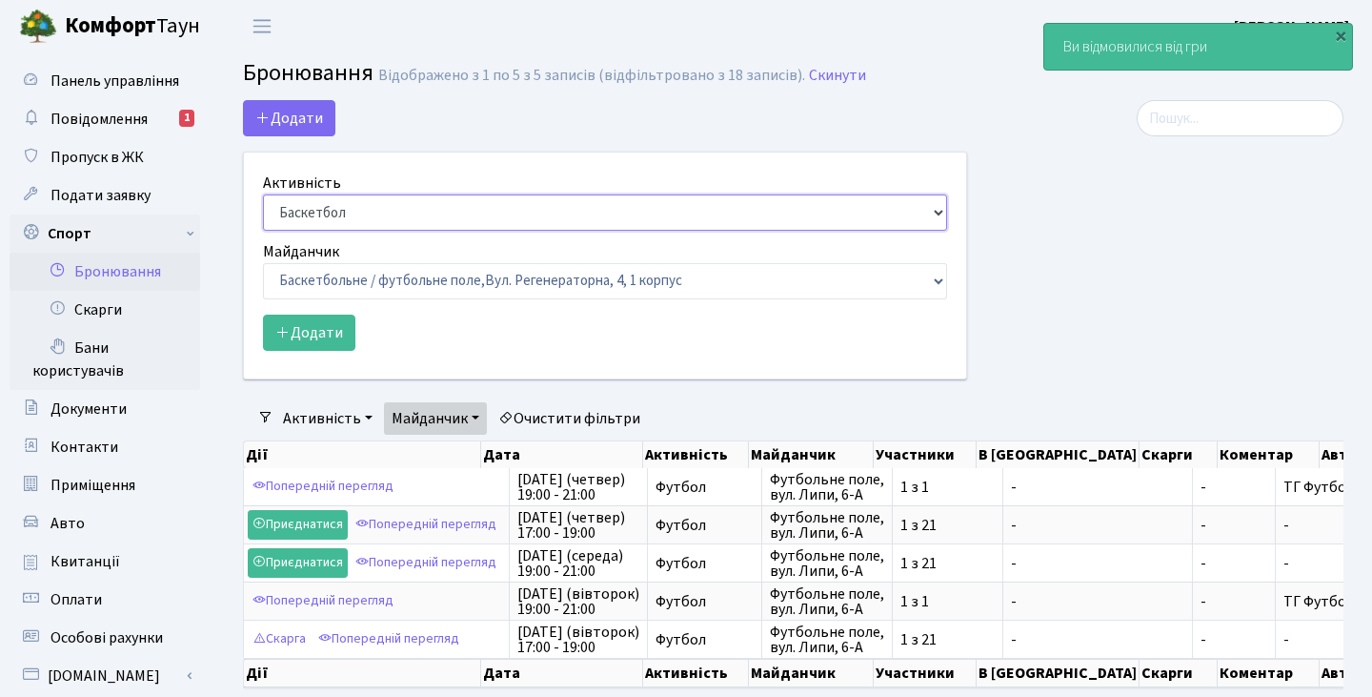
click at [387, 213] on select "Баскетбол Волейбол Йога Катання на роликах Настільний теніс [PERSON_NAME] Фітнес" at bounding box center [605, 212] width 684 height 36
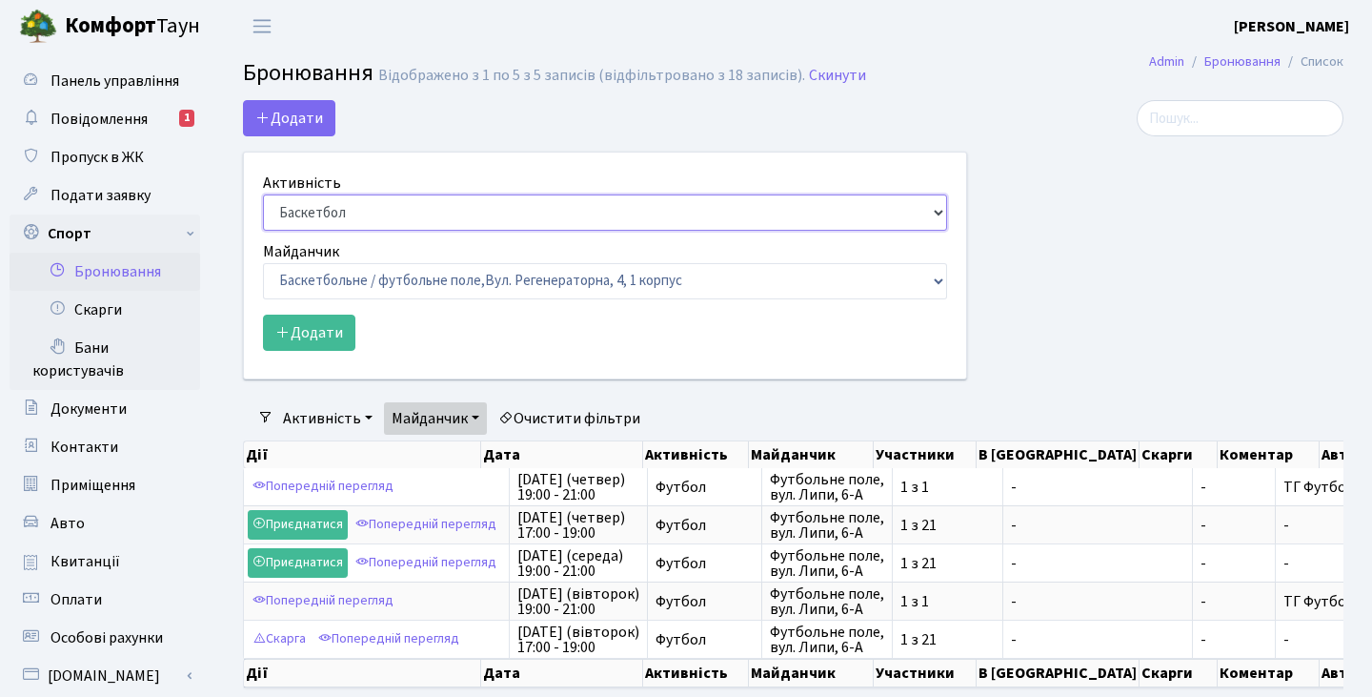
select select "2"
click at [263, 194] on select "Баскетбол Волейбол Йога Катання на роликах Настільний теніс [PERSON_NAME] Фітнес" at bounding box center [605, 212] width 684 height 36
click at [317, 292] on select "Баскетбольне / футбольне поле, [GEOGRAPHIC_DATA]. [STREET_ADDRESS]. [STREET_ADD…" at bounding box center [605, 281] width 684 height 36
select select "10"
click at [263, 263] on select "Баскетбольне / футбольне поле, [GEOGRAPHIC_DATA]. [STREET_ADDRESS]. [STREET_ADD…" at bounding box center [605, 281] width 684 height 36
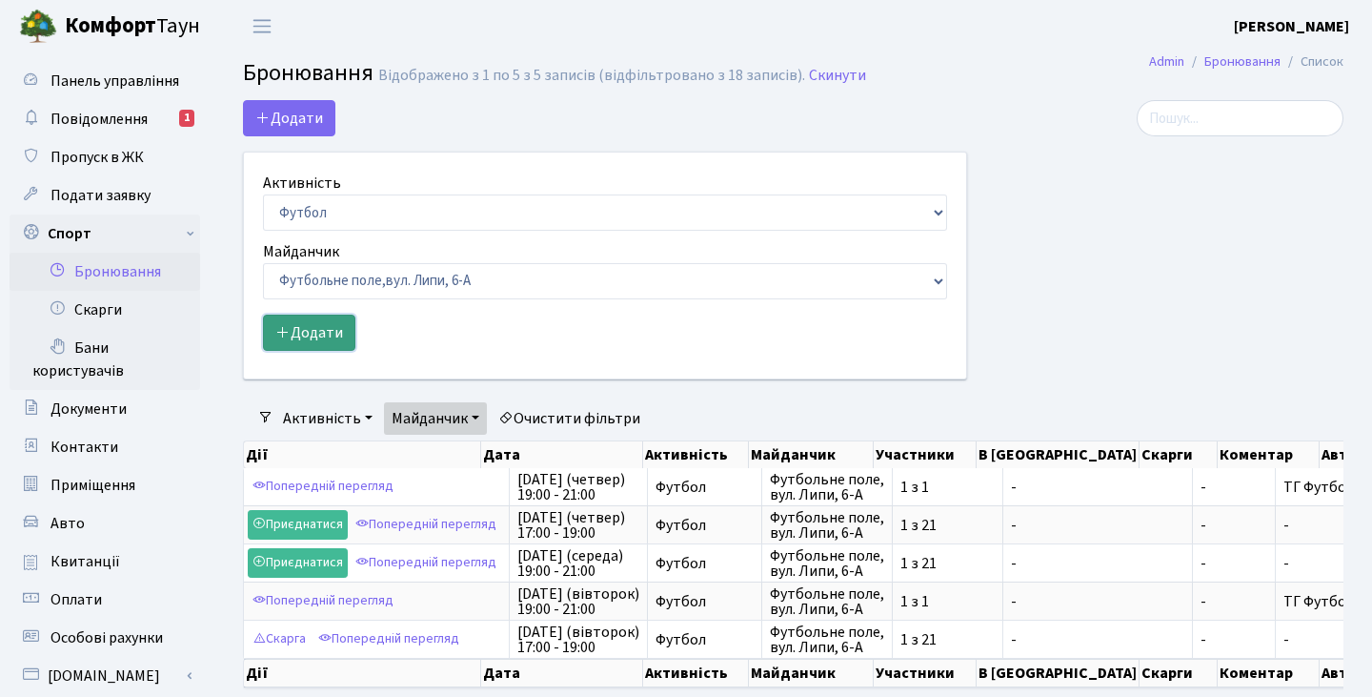
click at [310, 345] on button "Додати" at bounding box center [309, 332] width 92 height 36
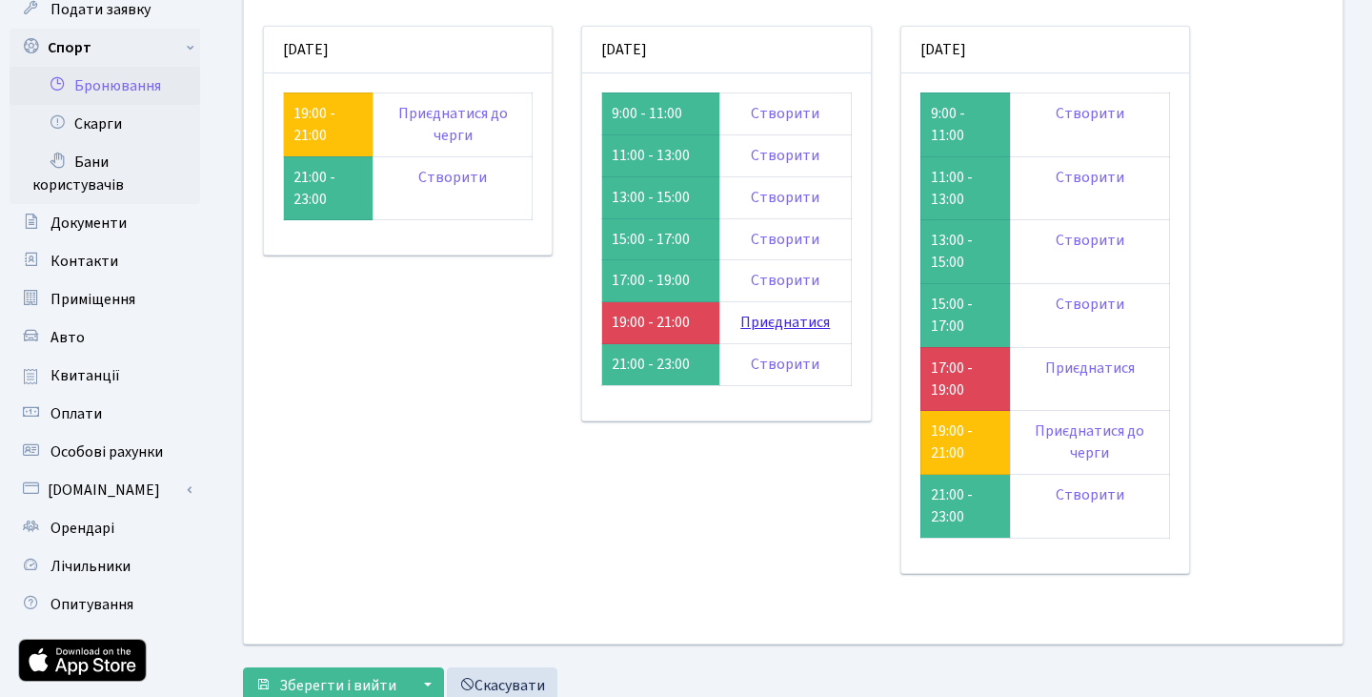
scroll to position [191, 0]
